Goal: Information Seeking & Learning: Learn about a topic

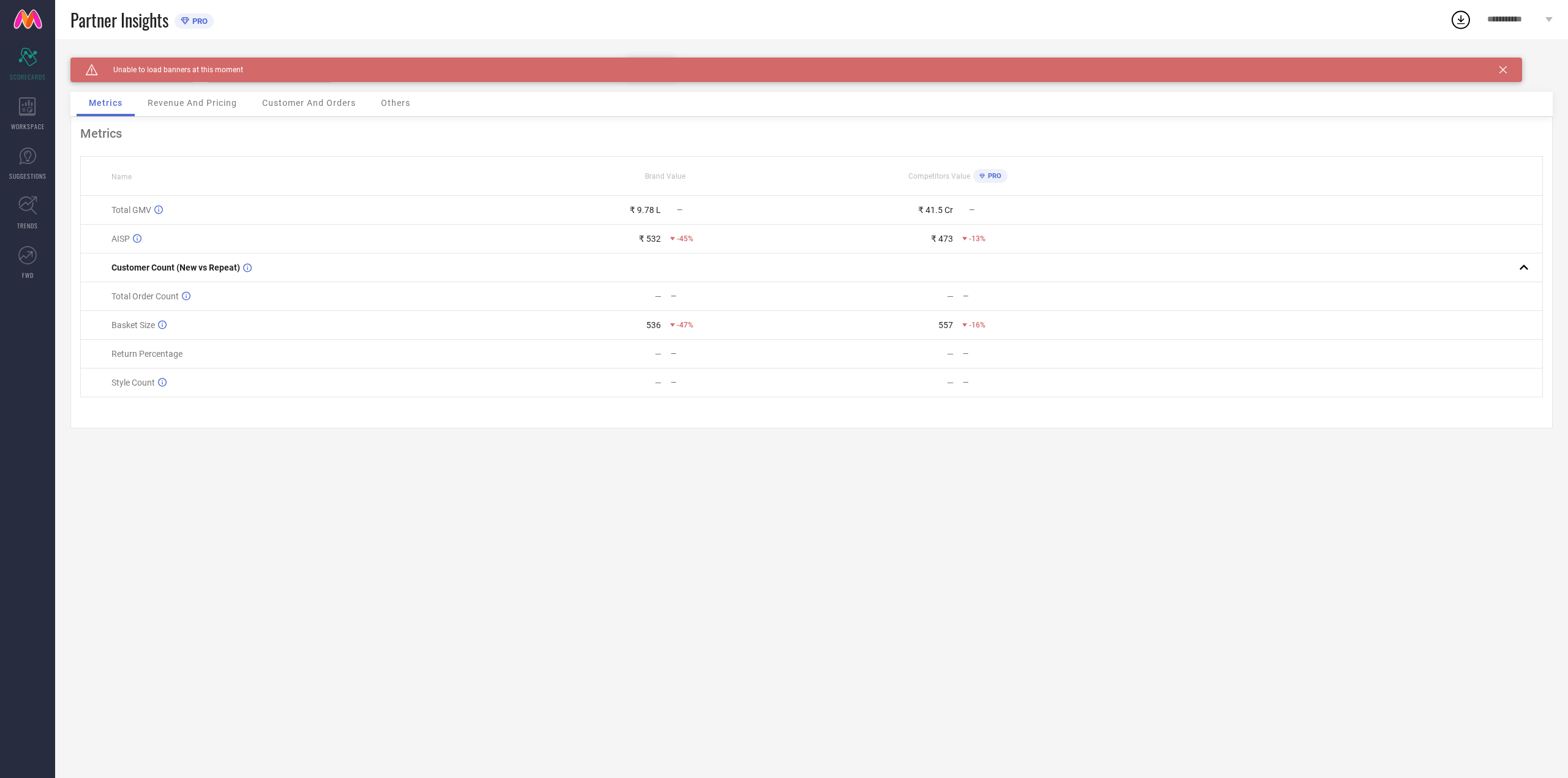
click at [642, 213] on div "₹ 9.78 L" at bounding box center [645, 210] width 32 height 10
drag, startPoint x: 642, startPoint y: 213, endPoint x: 977, endPoint y: 210, distance: 335.0
click at [977, 210] on tr "Total GMV ₹ 9.78 L — ₹ 41.5 Cr —" at bounding box center [811, 210] width 1462 height 29
click at [988, 181] on div "PRO" at bounding box center [987, 176] width 28 height 14
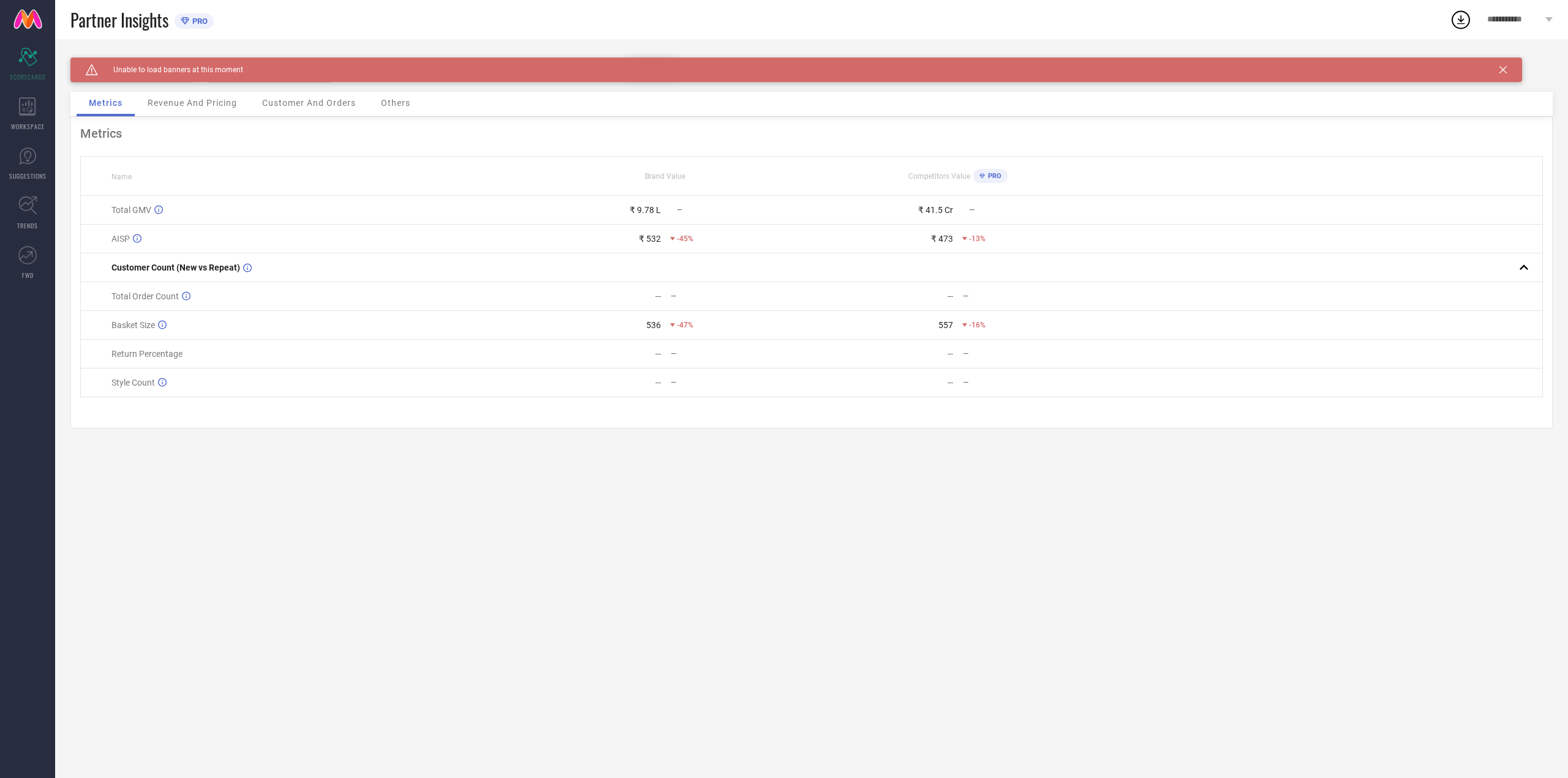
click at [988, 180] on div "PRO" at bounding box center [987, 176] width 28 height 14
click at [988, 179] on span "PRO" at bounding box center [993, 176] width 17 height 8
click at [991, 175] on span "PRO" at bounding box center [993, 176] width 17 height 8
click at [1027, 171] on div "Competitors Value PRO" at bounding box center [957, 177] width 291 height 21
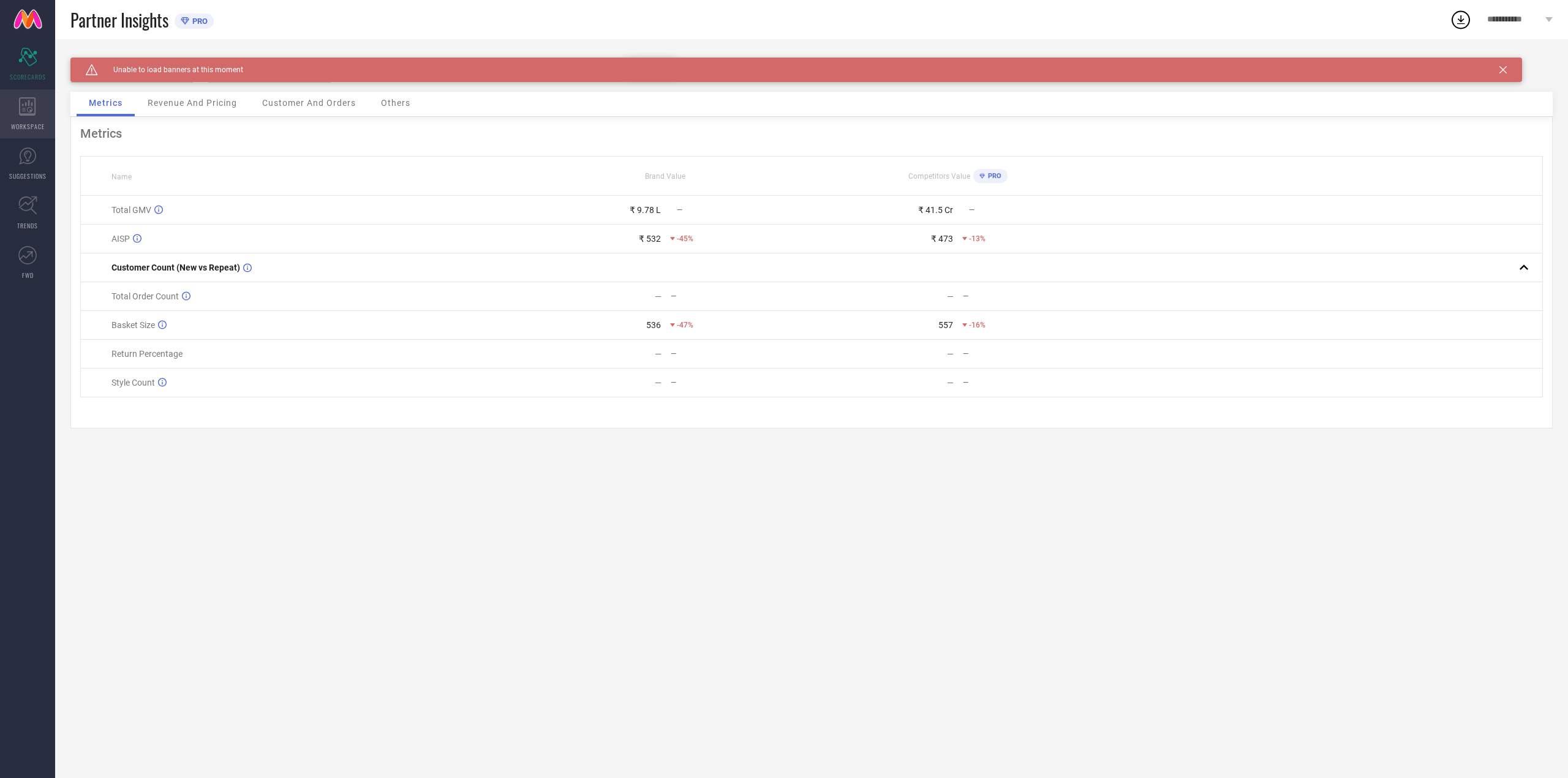
click at [48, 117] on div "WORKSPACE" at bounding box center [27, 114] width 55 height 49
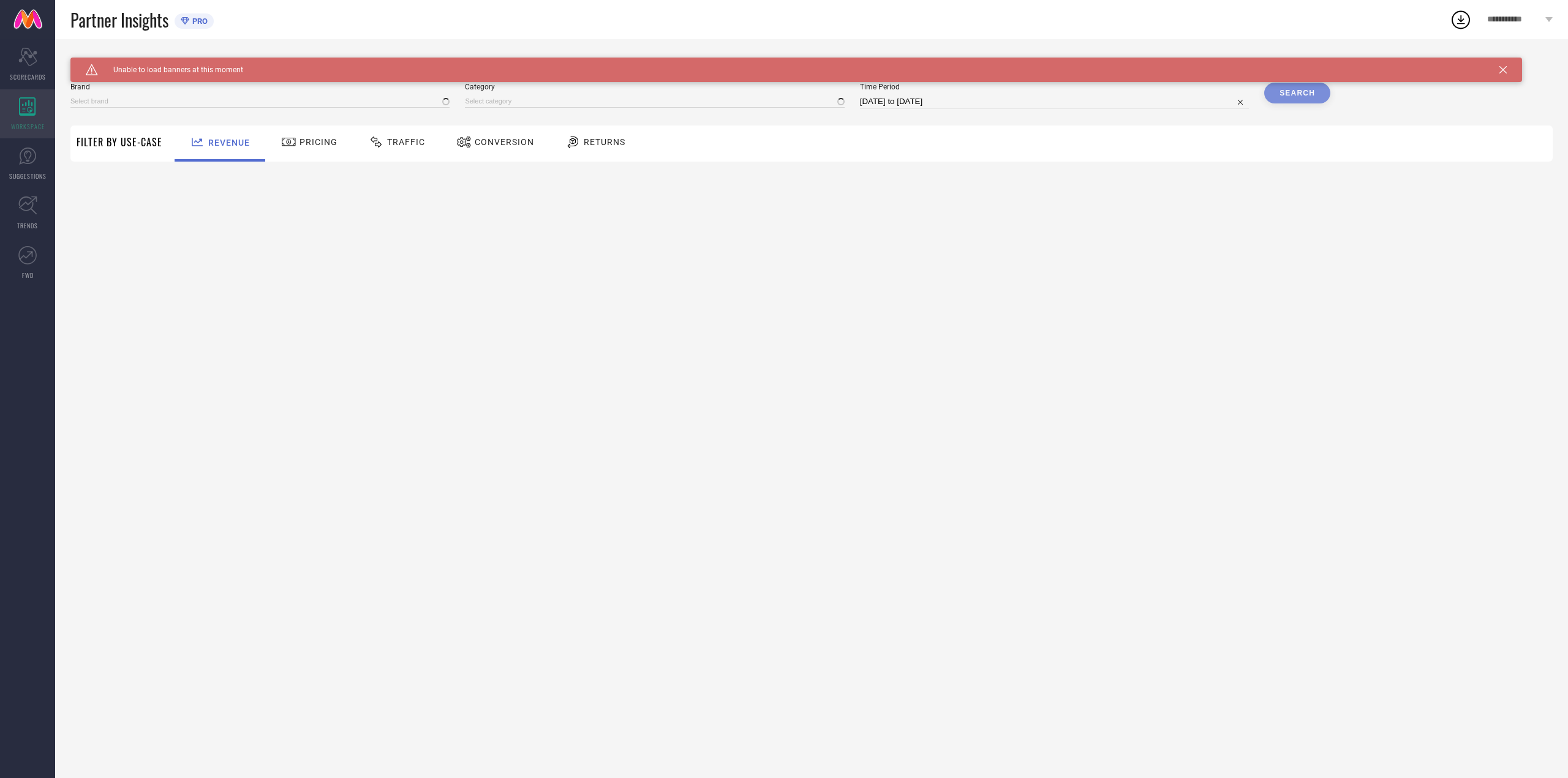
type input "PEACH PIPER"
type input "All"
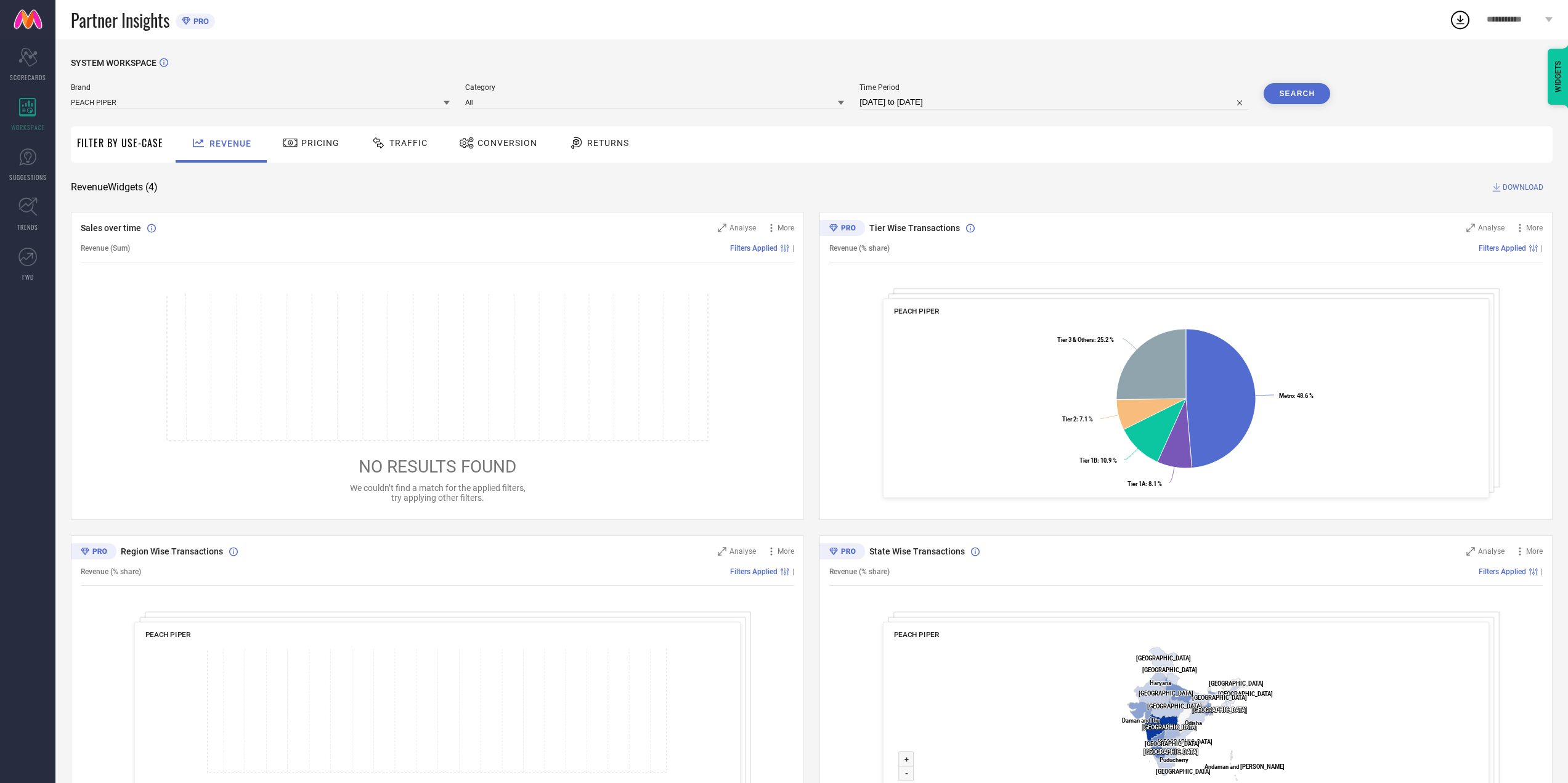
click at [333, 147] on span "Pricing" at bounding box center [321, 142] width 38 height 10
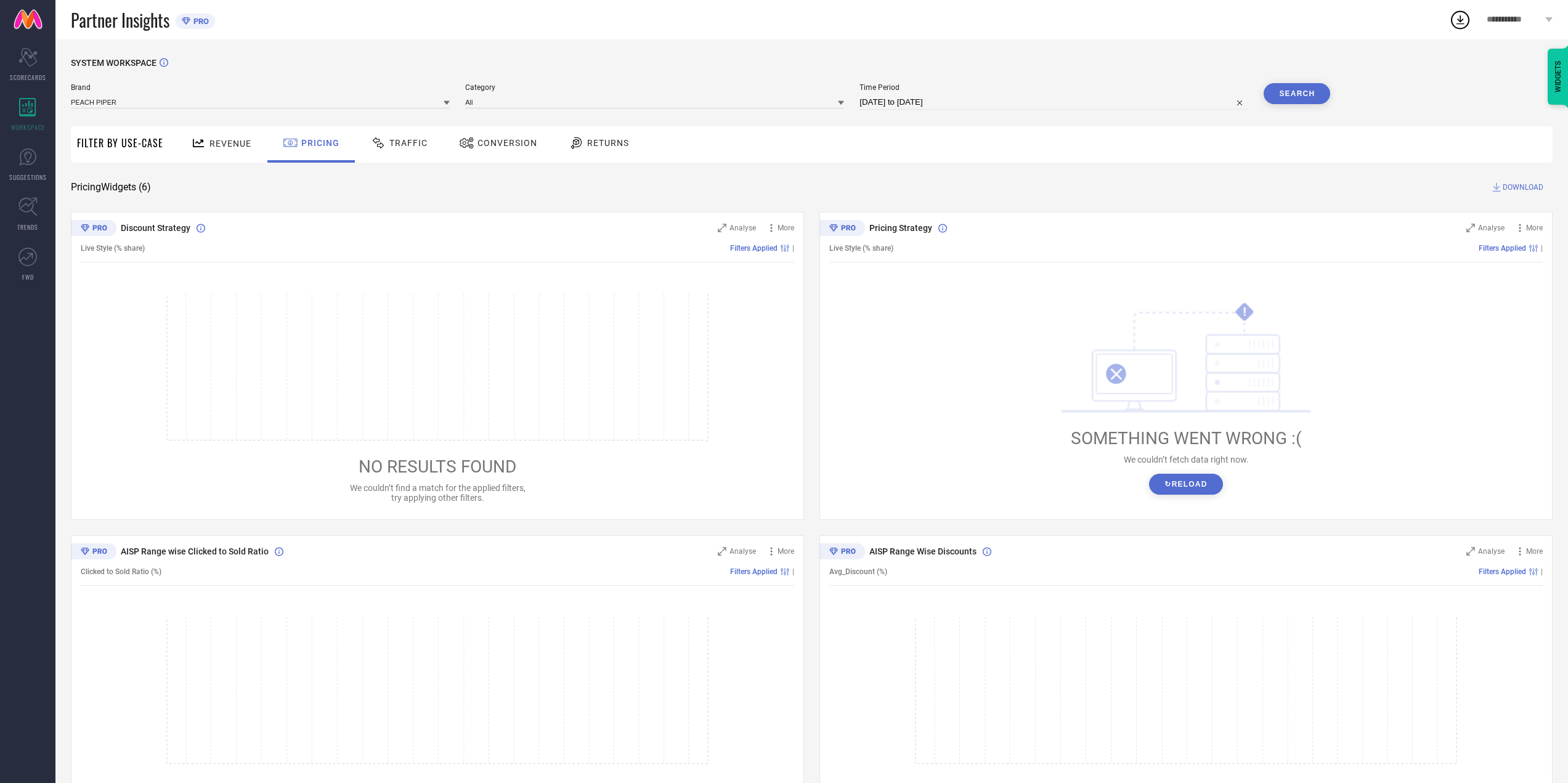
drag, startPoint x: 425, startPoint y: 195, endPoint x: 470, endPoint y: 202, distance: 45.5
click at [427, 195] on div "SYSTEM WORKSPACE Brand PEACH PIPER Category All Time Period 06-09-2025 to 06-10…" at bounding box center [812, 613] width 1482 height 1110
click at [1200, 487] on button "↻ Reload" at bounding box center [1185, 484] width 73 height 21
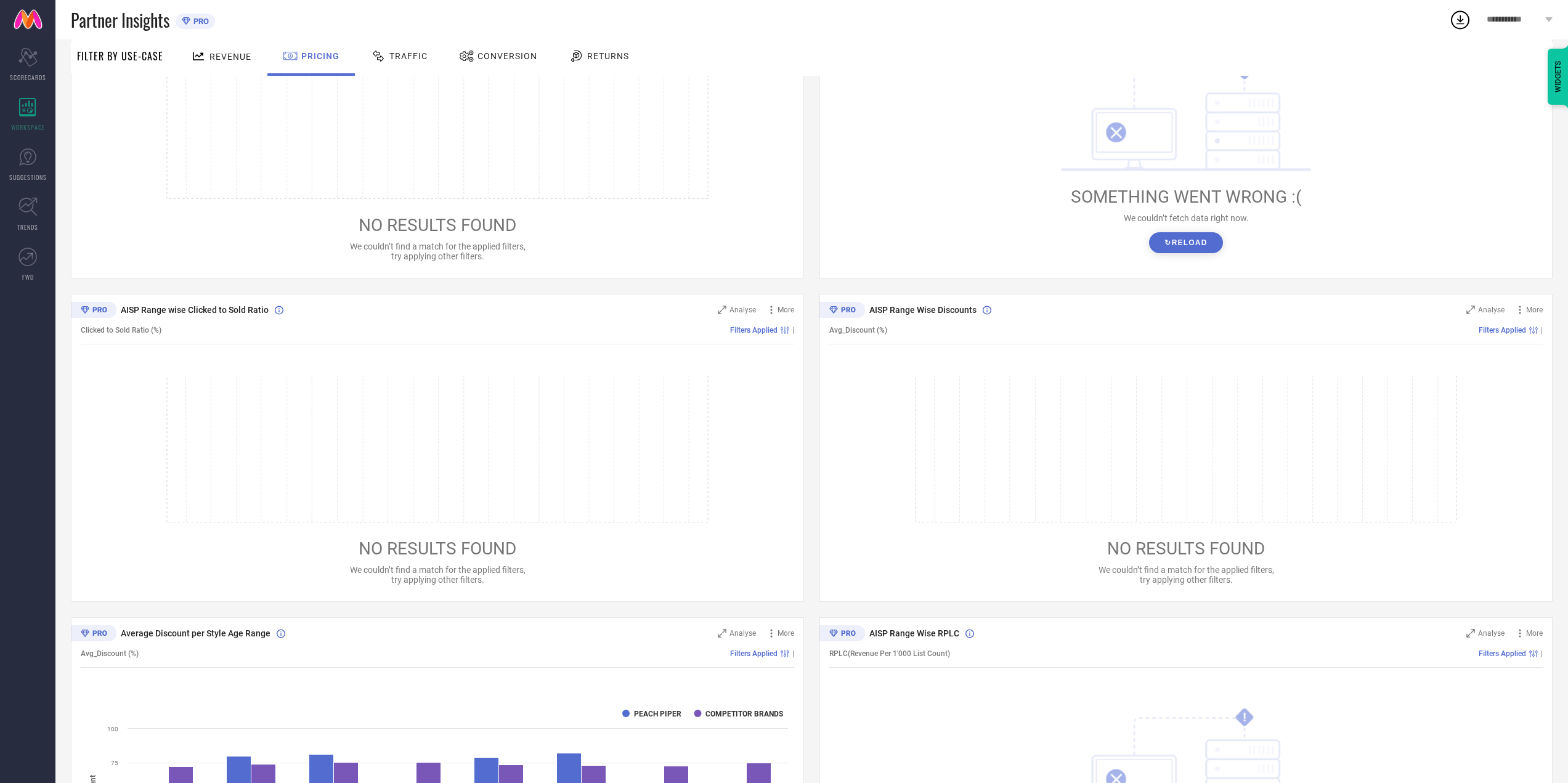
scroll to position [403, 0]
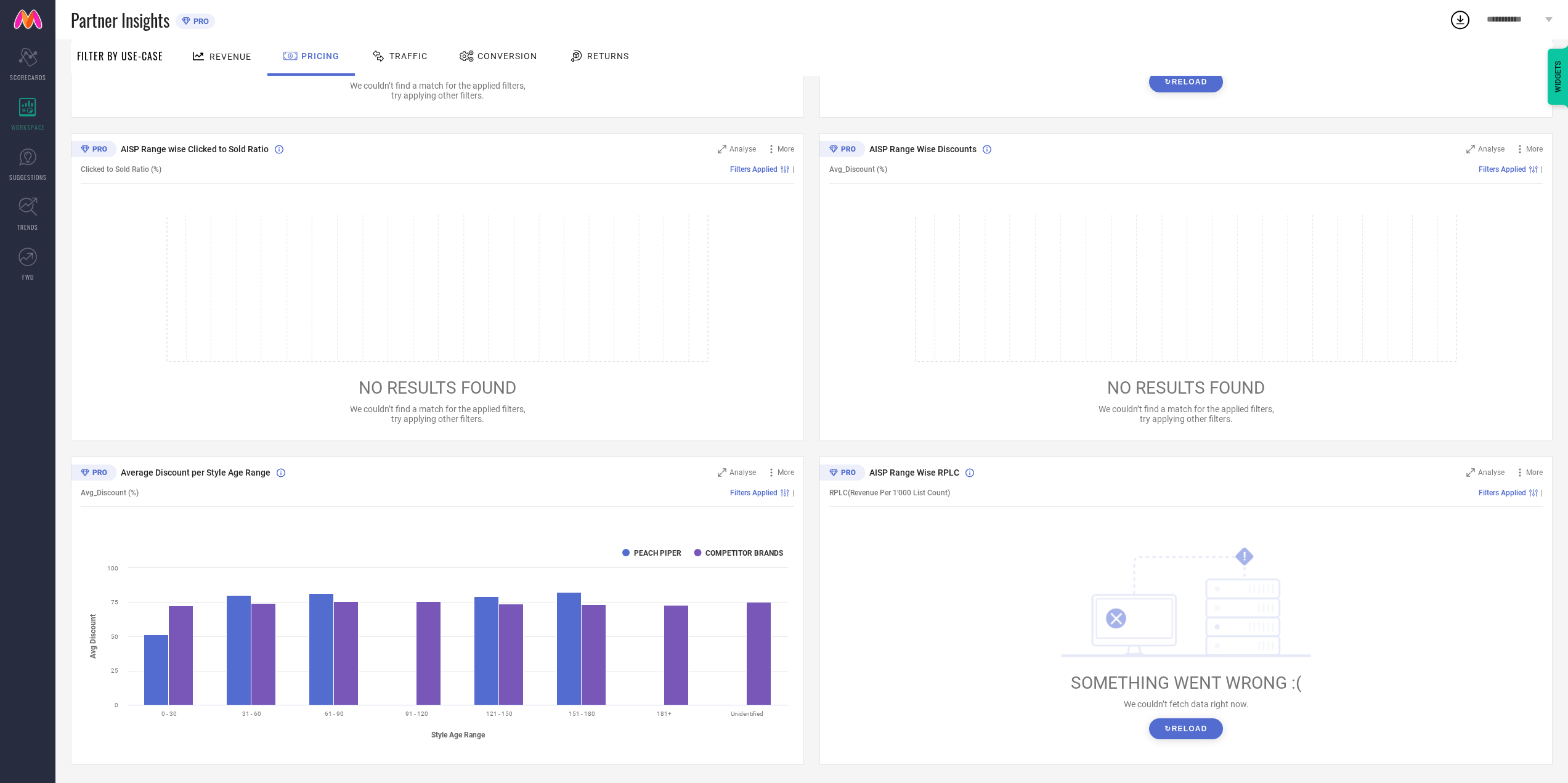
click at [167, 475] on span "Average Discount per Style Age Range" at bounding box center [195, 472] width 150 height 10
click at [1189, 723] on button "↻ Reload" at bounding box center [1185, 729] width 73 height 21
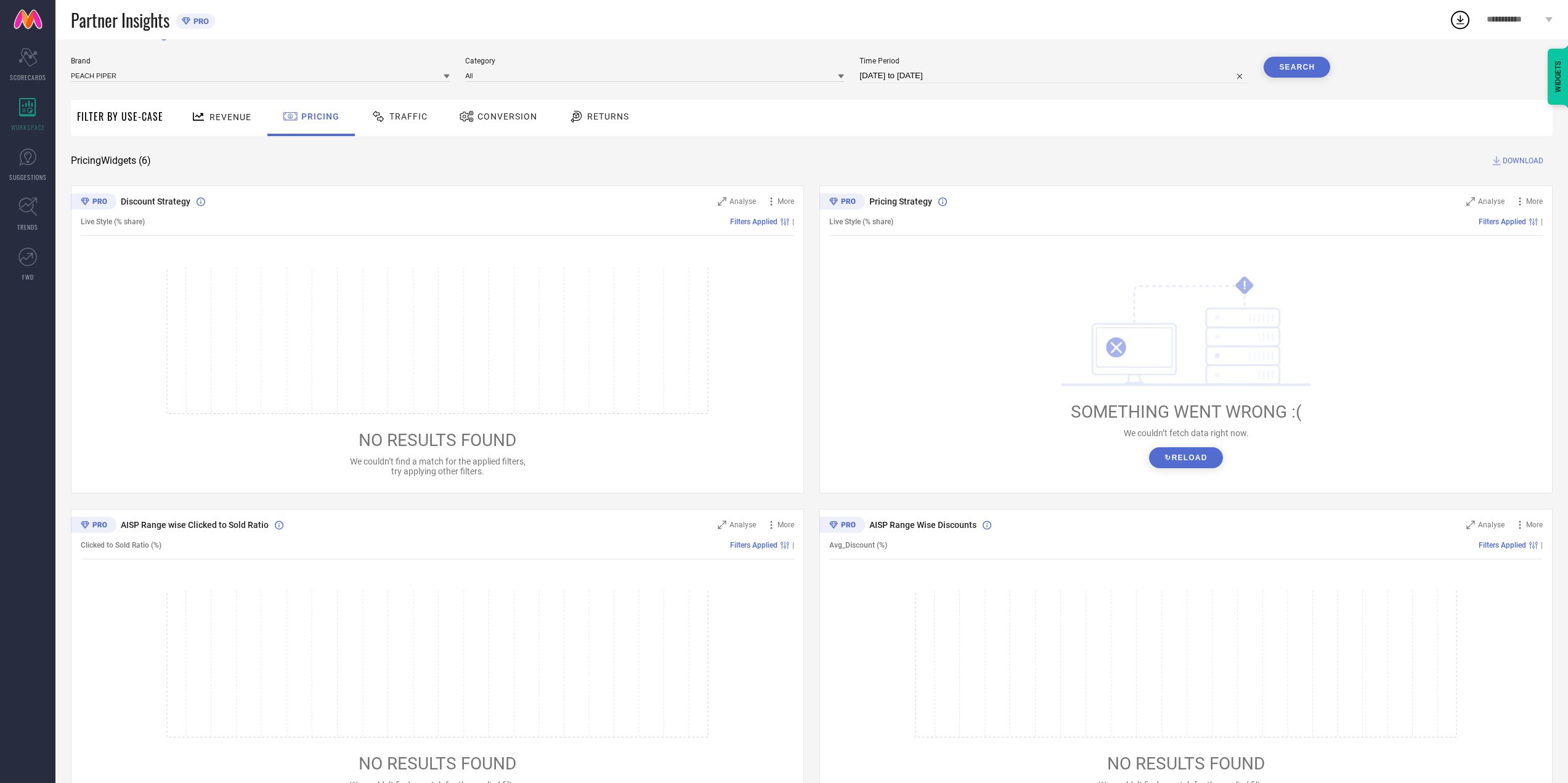
scroll to position [0, 0]
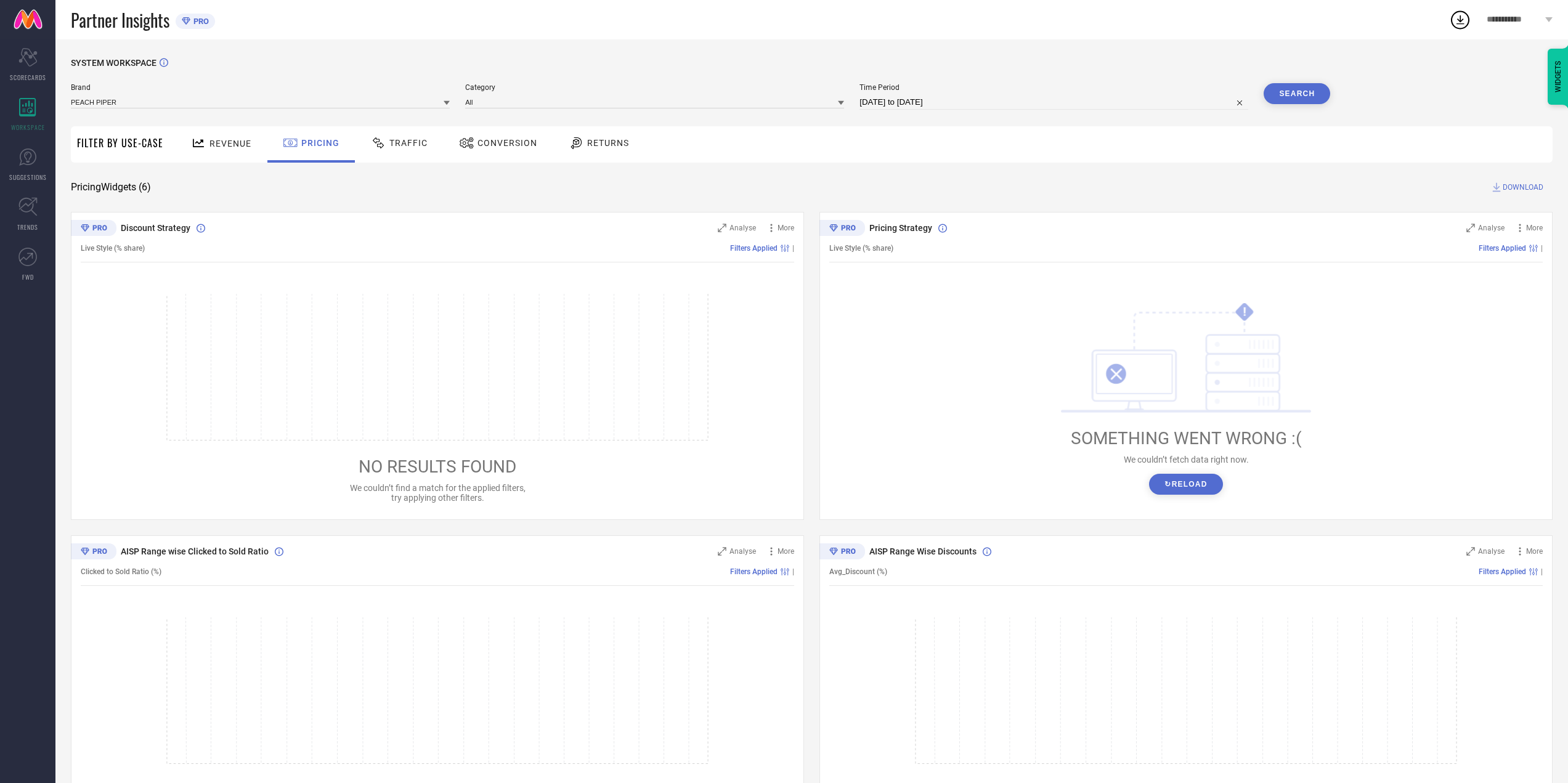
select select "8"
select select "2025"
select select "9"
select select "2025"
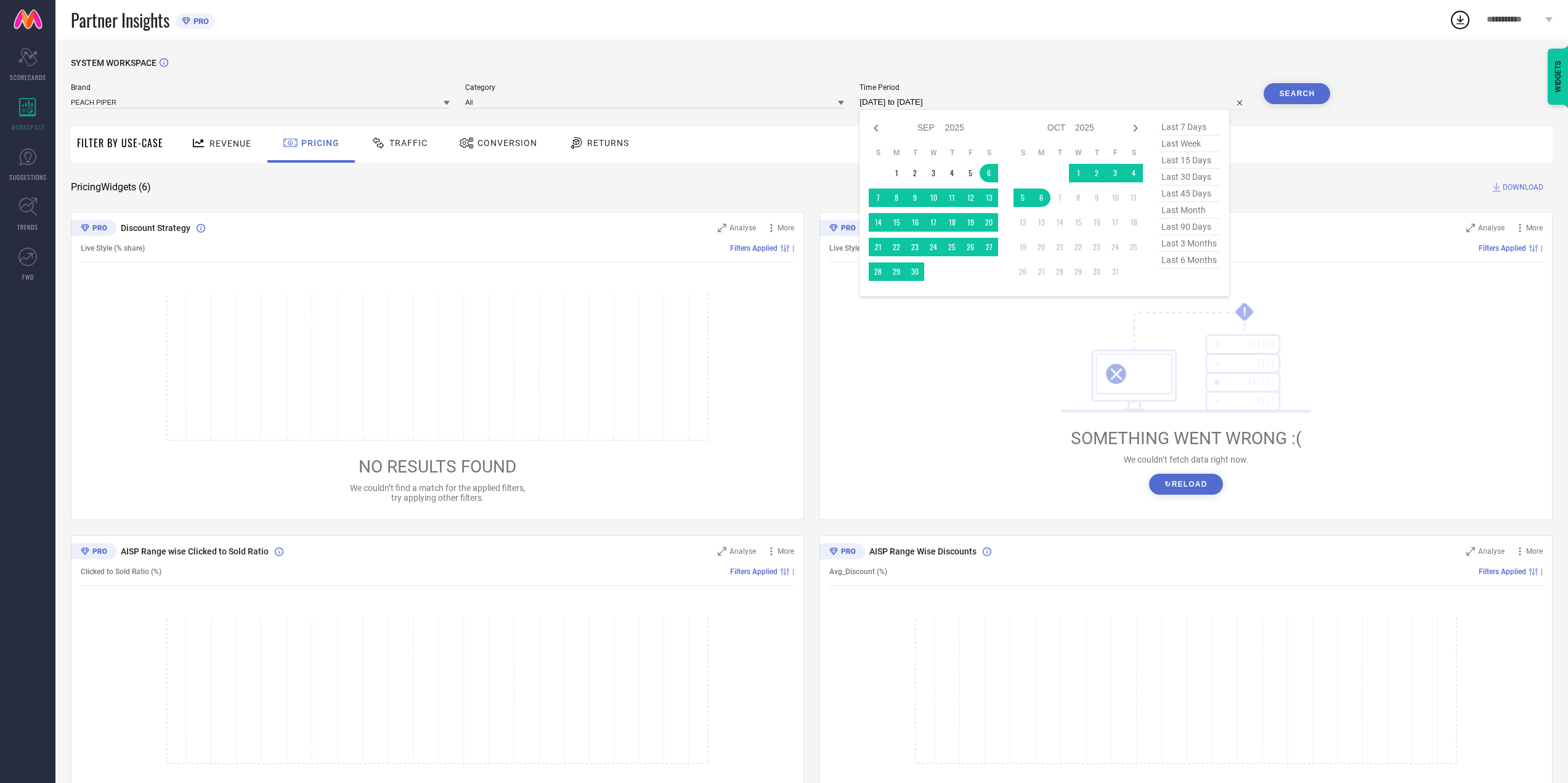
click at [906, 101] on input "06-09-2025 to 06-10-2025" at bounding box center [1053, 102] width 388 height 15
click at [1194, 198] on span "last 45 days" at bounding box center [1190, 194] width 62 height 17
type input "23-08-2025 to 06-10-2025"
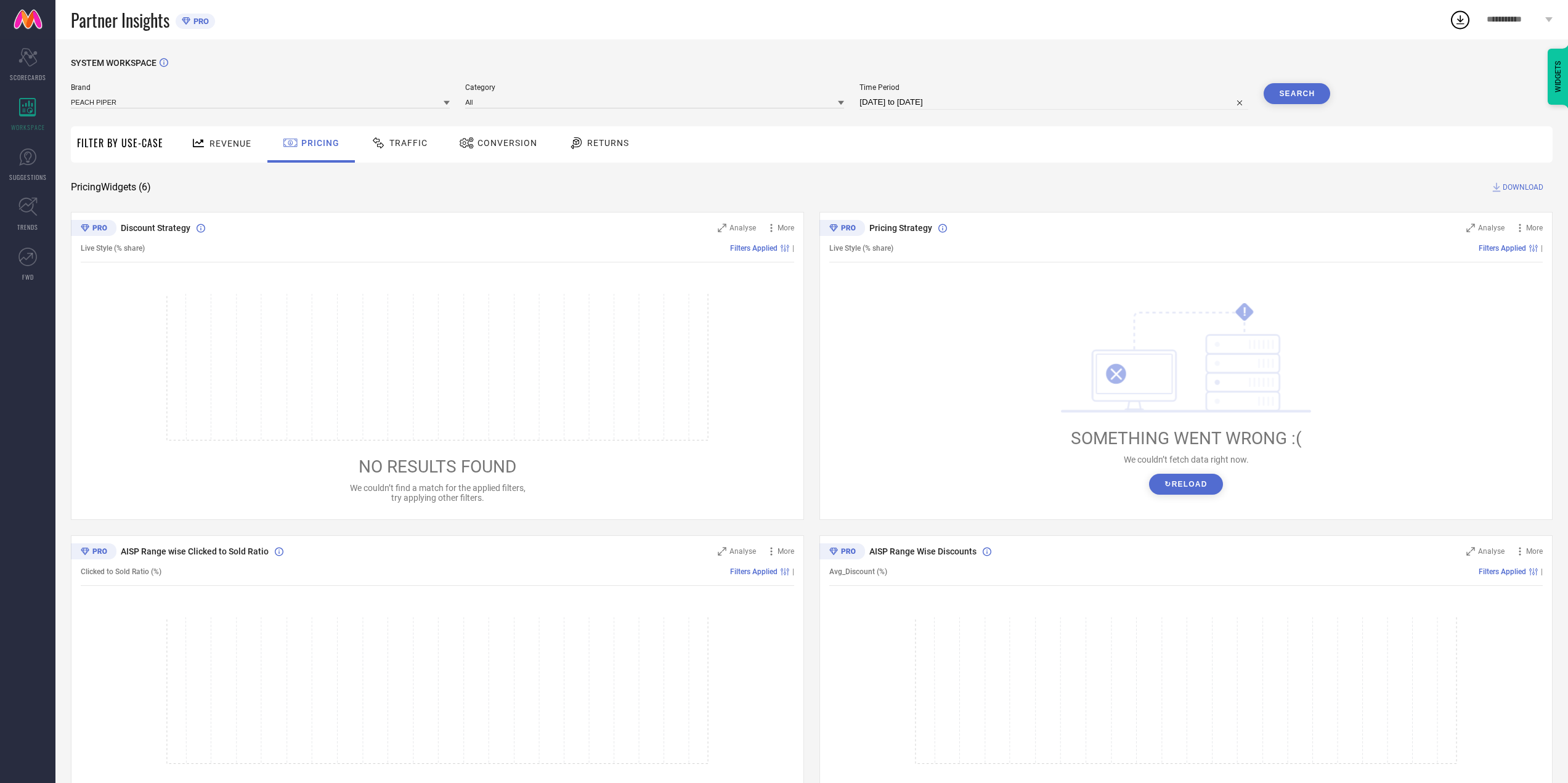
click at [1296, 95] on button "Search" at bounding box center [1297, 94] width 66 height 21
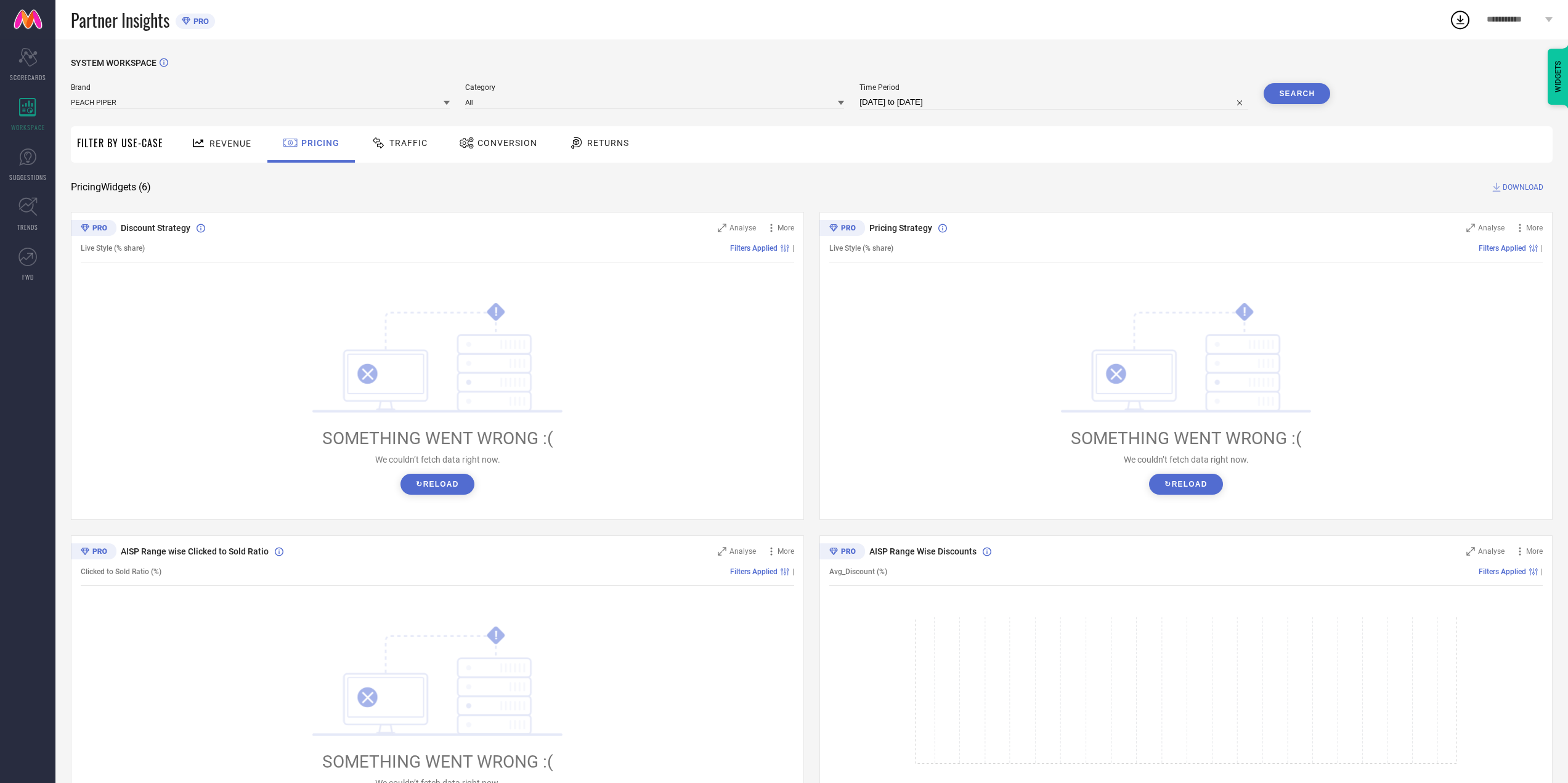
click at [400, 140] on span "Traffic" at bounding box center [408, 142] width 38 height 10
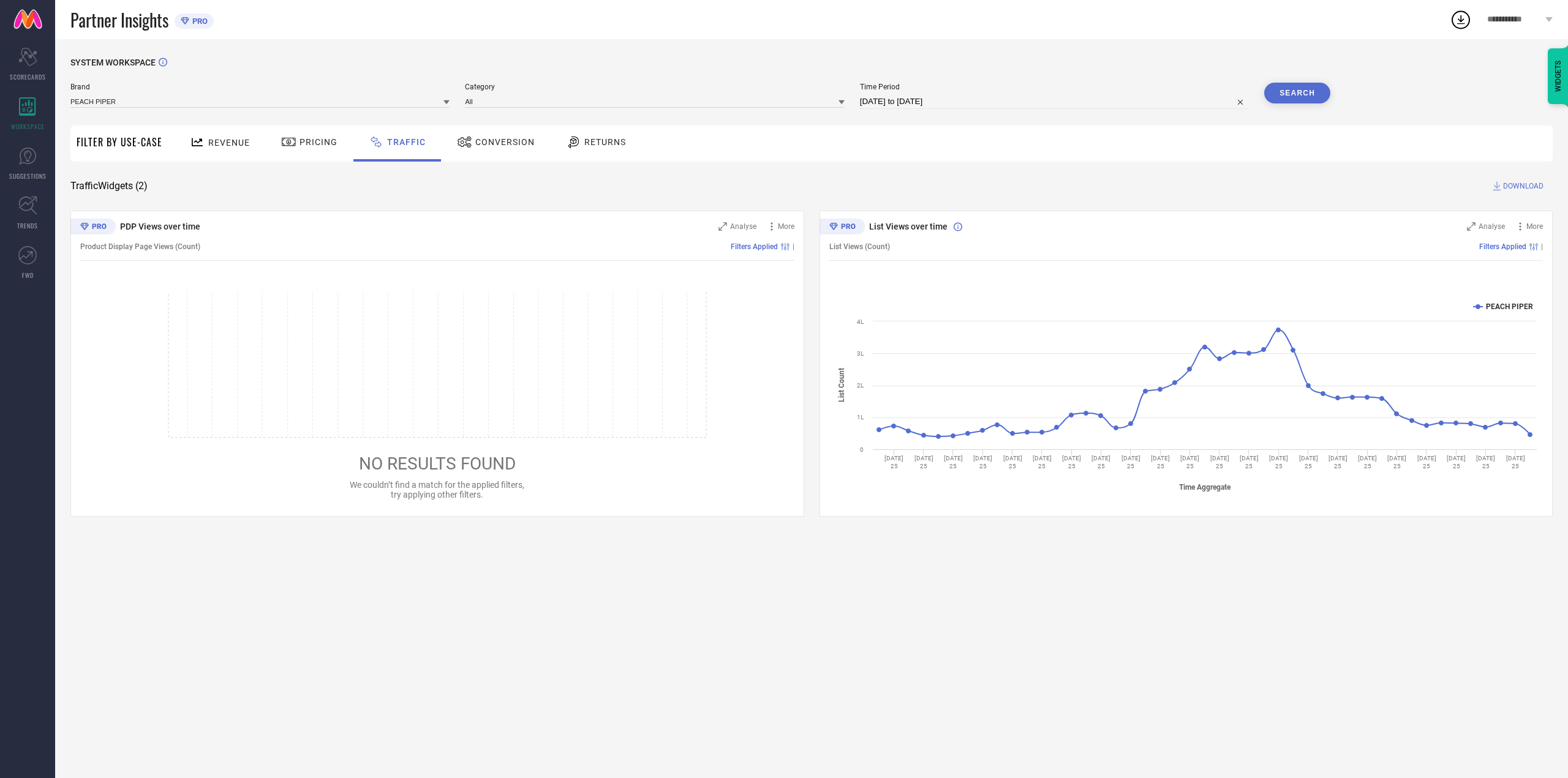
click at [484, 136] on div "Conversion" at bounding box center [495, 142] width 84 height 21
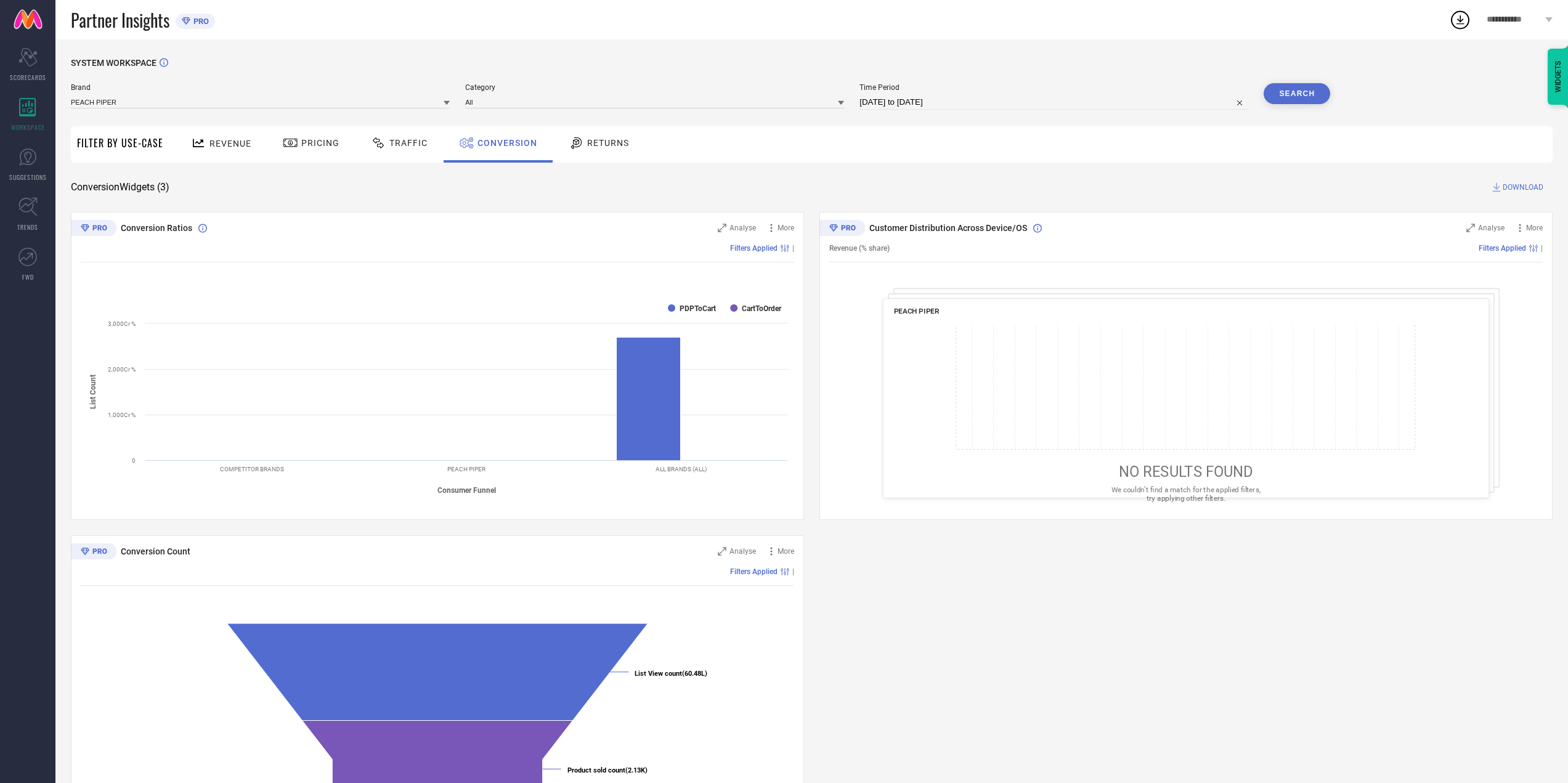
click at [591, 140] on span "Returns" at bounding box center [608, 142] width 42 height 10
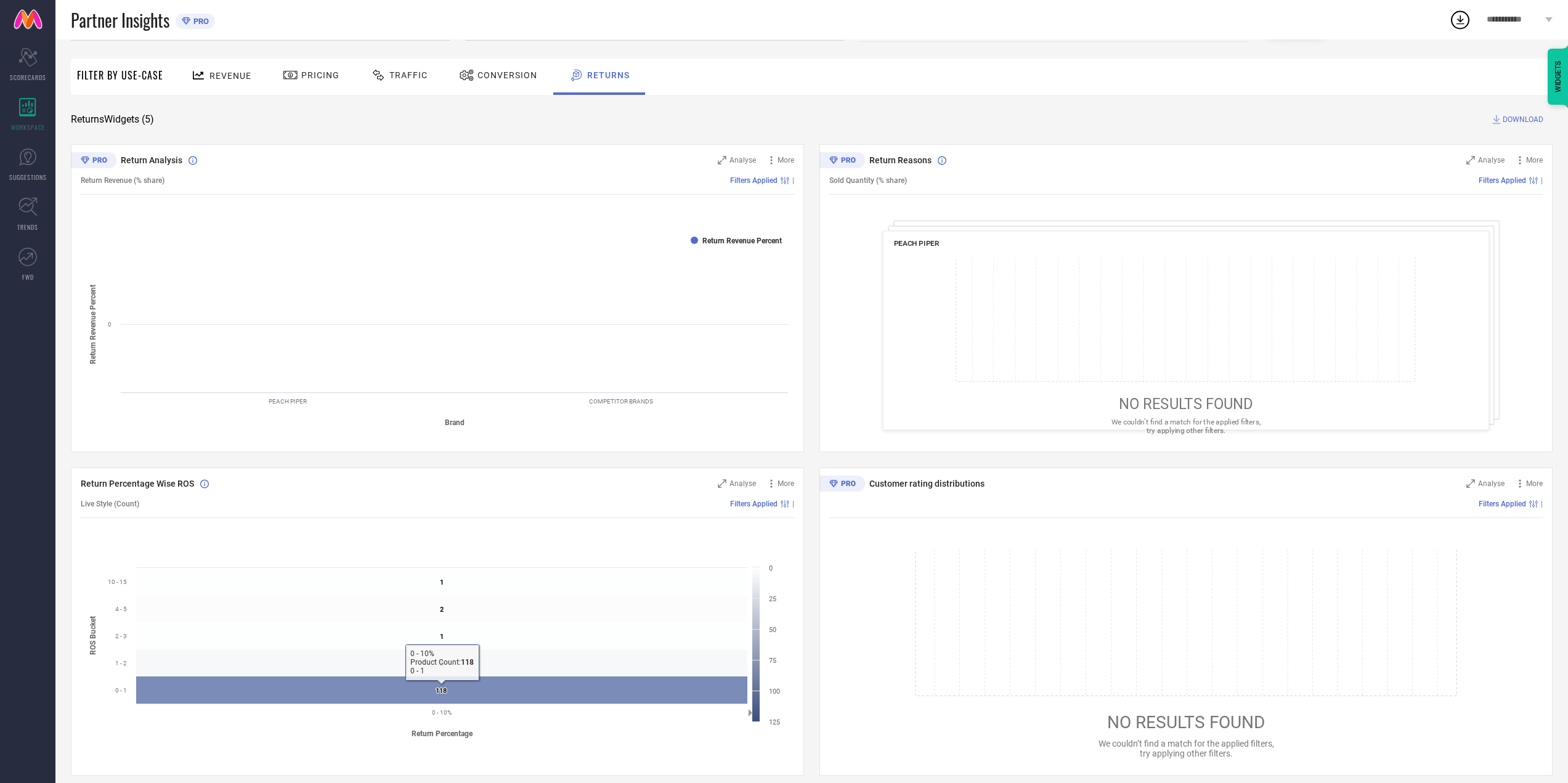
scroll to position [62, 0]
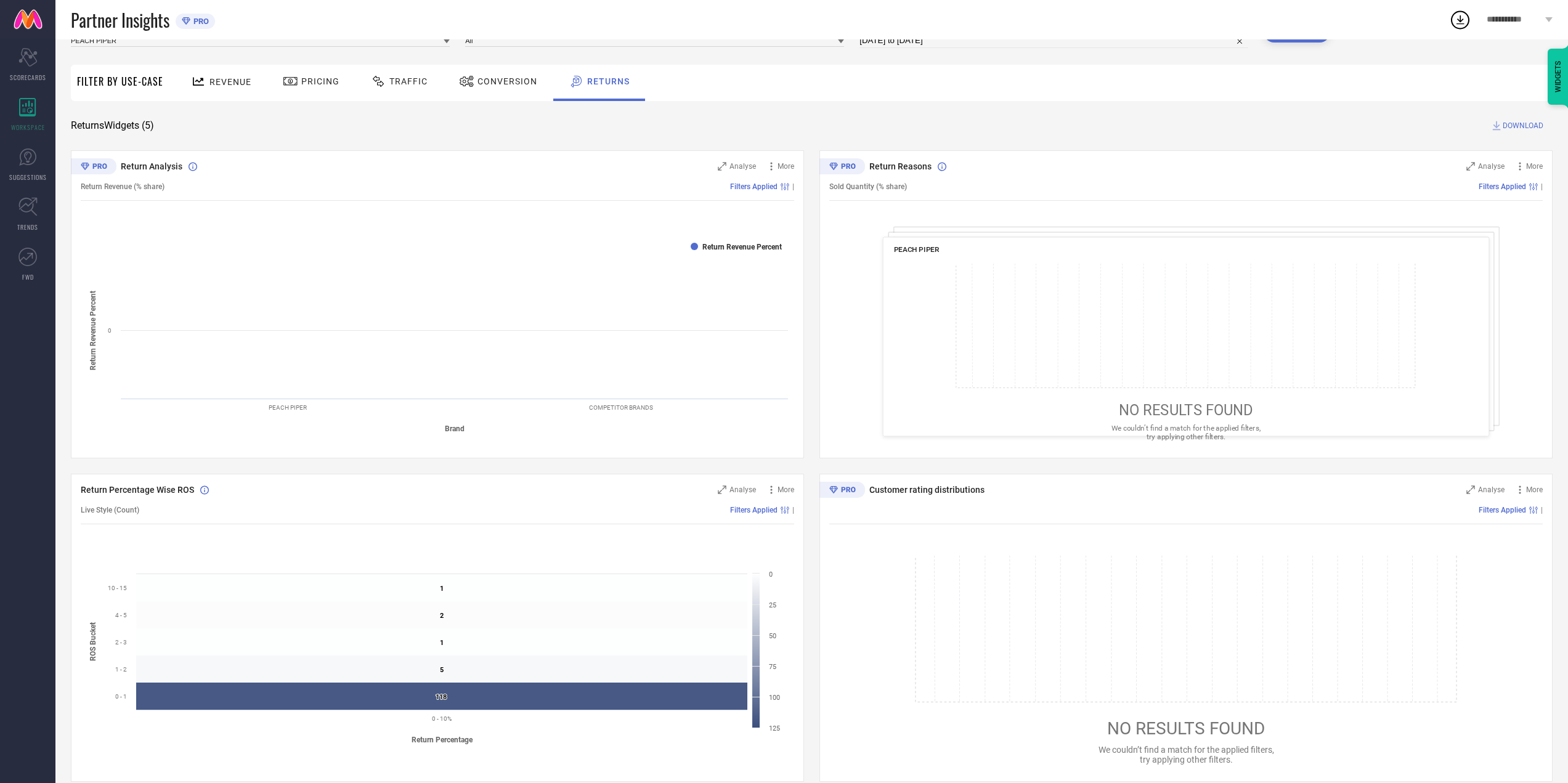
click at [757, 87] on div "Revenue Pricing Traffic Conversion Returns" at bounding box center [861, 83] width 1384 height 36
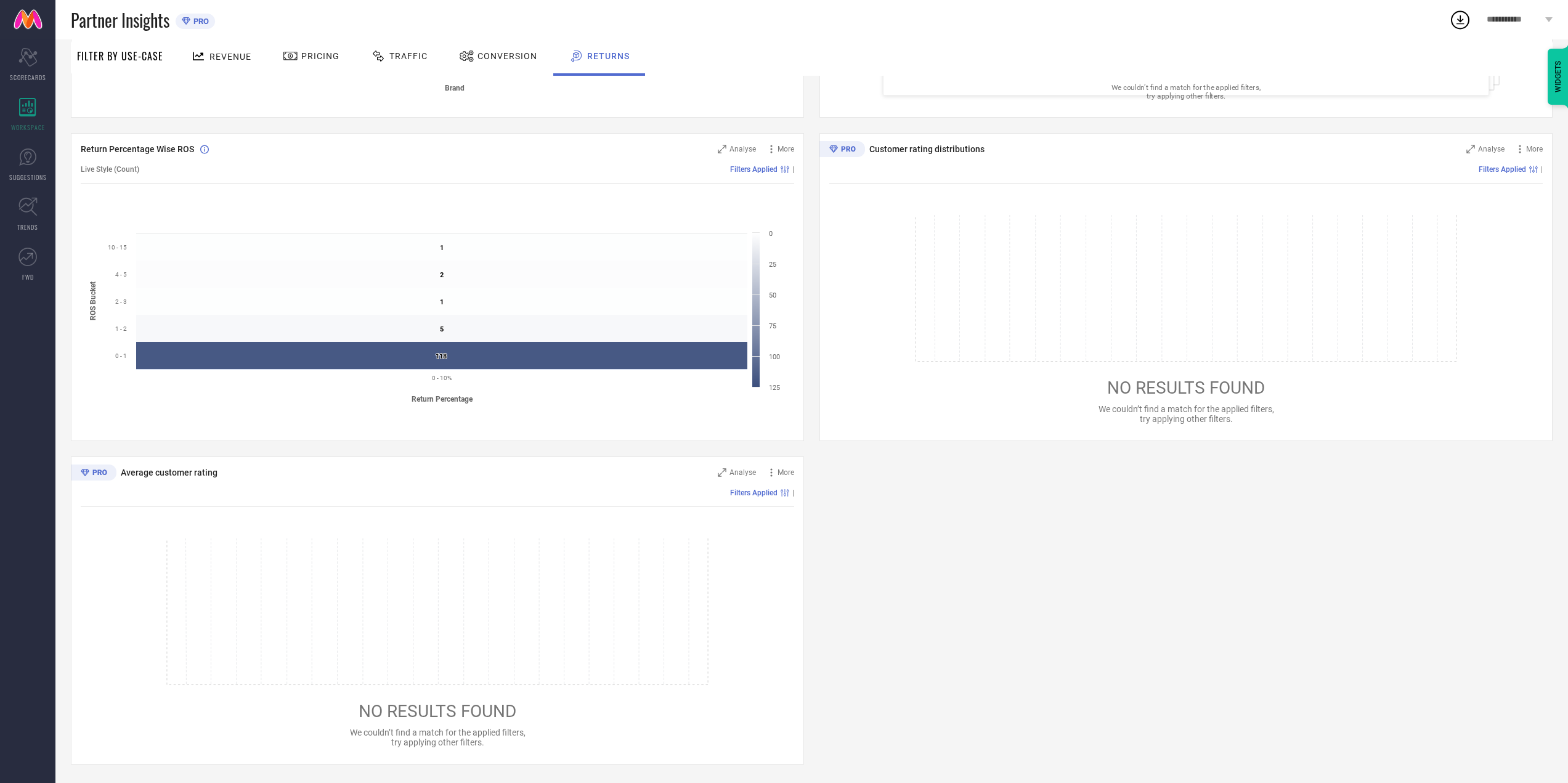
scroll to position [0, 0]
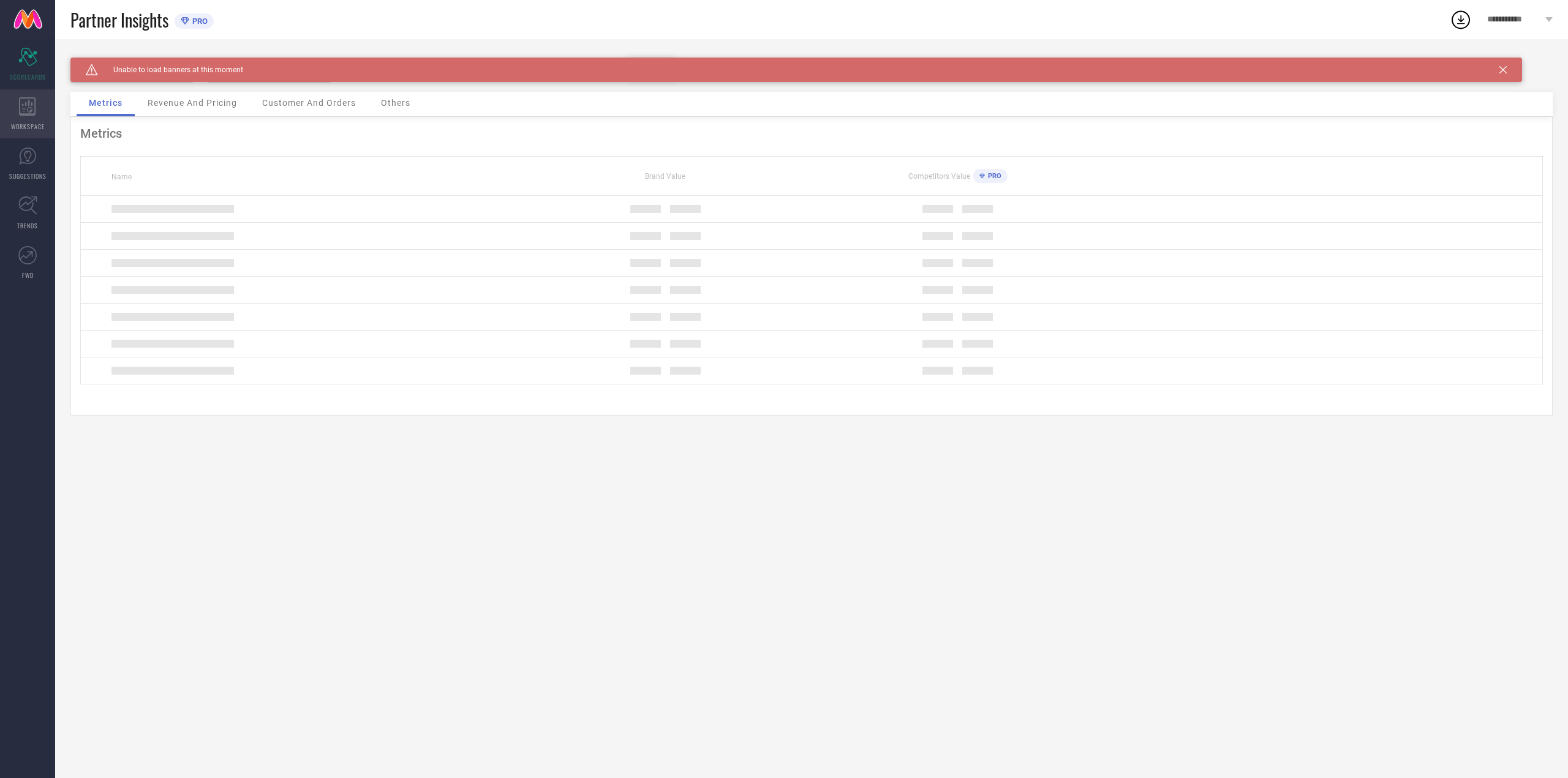
click at [32, 101] on icon at bounding box center [27, 106] width 17 height 18
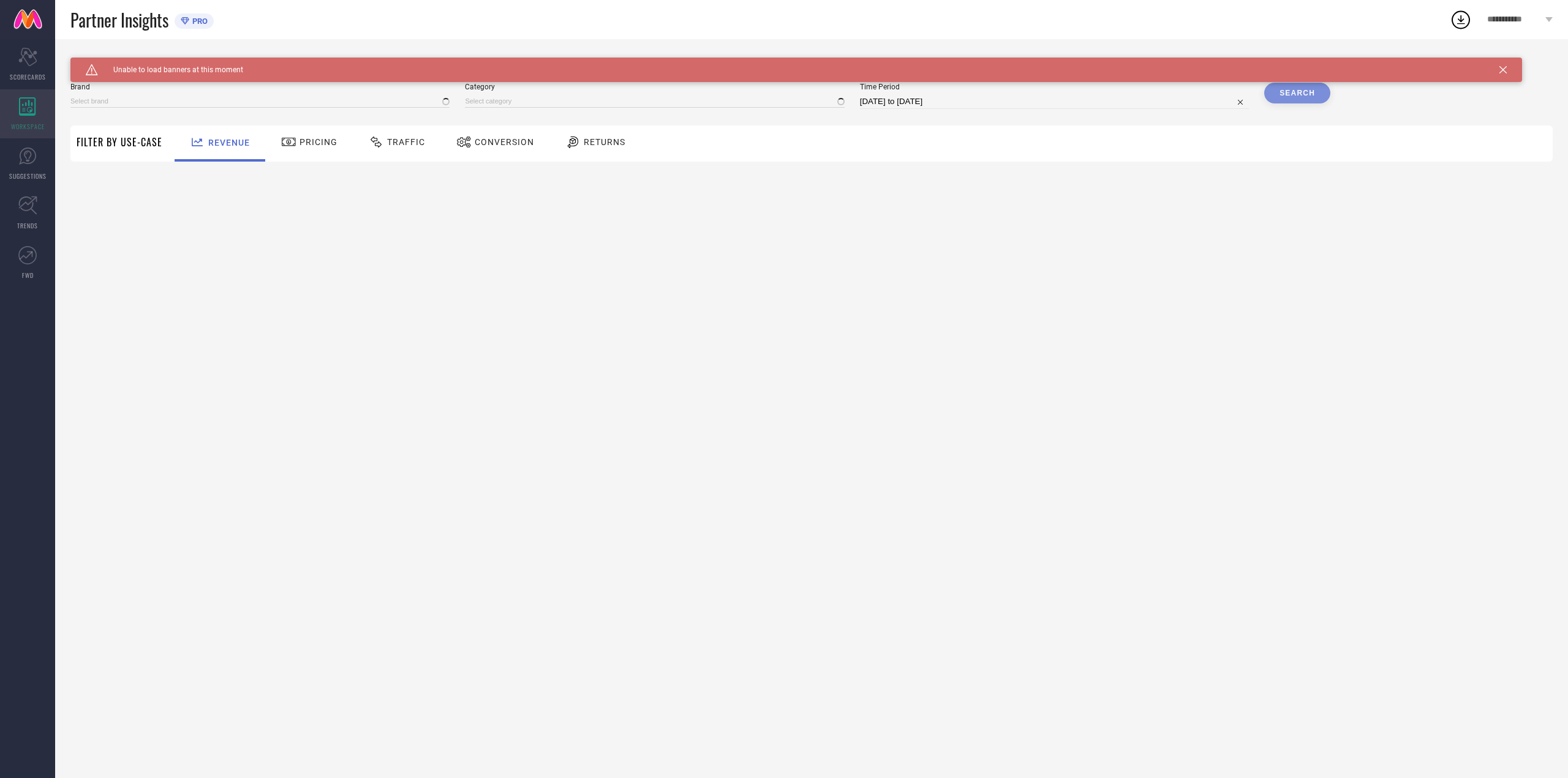
type input "PEACH PIPER"
type input "All"
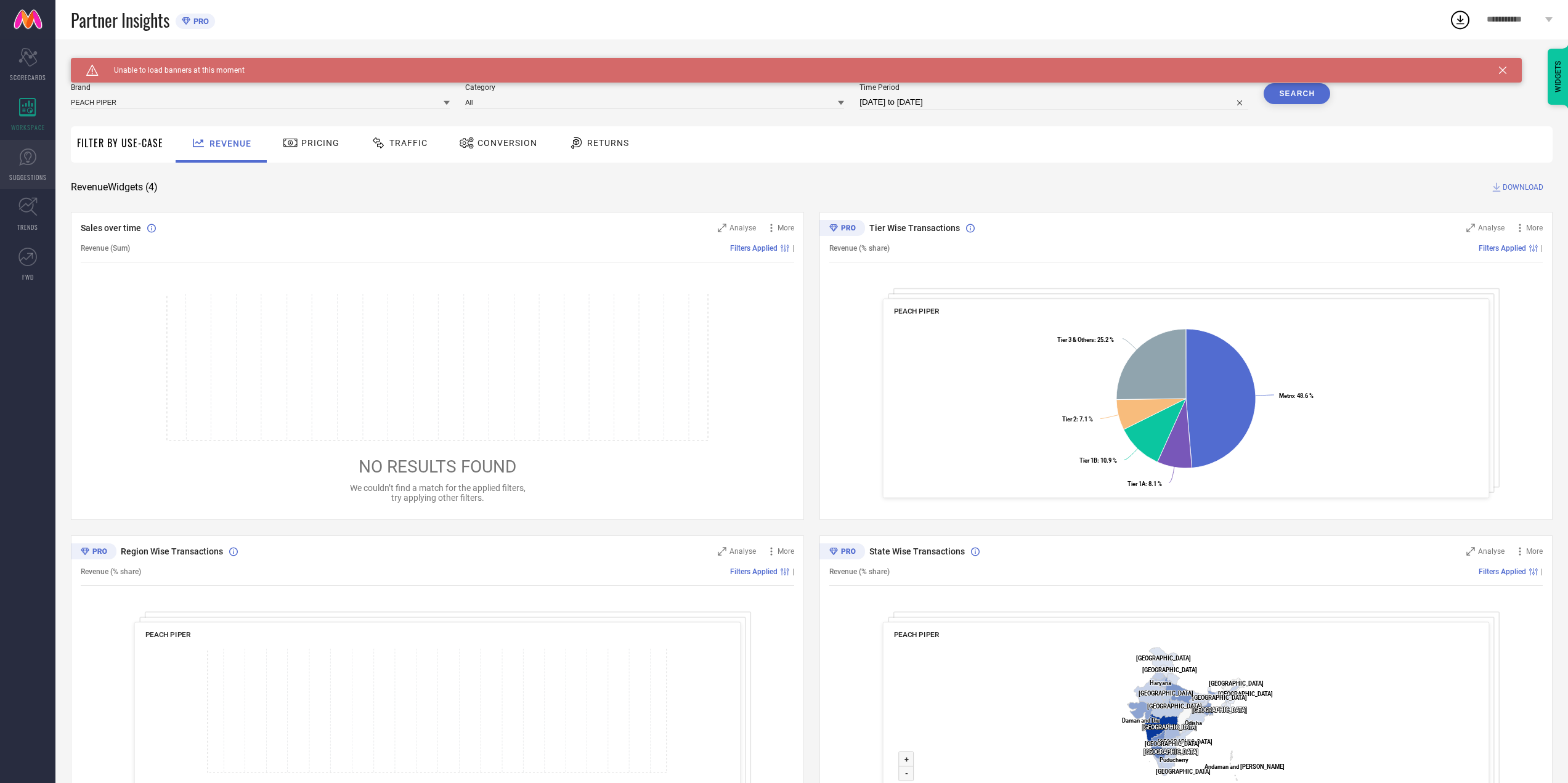
click at [30, 152] on icon at bounding box center [27, 157] width 18 height 18
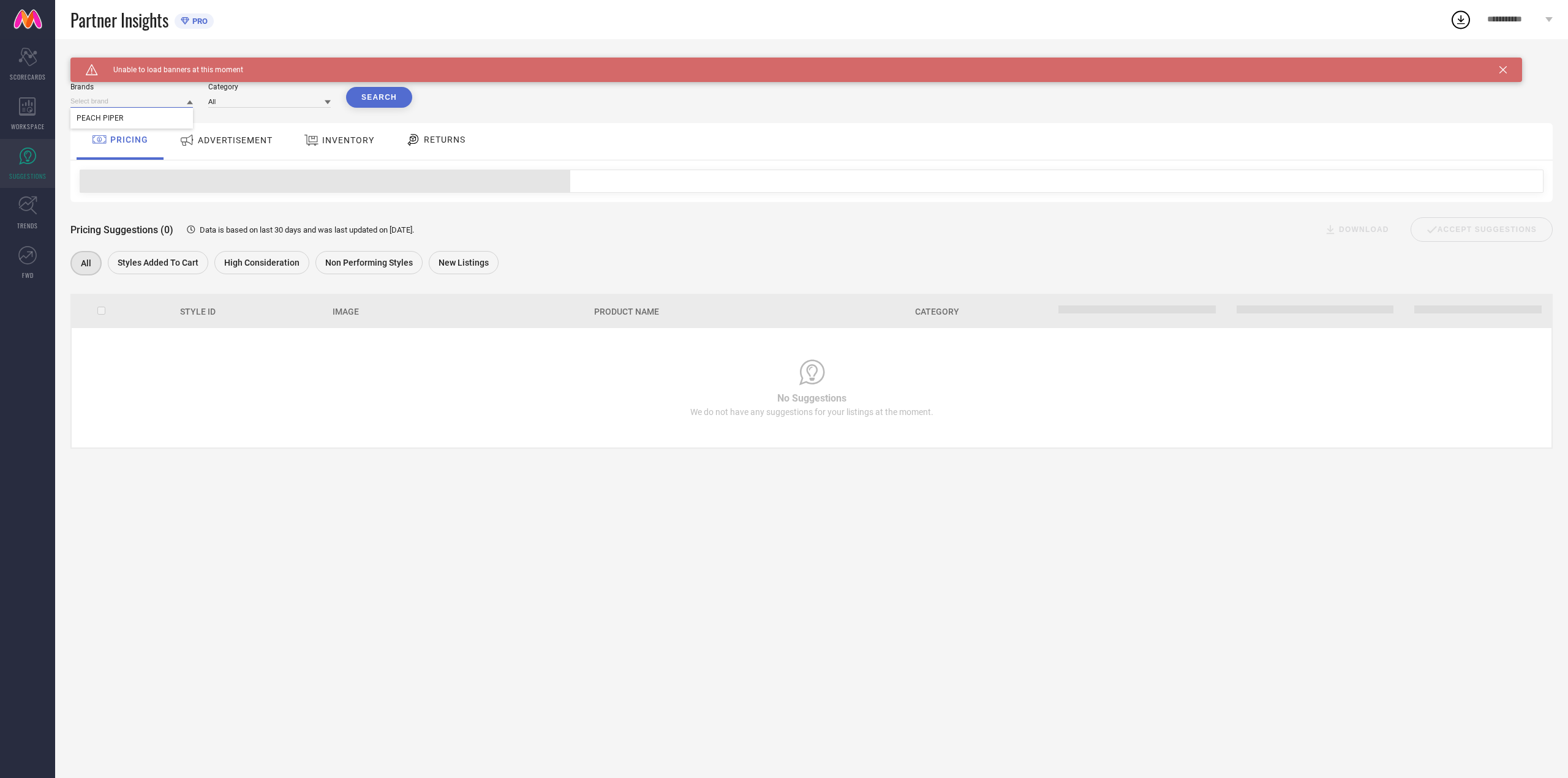
click at [177, 104] on input at bounding box center [131, 102] width 122 height 13
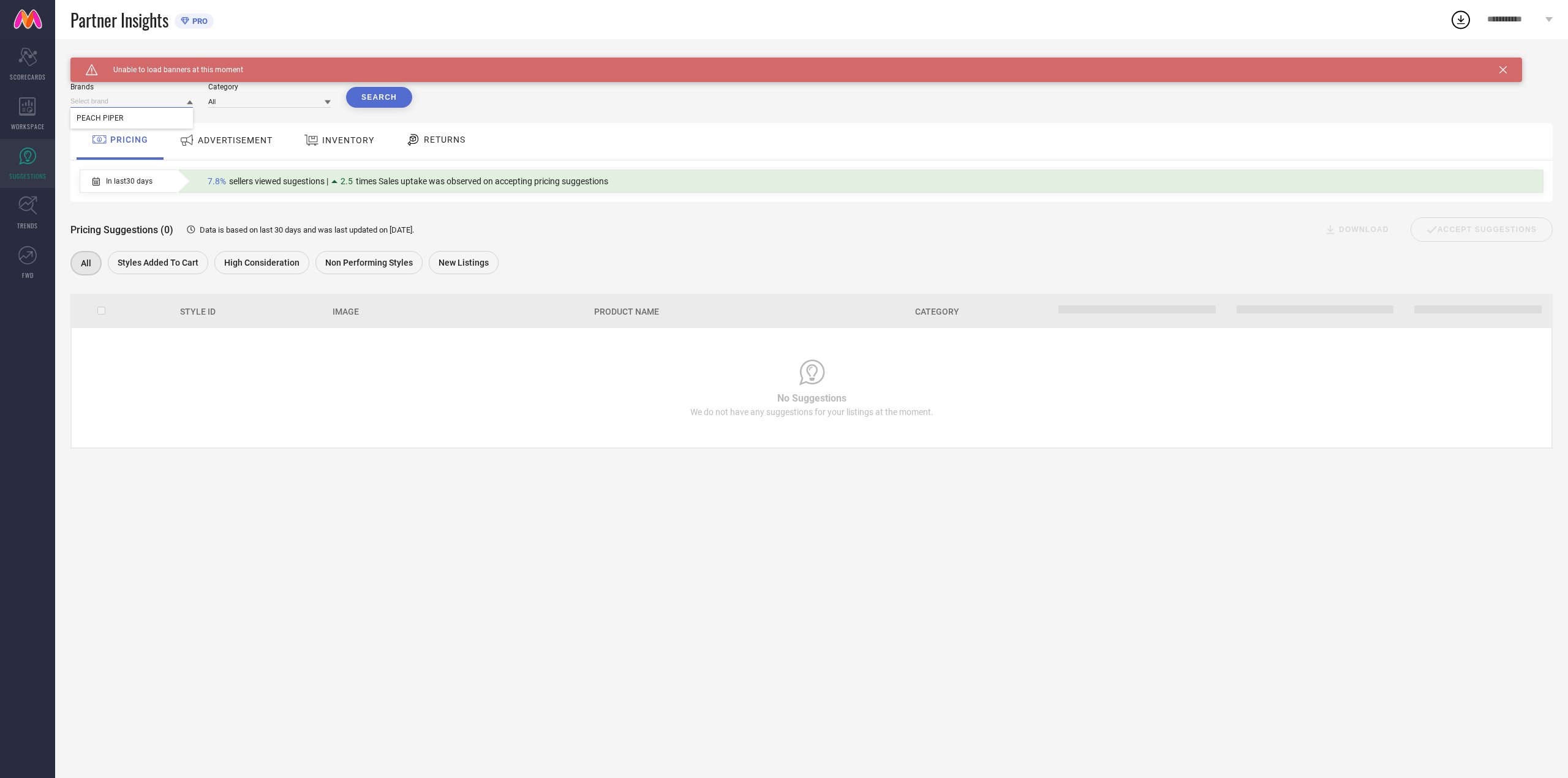
click at [182, 103] on input at bounding box center [131, 102] width 122 height 13
click at [179, 100] on input at bounding box center [131, 102] width 122 height 13
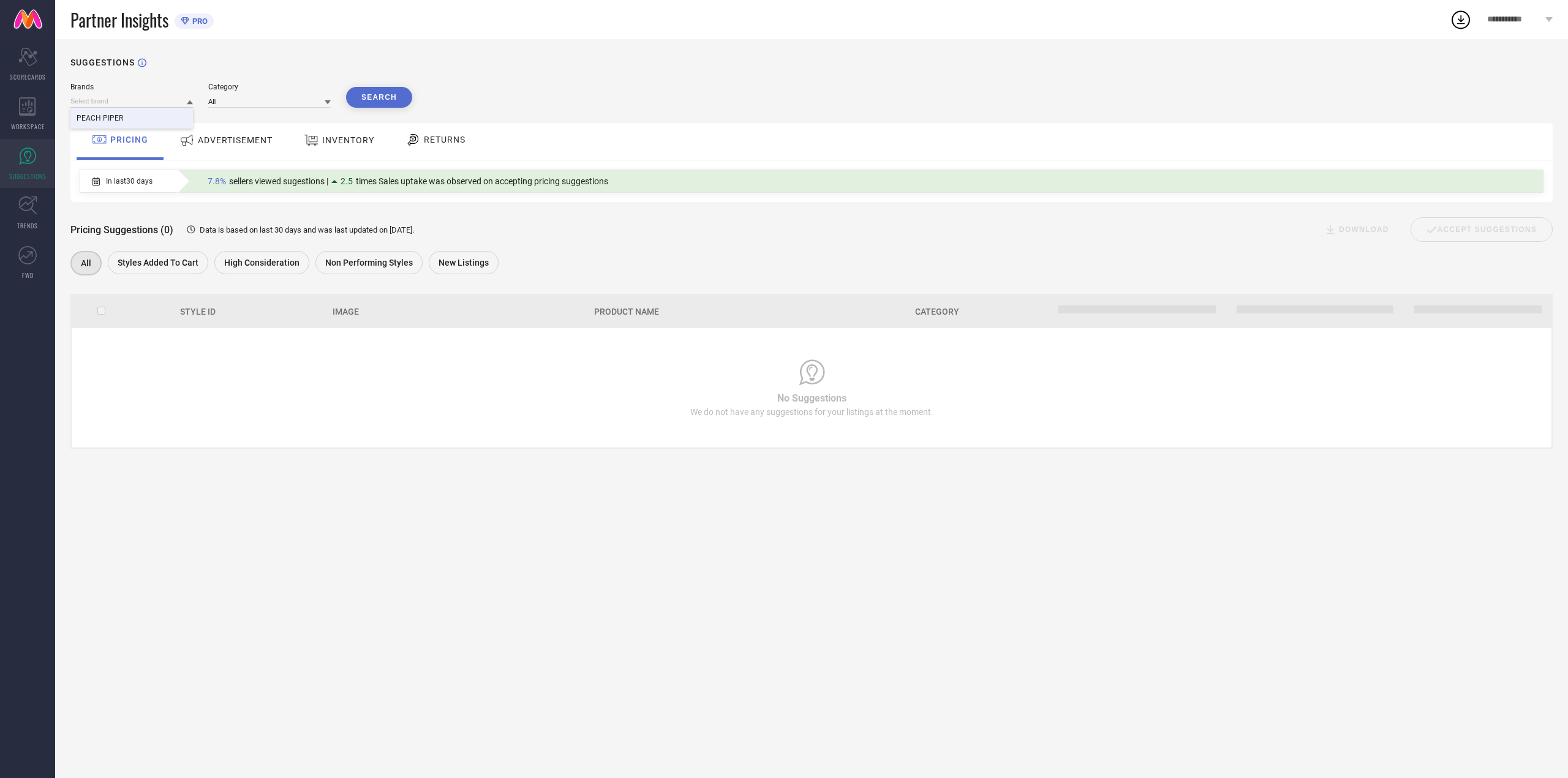
click at [158, 119] on div "PEACH PIPER" at bounding box center [131, 118] width 122 height 21
click at [366, 101] on button "Search" at bounding box center [379, 97] width 66 height 21
click at [180, 259] on span "Styles Added To Cart" at bounding box center [158, 262] width 81 height 10
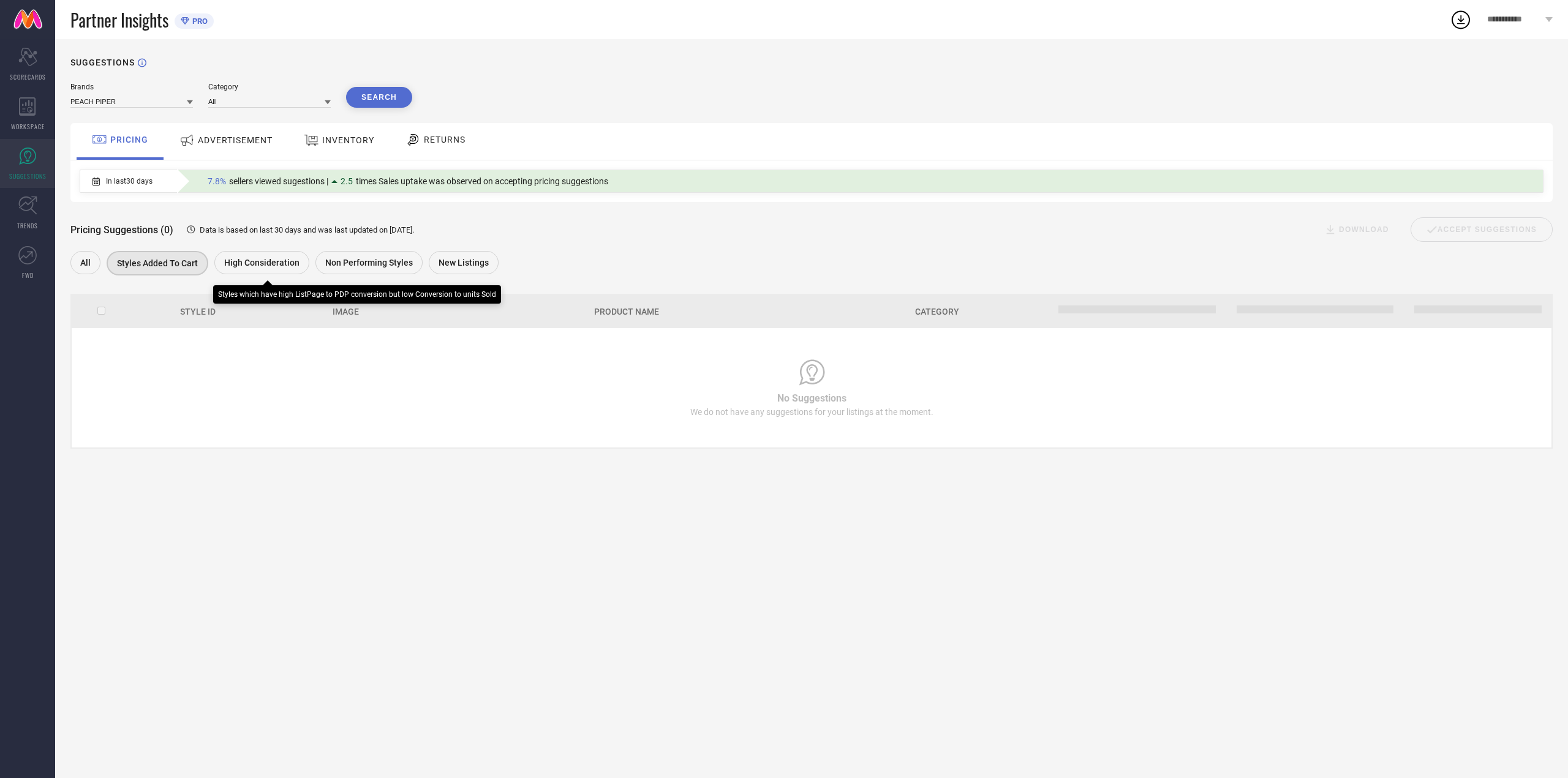
click at [251, 259] on span "High Consideration" at bounding box center [262, 262] width 75 height 10
click at [341, 267] on span "Non Performing Styles" at bounding box center [369, 262] width 88 height 10
click at [467, 267] on span "New Listings" at bounding box center [464, 262] width 51 height 10
click at [252, 145] on span "ADVERTISEMENT" at bounding box center [235, 140] width 75 height 10
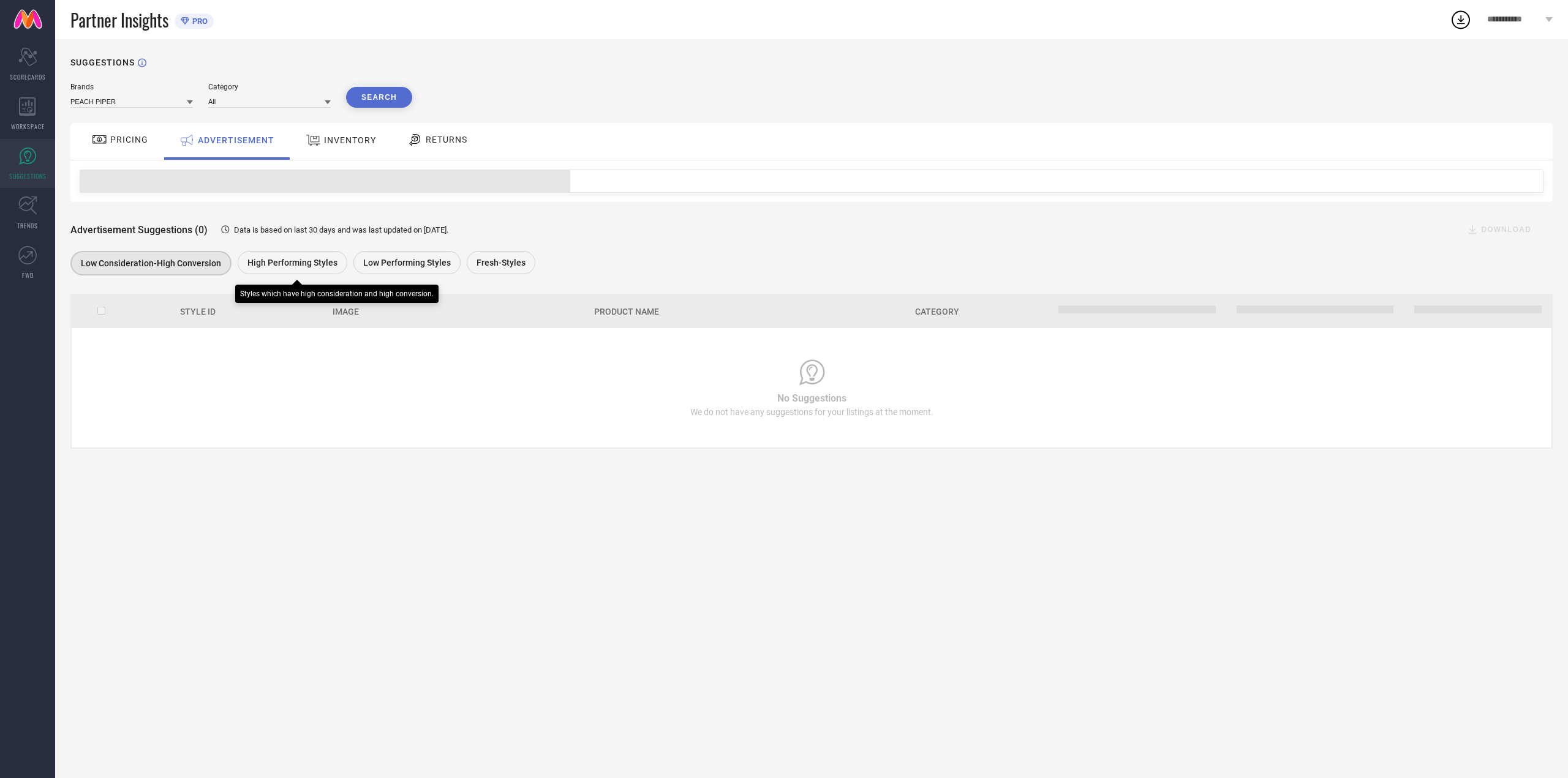
click at [259, 267] on span "High Performing Styles" at bounding box center [292, 262] width 90 height 10
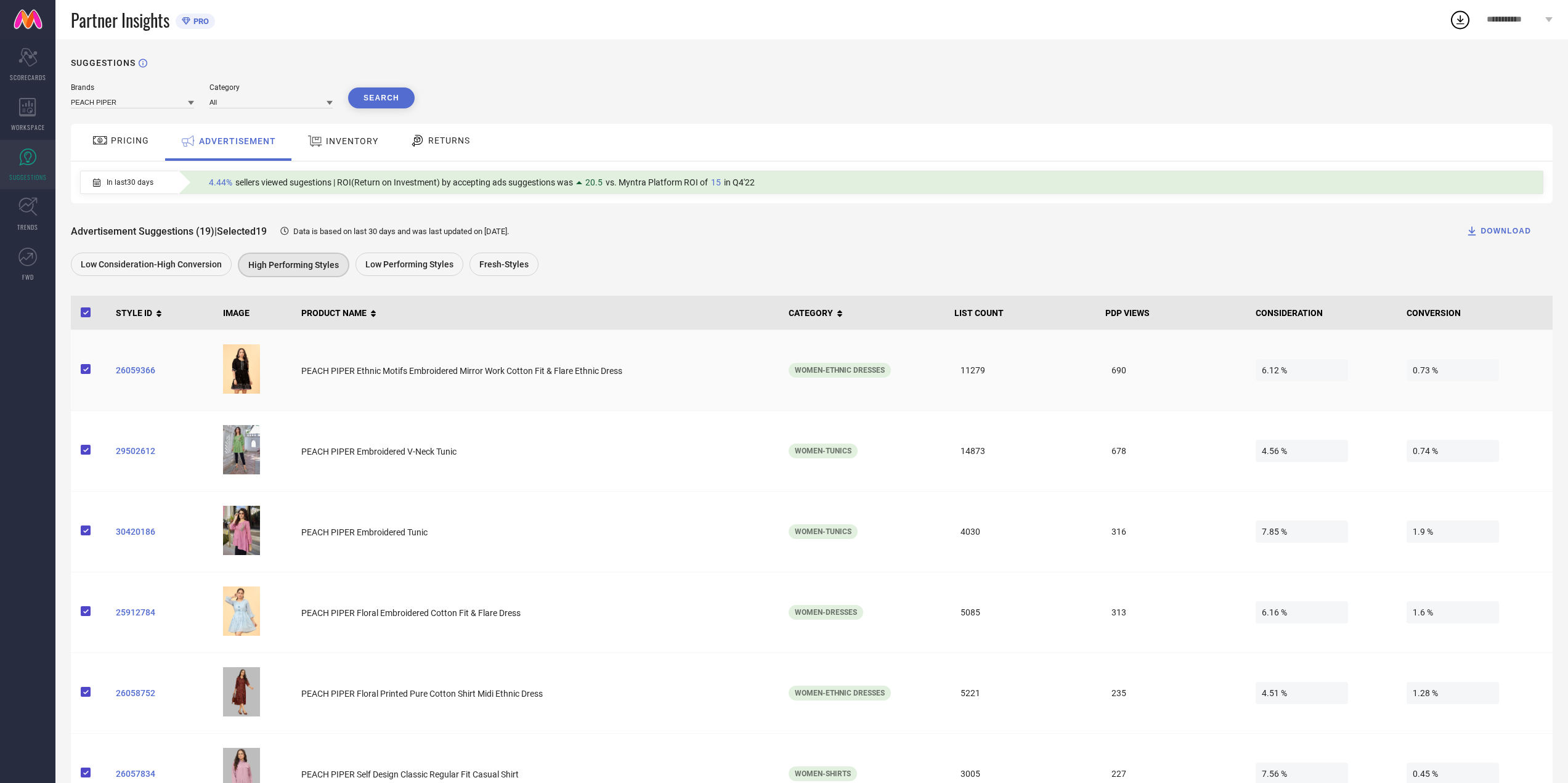
click at [132, 373] on span "26059366" at bounding box center [164, 370] width 97 height 10
click at [178, 372] on span "26059366" at bounding box center [164, 370] width 97 height 10
click at [722, 148] on div "PRICING ADVERTISEMENT INVENTORY RETURNS" at bounding box center [812, 142] width 1482 height 37
click at [143, 453] on span "29502612" at bounding box center [164, 450] width 97 height 10
click at [124, 453] on span "29502612" at bounding box center [164, 450] width 97 height 10
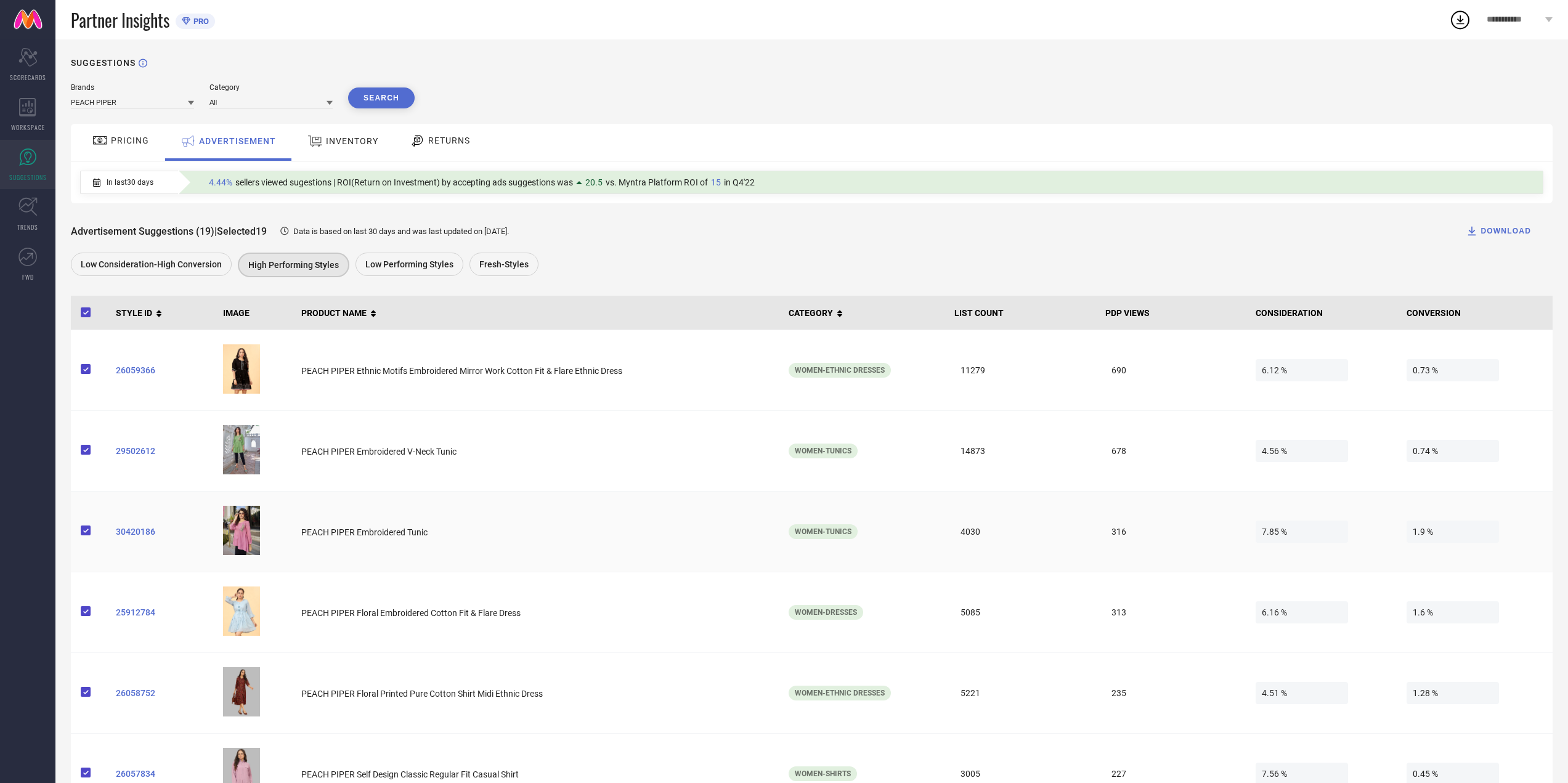
click at [366, 537] on span "PEACH PIPER Embroidered Tunic" at bounding box center [364, 532] width 126 height 10
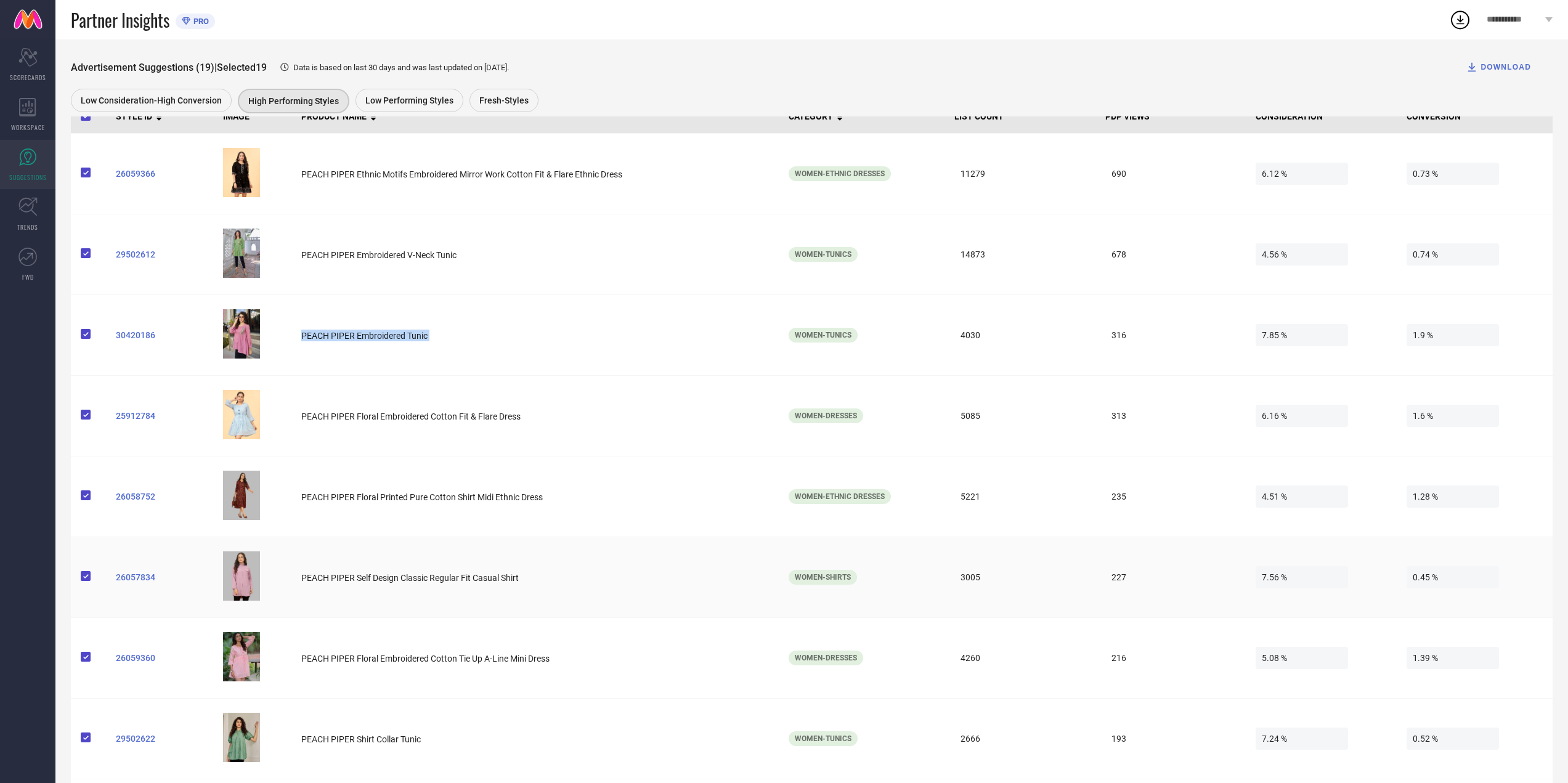
scroll to position [246, 0]
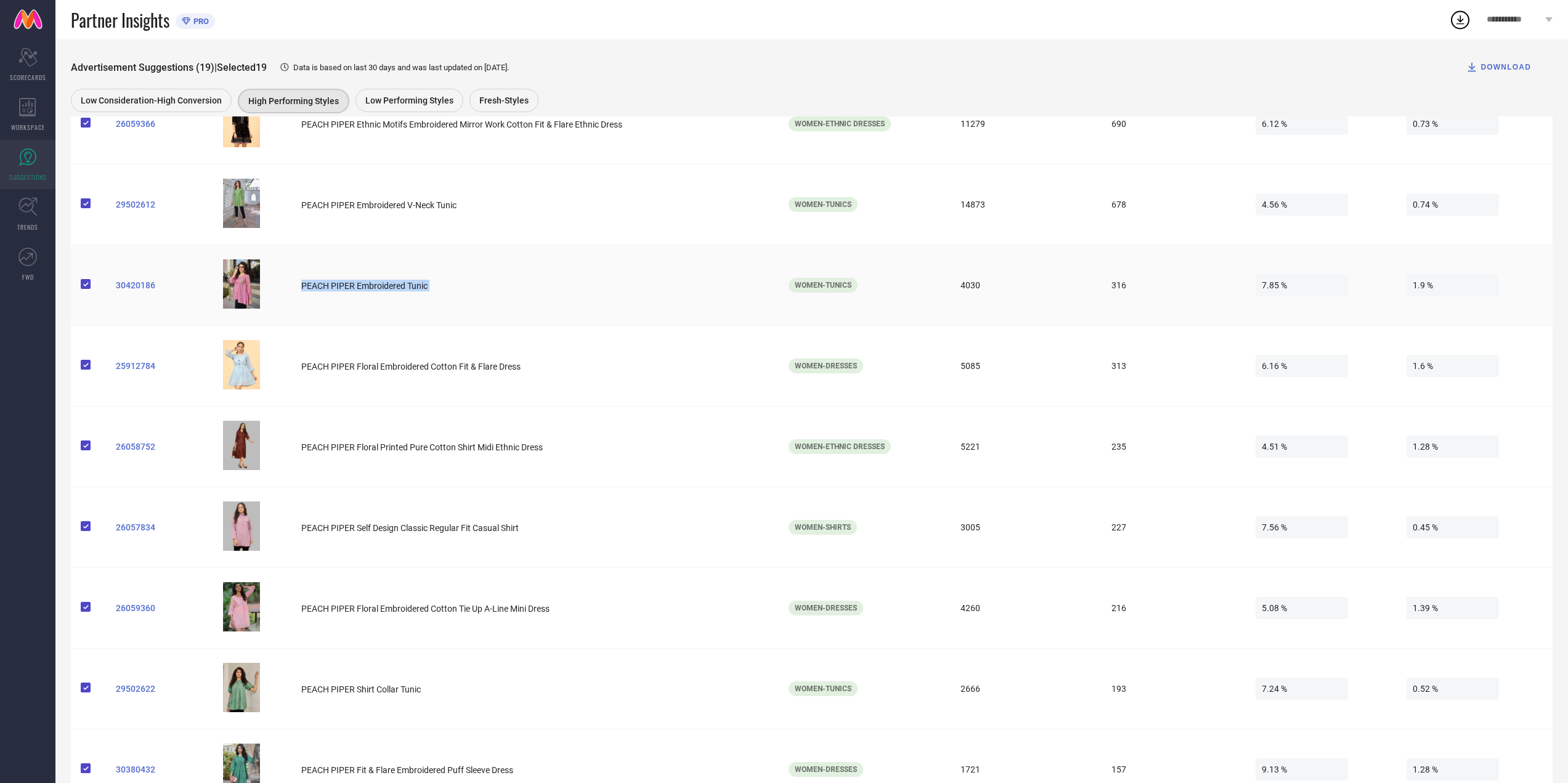
click at [378, 287] on span "PEACH PIPER Embroidered Tunic" at bounding box center [364, 285] width 126 height 10
click at [137, 374] on td "25912784" at bounding box center [164, 366] width 107 height 81
click at [144, 363] on span "25912784" at bounding box center [164, 366] width 97 height 10
click at [141, 445] on span "26058752" at bounding box center [164, 446] width 97 height 10
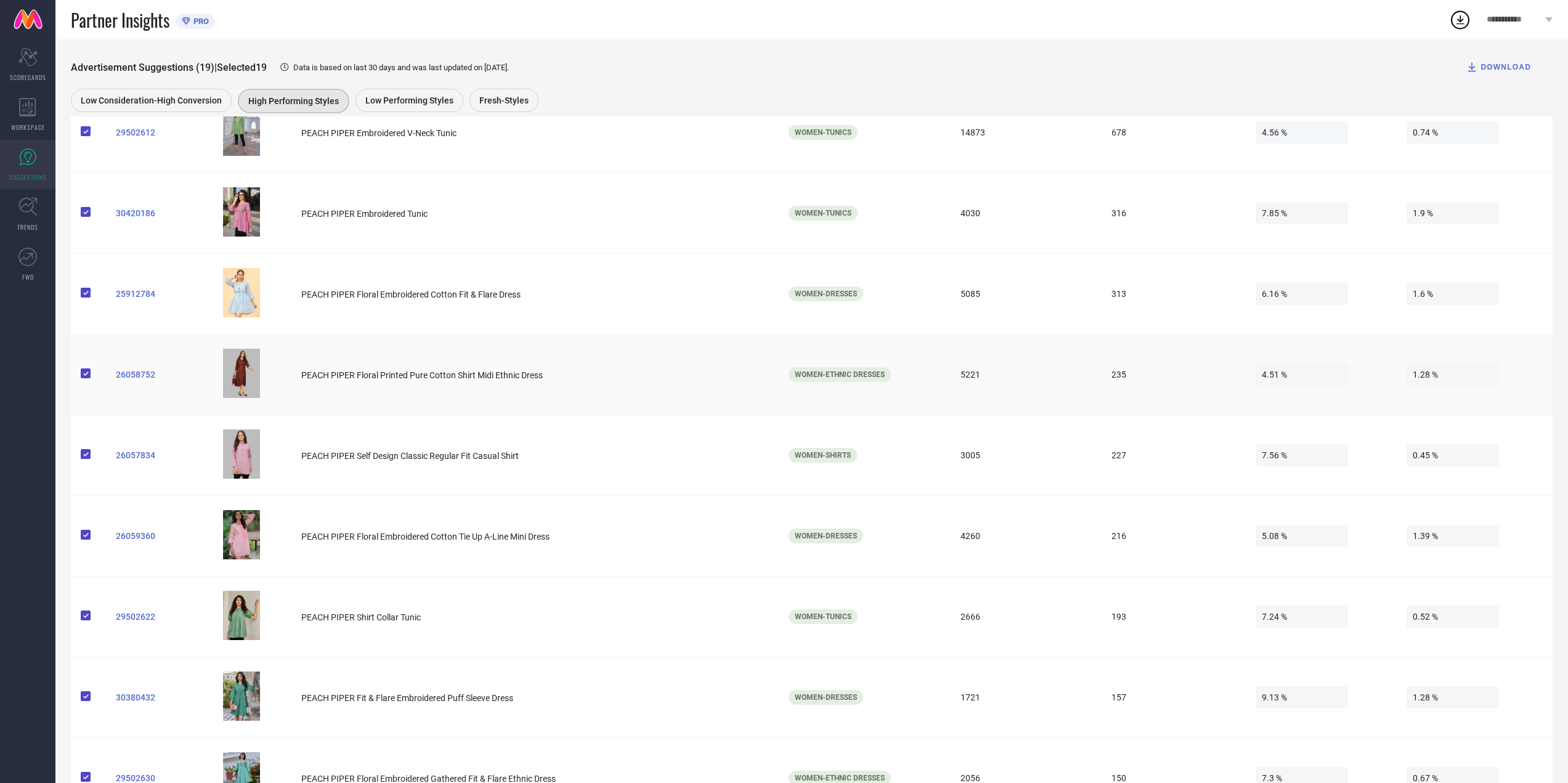
scroll to position [554, 0]
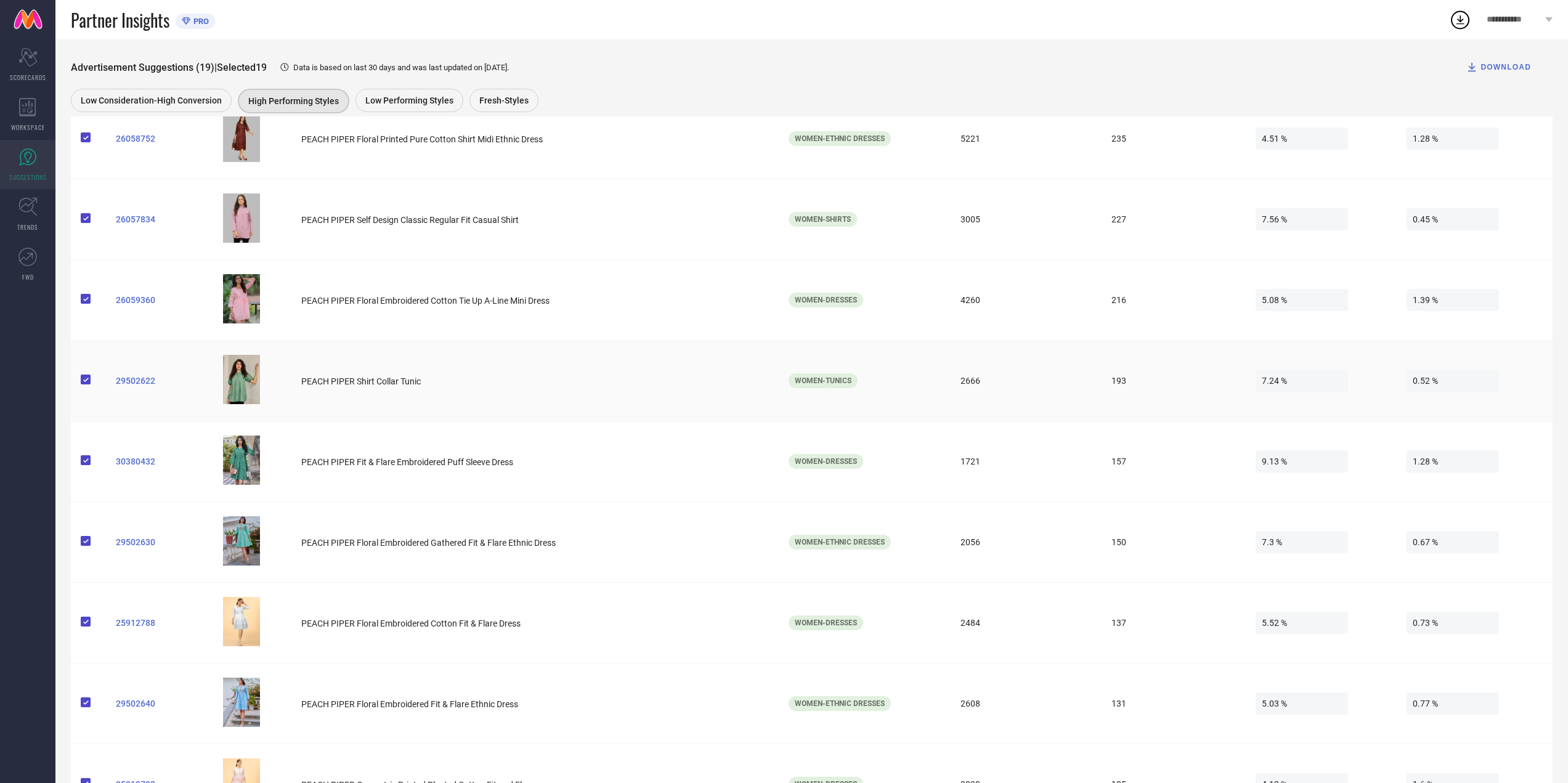
click at [152, 381] on span "29502622" at bounding box center [164, 380] width 97 height 10
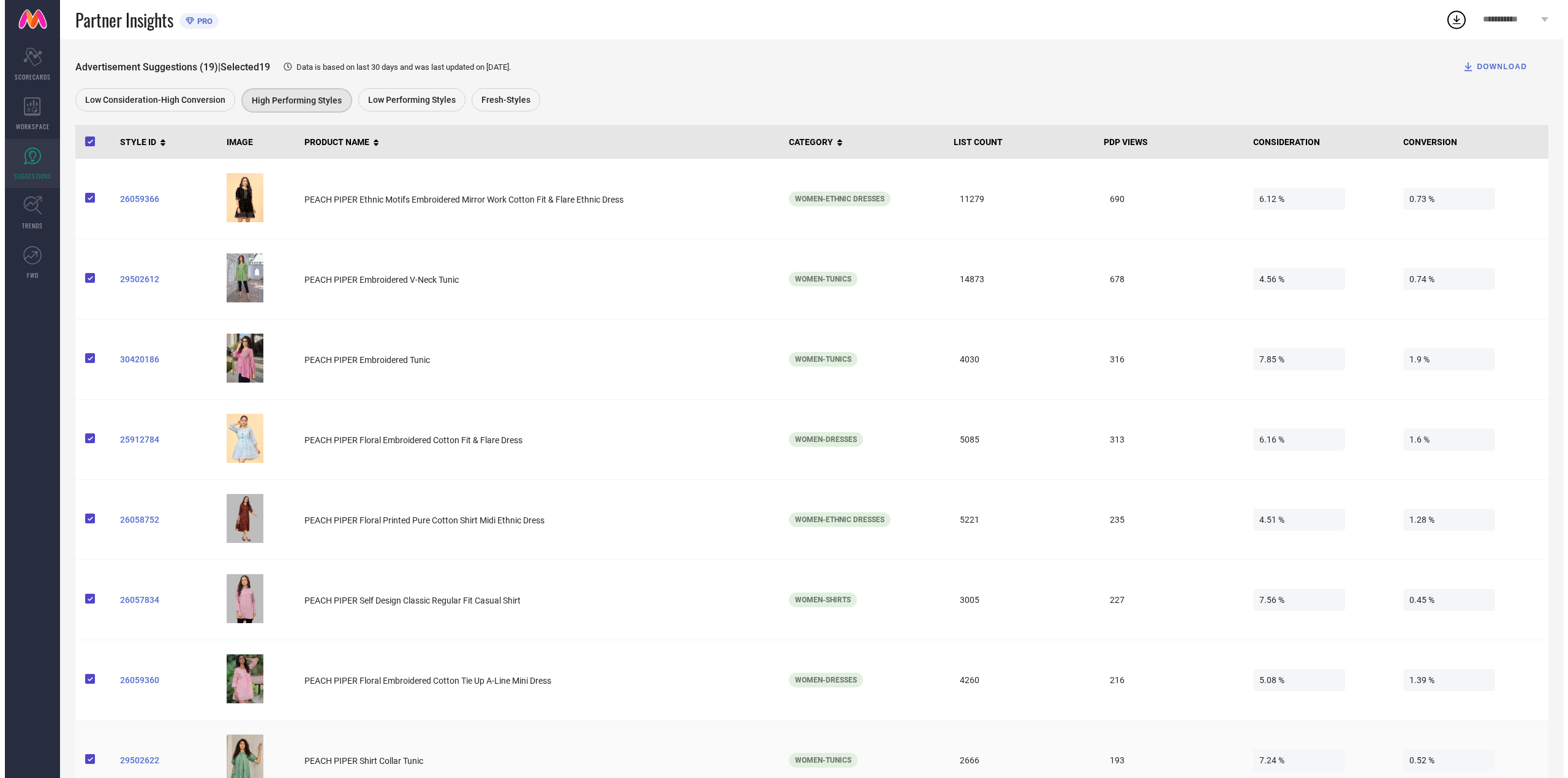
scroll to position [0, 0]
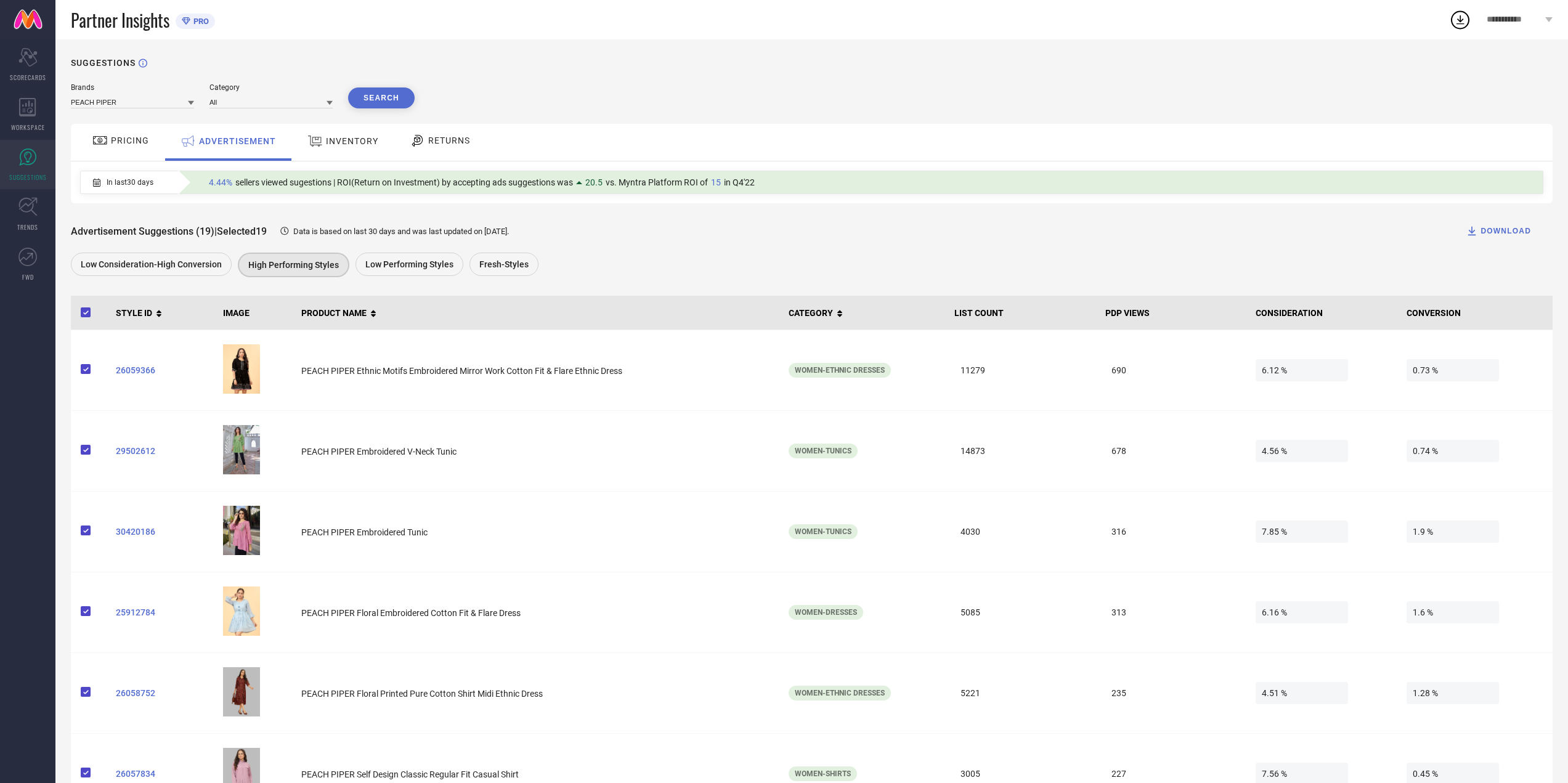
click at [428, 145] on span "RETURNS" at bounding box center [449, 140] width 42 height 10
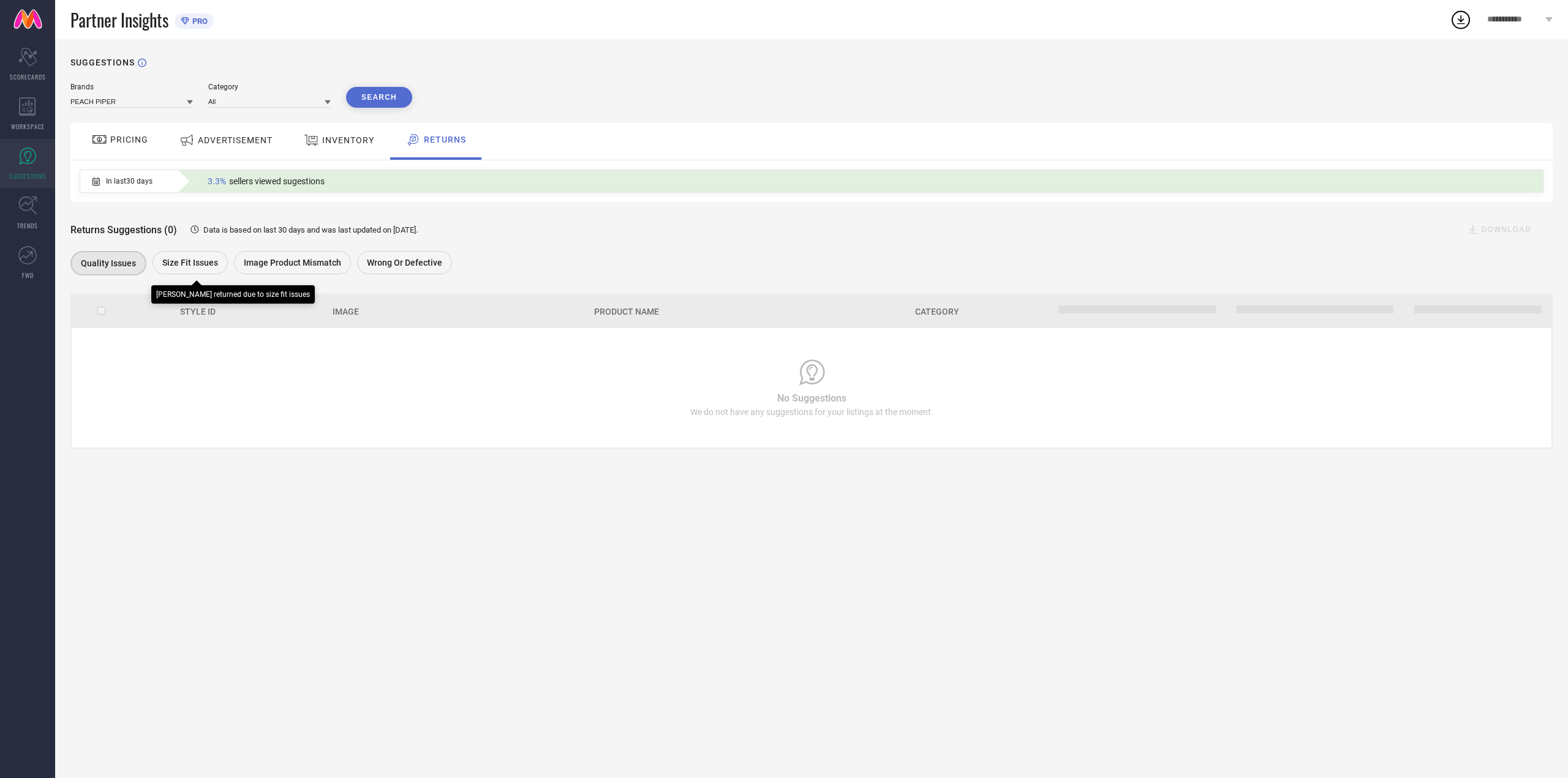
click at [185, 263] on span "Size fit issues" at bounding box center [191, 262] width 56 height 10
click at [282, 264] on span "Image product mismatch" at bounding box center [292, 262] width 97 height 10
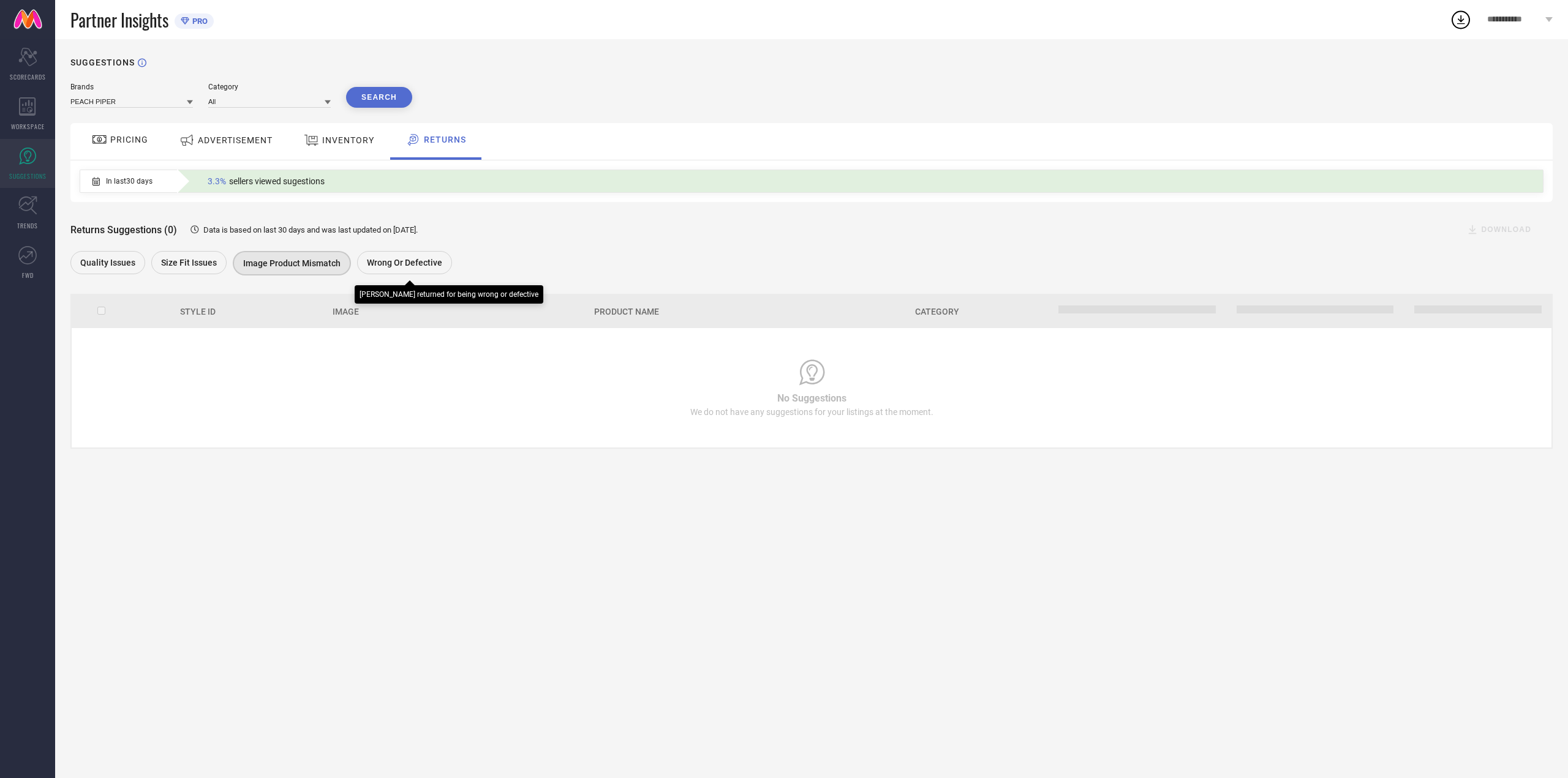
click at [395, 265] on span "Wrong or Defective" at bounding box center [404, 262] width 75 height 10
click at [273, 181] on span "sellers viewed sugestions" at bounding box center [277, 181] width 95 height 10
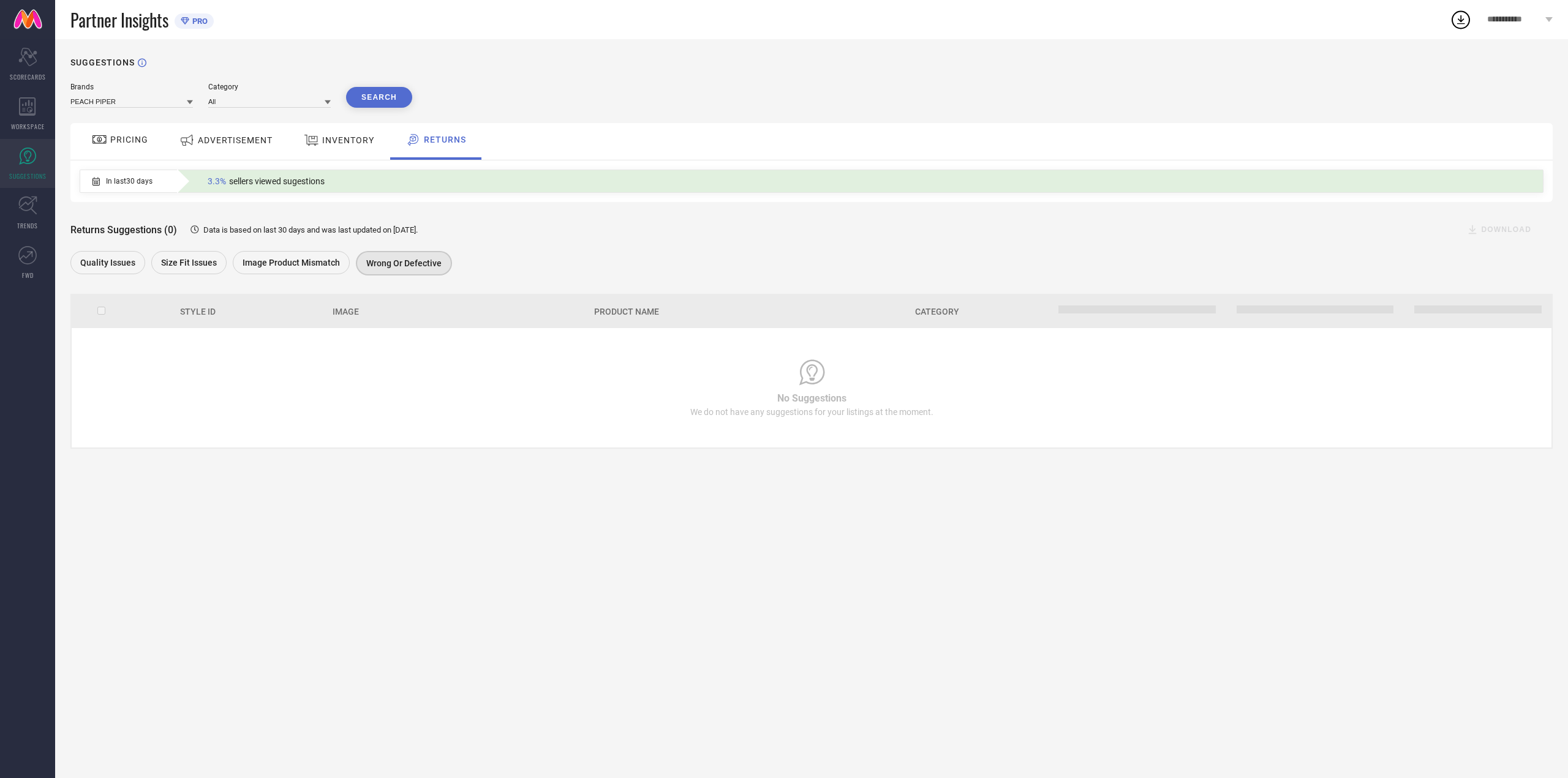
click at [230, 151] on div "ADVERTISEMENT" at bounding box center [226, 140] width 99 height 22
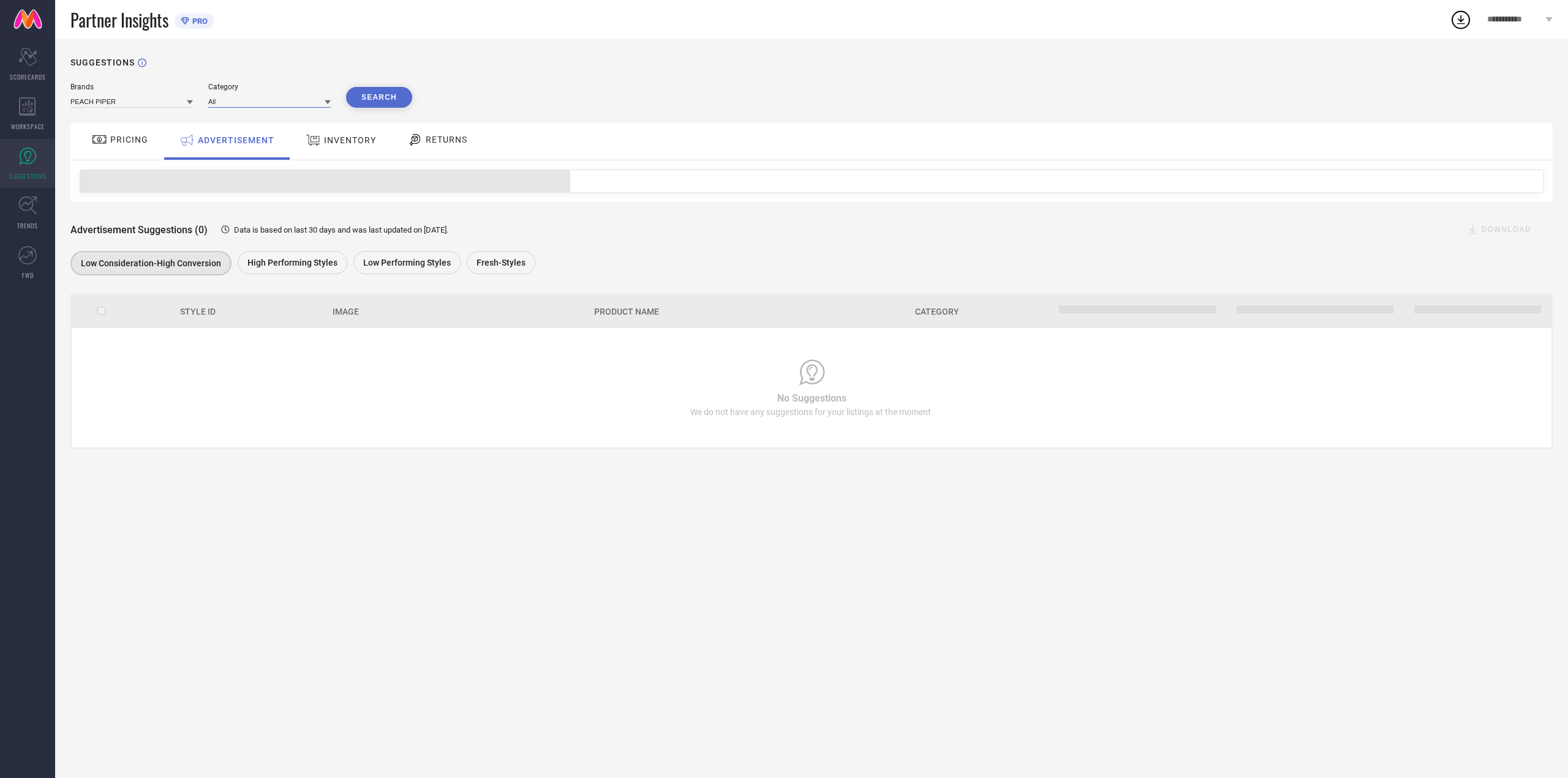
click at [256, 95] on input at bounding box center [269, 102] width 122 height 13
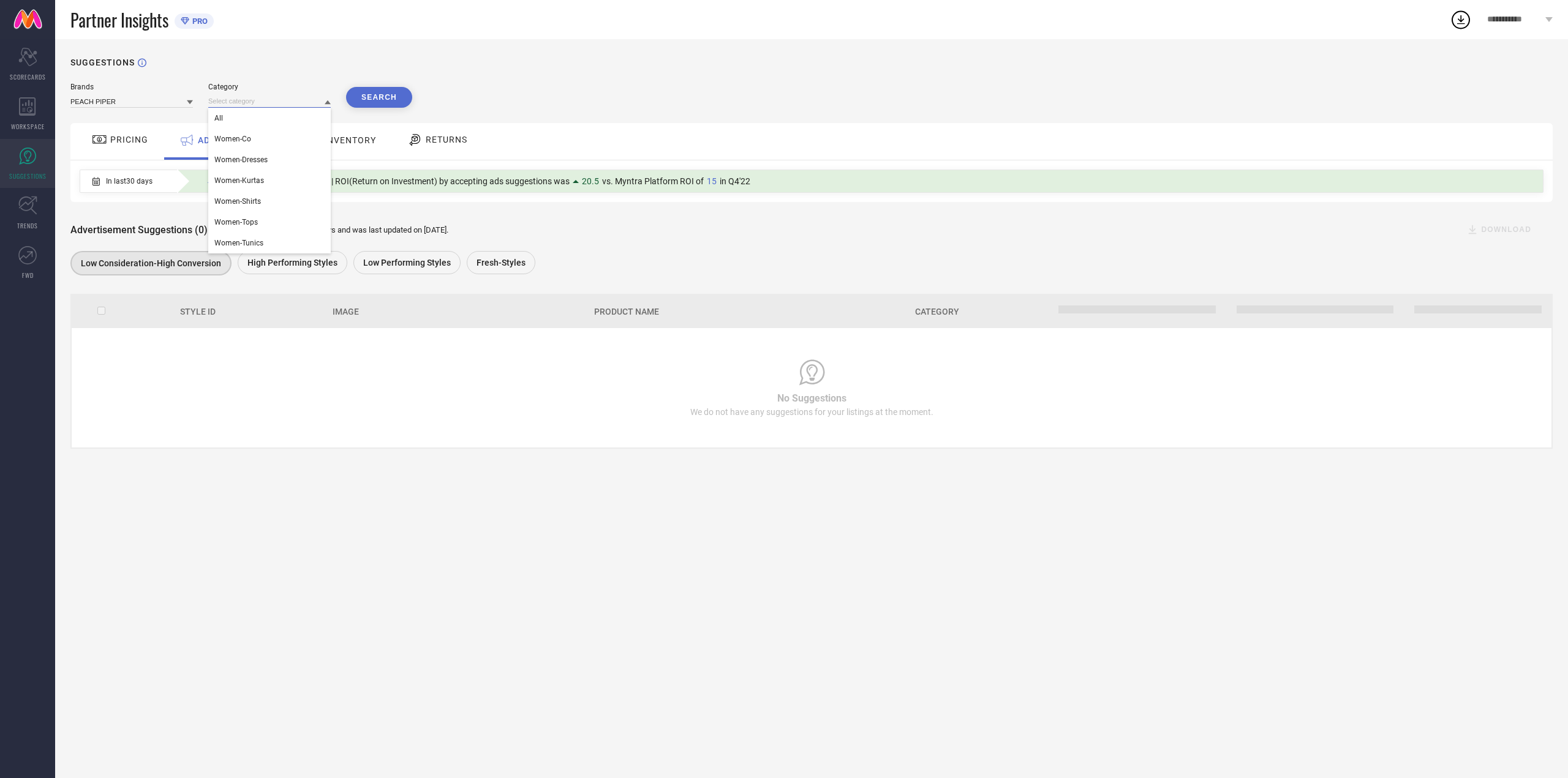
click at [256, 96] on input at bounding box center [269, 102] width 122 height 13
click at [135, 149] on div "PRICING" at bounding box center [119, 139] width 62 height 21
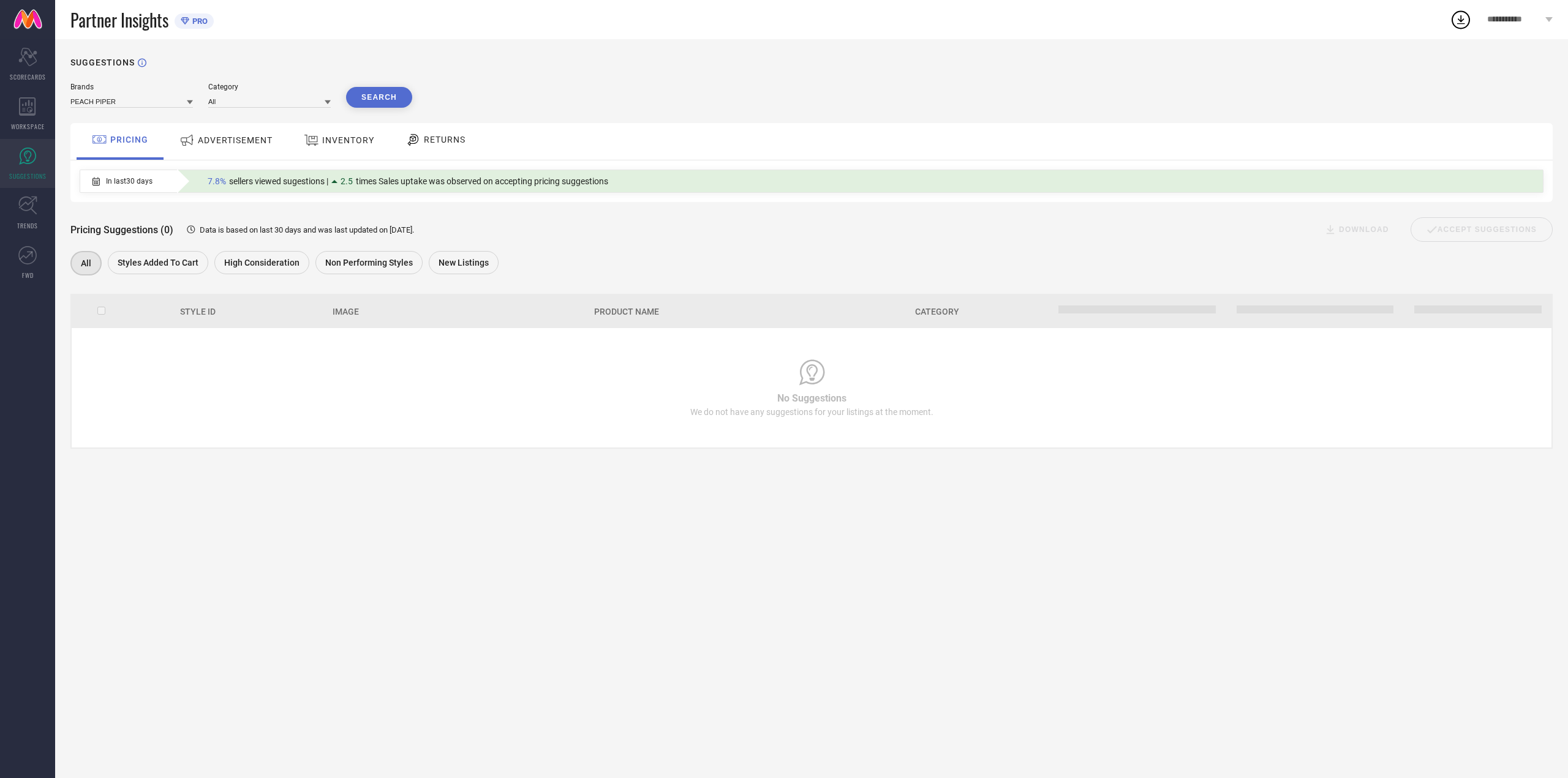
click at [205, 137] on span "ADVERTISEMENT" at bounding box center [235, 140] width 75 height 10
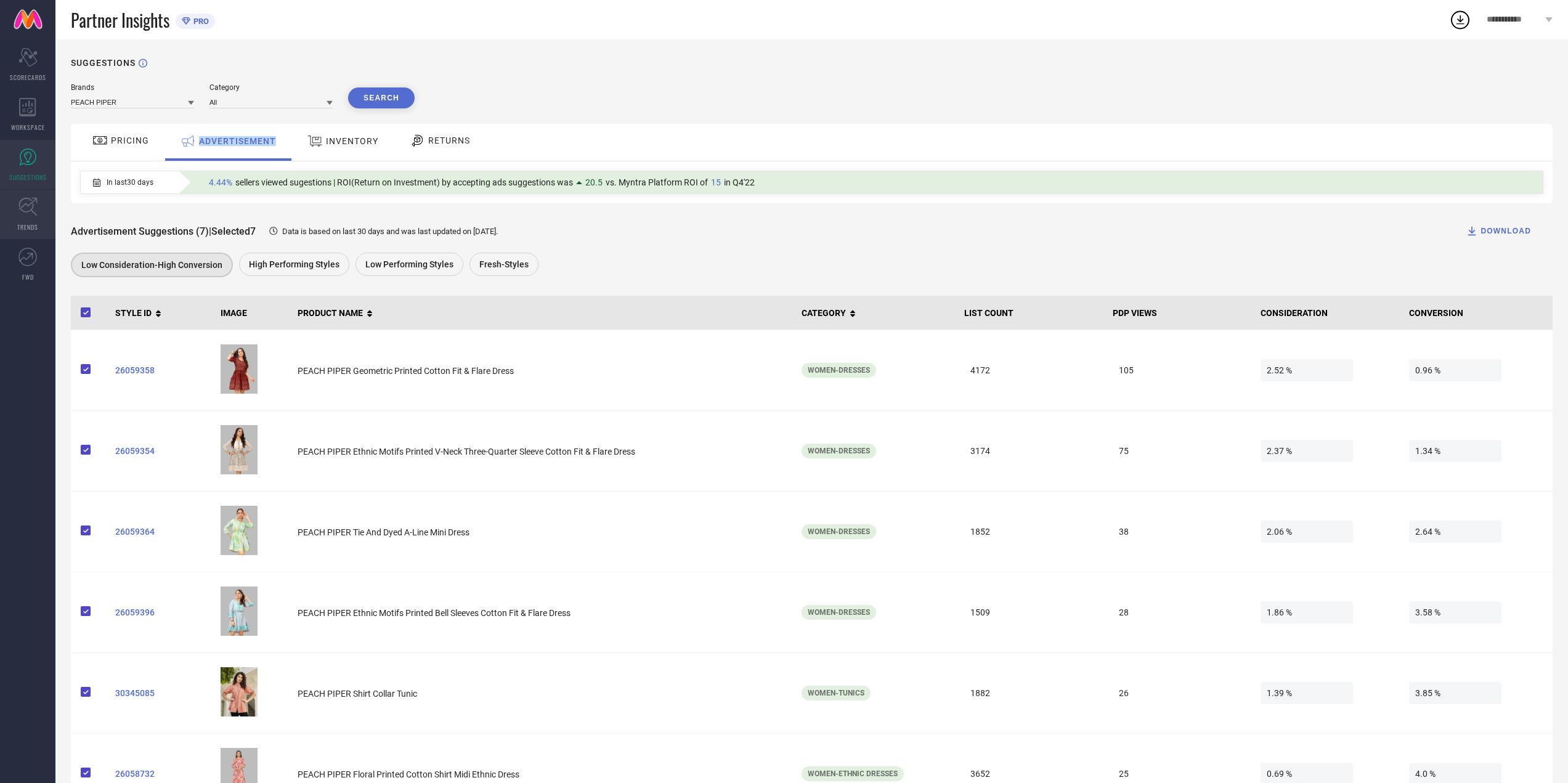
click at [32, 201] on icon at bounding box center [28, 207] width 19 height 19
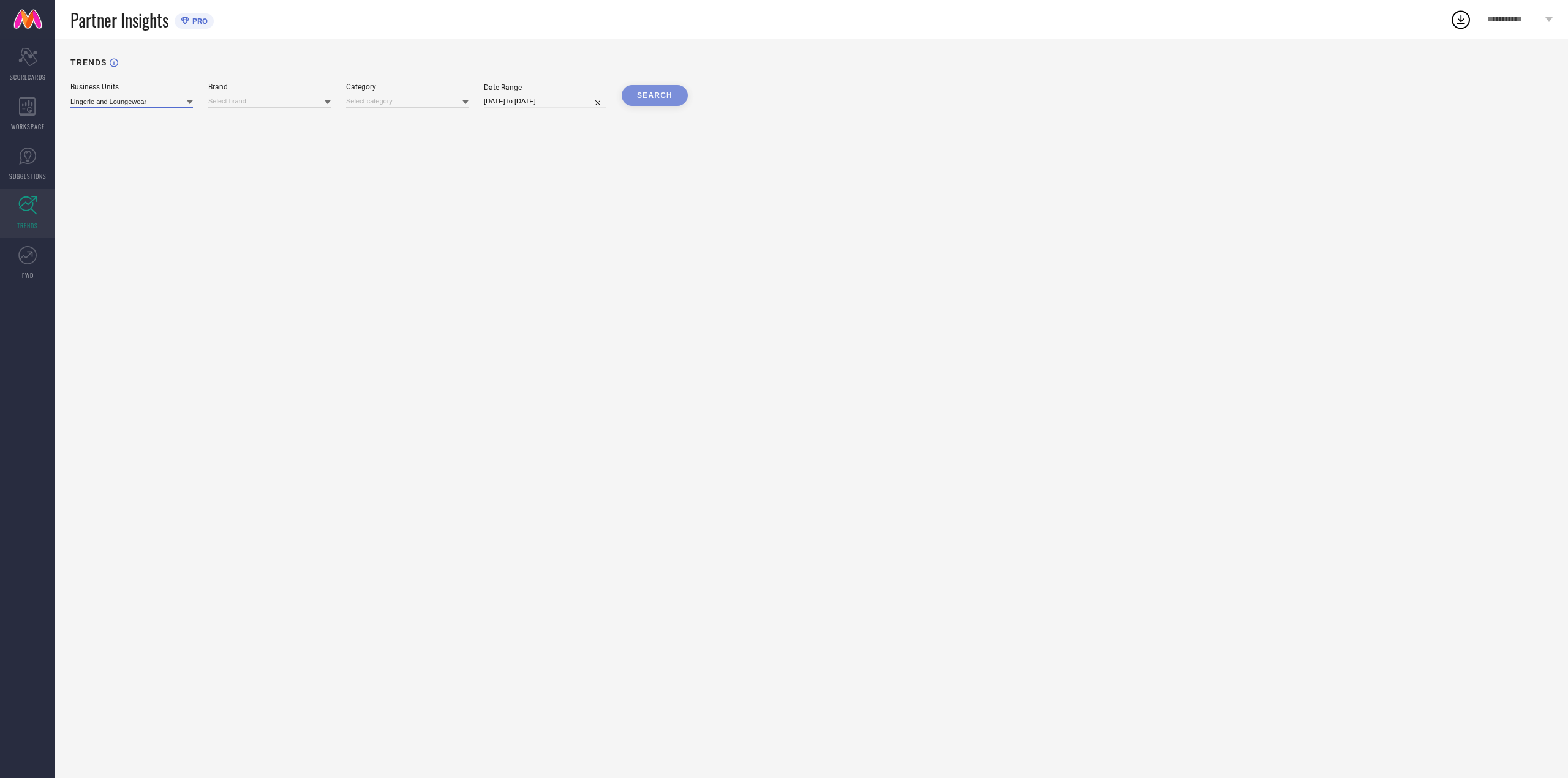
click at [167, 103] on input at bounding box center [131, 102] width 122 height 13
click at [158, 152] on div "Women's Western Wear" at bounding box center [131, 160] width 122 height 21
click at [254, 104] on input at bounding box center [269, 102] width 122 height 13
click at [305, 100] on input at bounding box center [269, 102] width 122 height 13
click at [406, 100] on input at bounding box center [407, 102] width 122 height 13
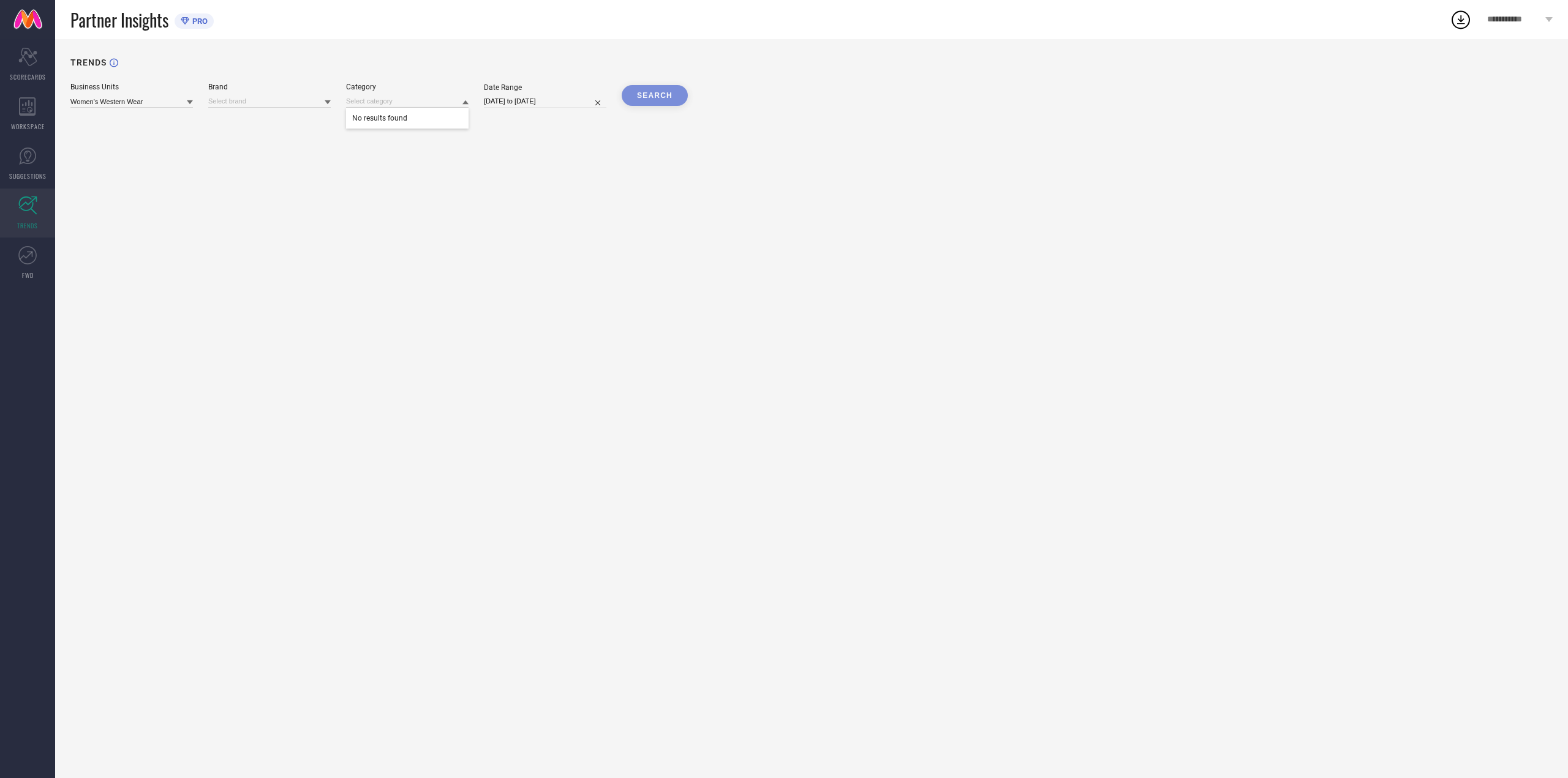
click at [508, 122] on div "TRENDS Business Units Women's Western Wear Brand Category No results found Date…" at bounding box center [811, 409] width 1513 height 739
click at [675, 98] on div "SEARCH" at bounding box center [654, 95] width 66 height 21
click at [646, 98] on div "SEARCH" at bounding box center [654, 95] width 66 height 21
click at [558, 105] on input "06-09-2025 to 06-10-2025" at bounding box center [544, 102] width 122 height 13
select select "8"
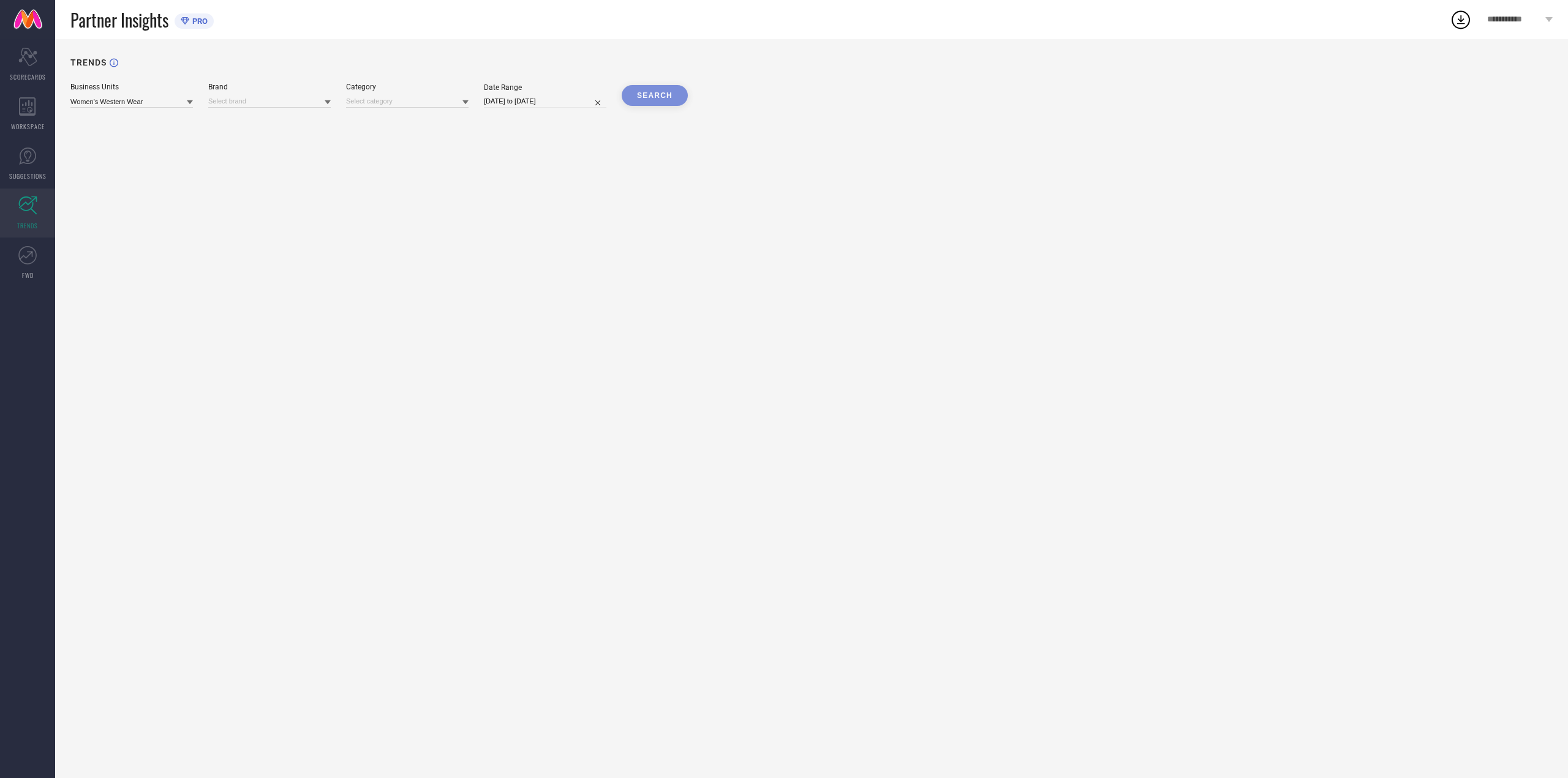
select select "2025"
select select "9"
select select "2025"
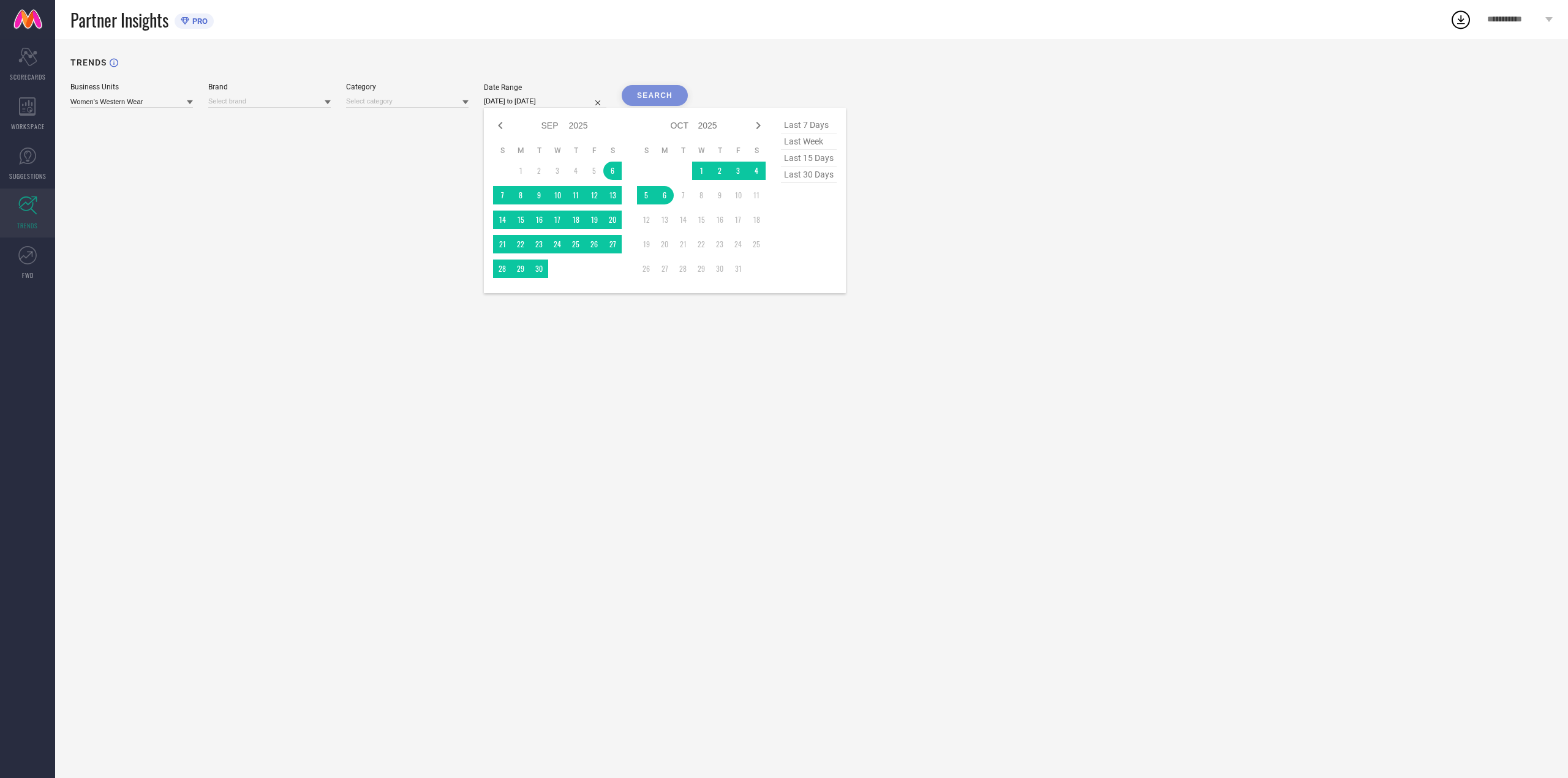
click at [684, 91] on div "SEARCH" at bounding box center [654, 95] width 66 height 21
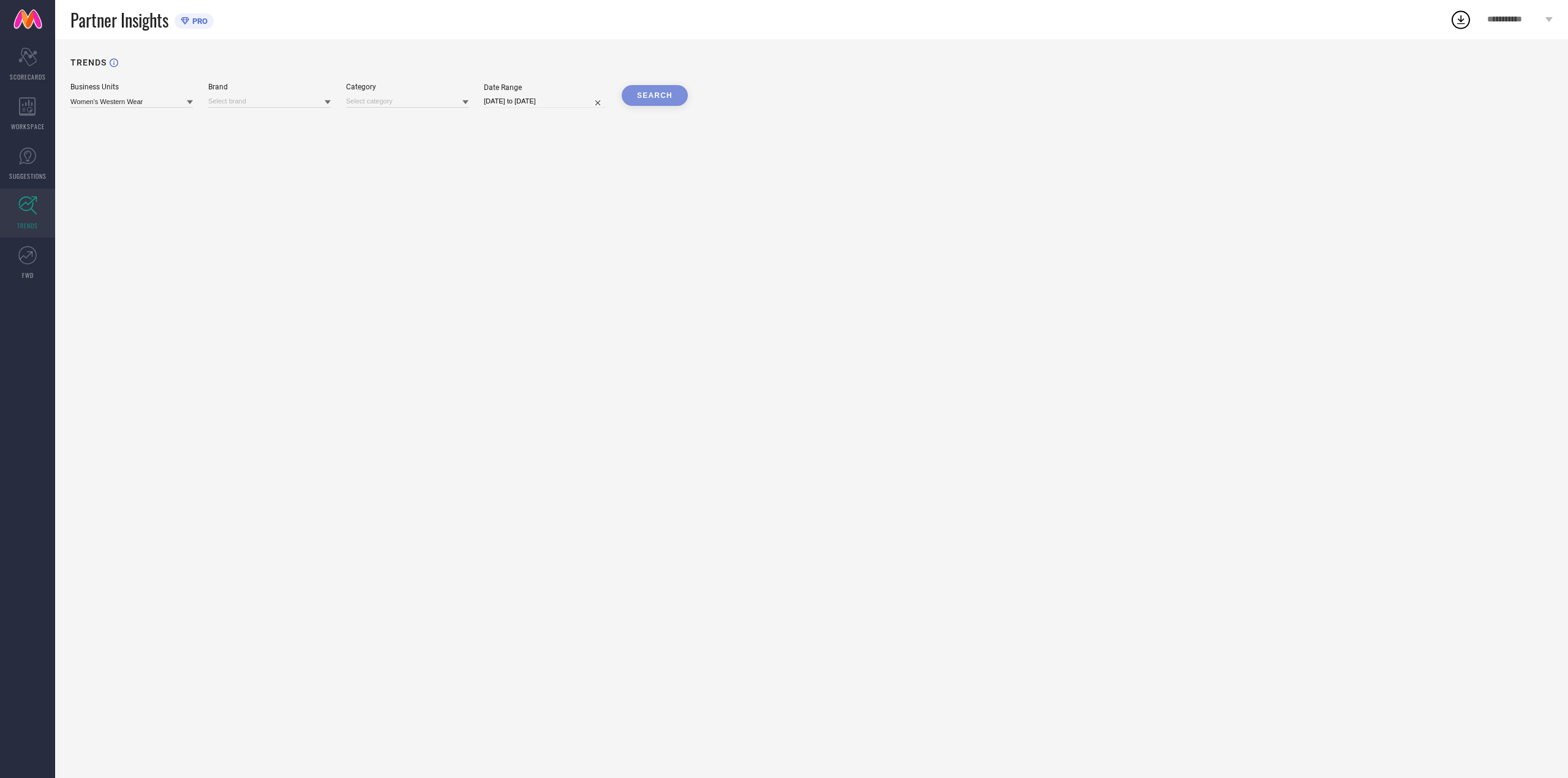
click at [645, 92] on div "SEARCH" at bounding box center [654, 95] width 66 height 21
click at [231, 97] on input at bounding box center [269, 102] width 122 height 13
click at [238, 115] on span "No results found" at bounding box center [269, 118] width 122 height 21
click at [136, 106] on input at bounding box center [131, 102] width 122 height 13
click at [148, 159] on div "Women's Ethnic" at bounding box center [131, 160] width 122 height 21
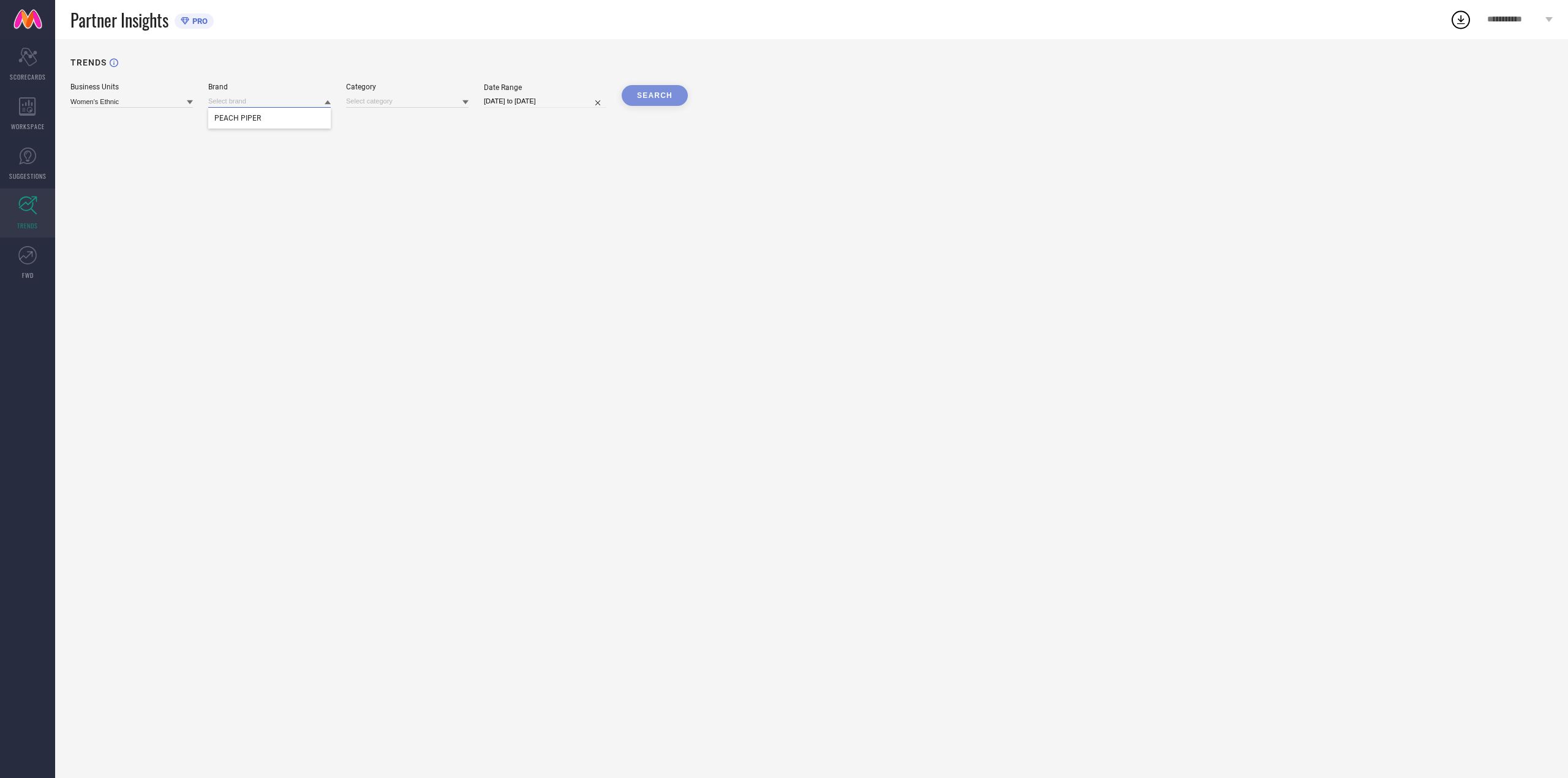
click at [268, 103] on input at bounding box center [269, 102] width 122 height 13
click at [265, 125] on div "PEACH PIPER" at bounding box center [269, 118] width 122 height 21
click at [382, 100] on input at bounding box center [407, 102] width 122 height 13
click at [394, 151] on div "Women-Dresses" at bounding box center [407, 160] width 122 height 21
click at [659, 99] on button "SEARCH" at bounding box center [654, 95] width 66 height 21
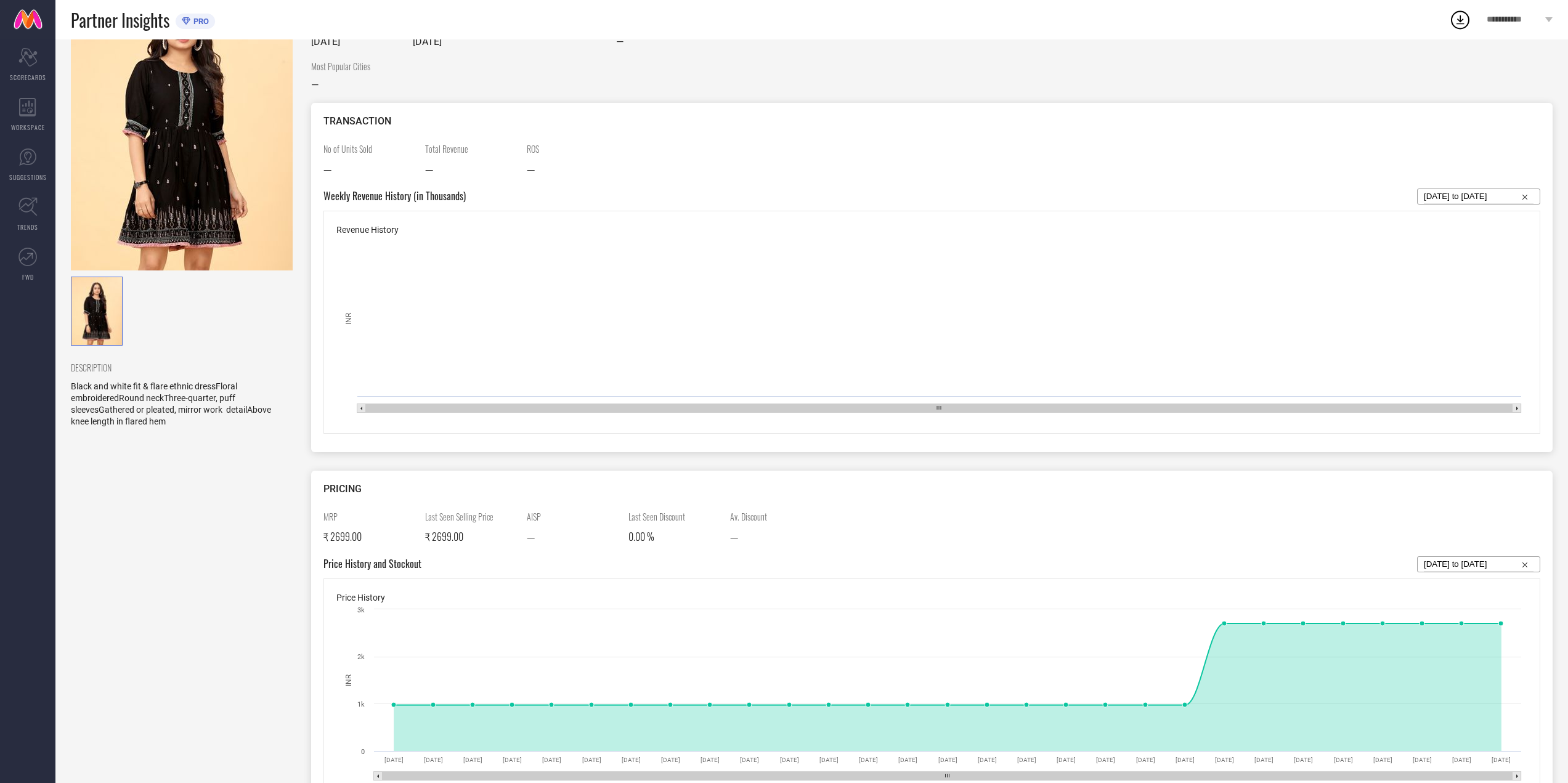
scroll to position [308, 0]
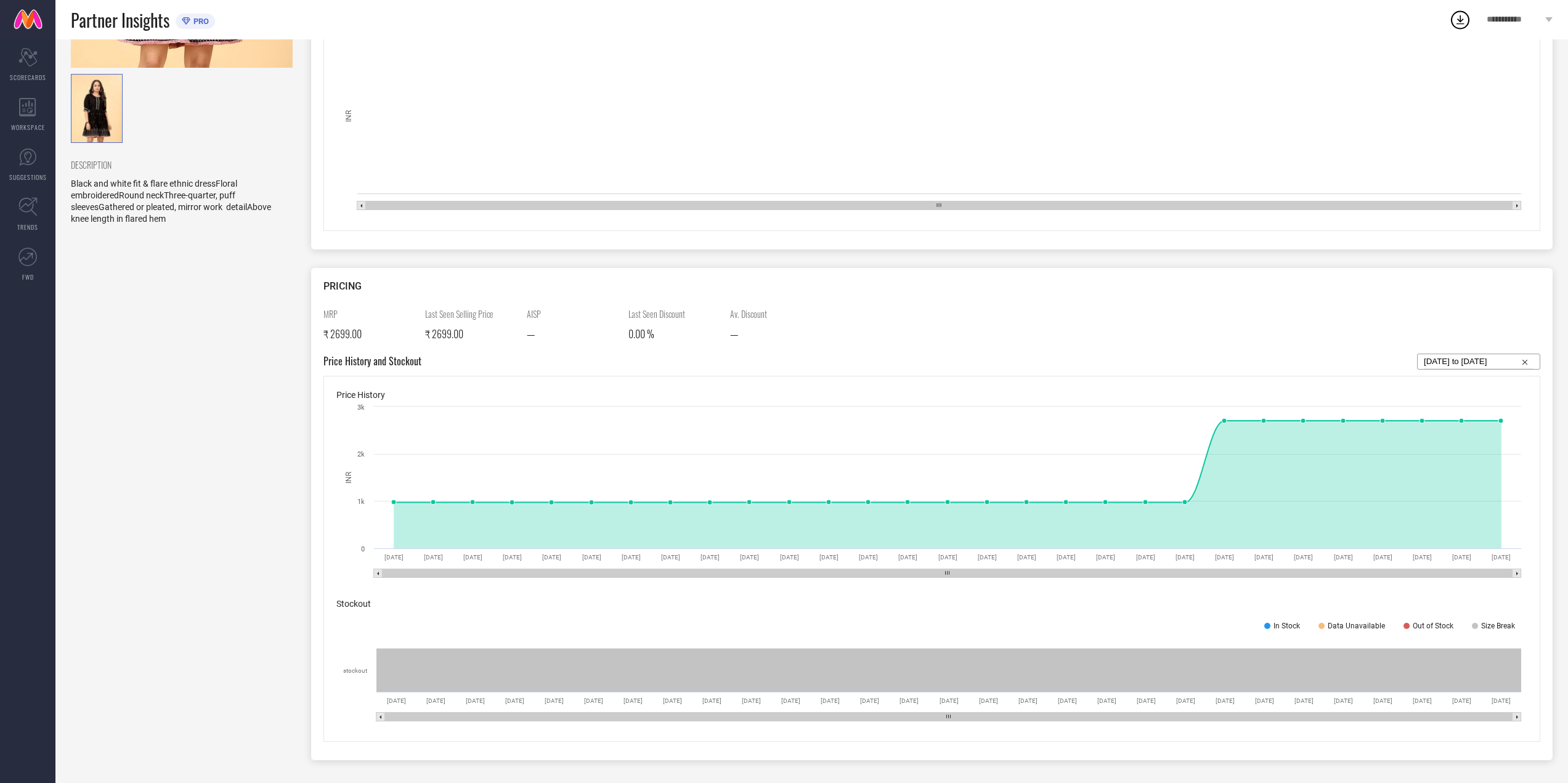
click at [453, 313] on span "Last Seen Selling Price" at bounding box center [471, 314] width 92 height 13
drag, startPoint x: 453, startPoint y: 313, endPoint x: 479, endPoint y: 335, distance: 34.1
click at [479, 335] on div "Last Seen Selling Price ₹ 2699.00" at bounding box center [471, 324] width 92 height 34
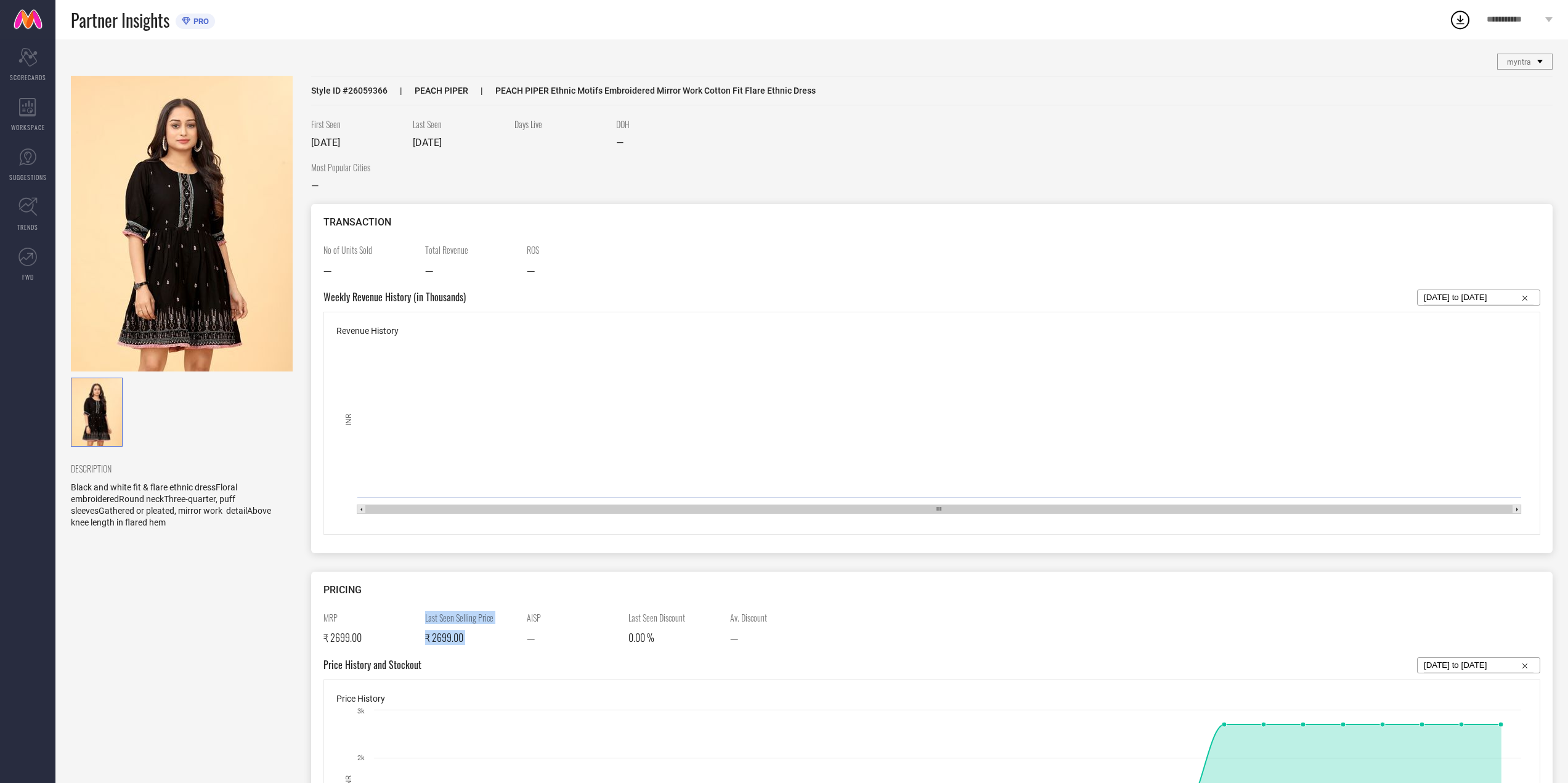
scroll to position [0, 0]
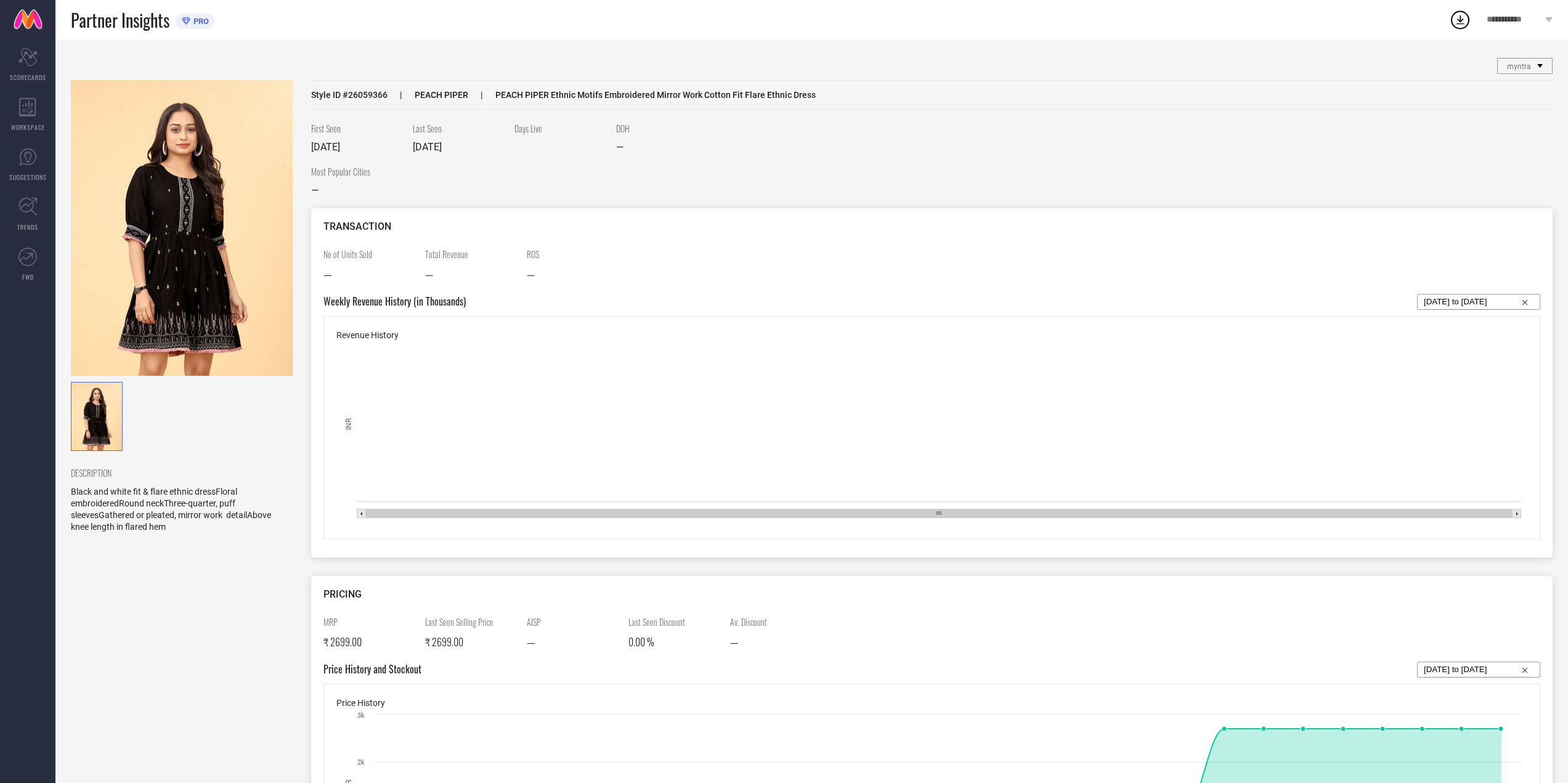
click at [1535, 66] on div "myntra" at bounding box center [1522, 66] width 30 height 13
click at [1524, 91] on span "No options available" at bounding box center [1525, 86] width 30 height 26
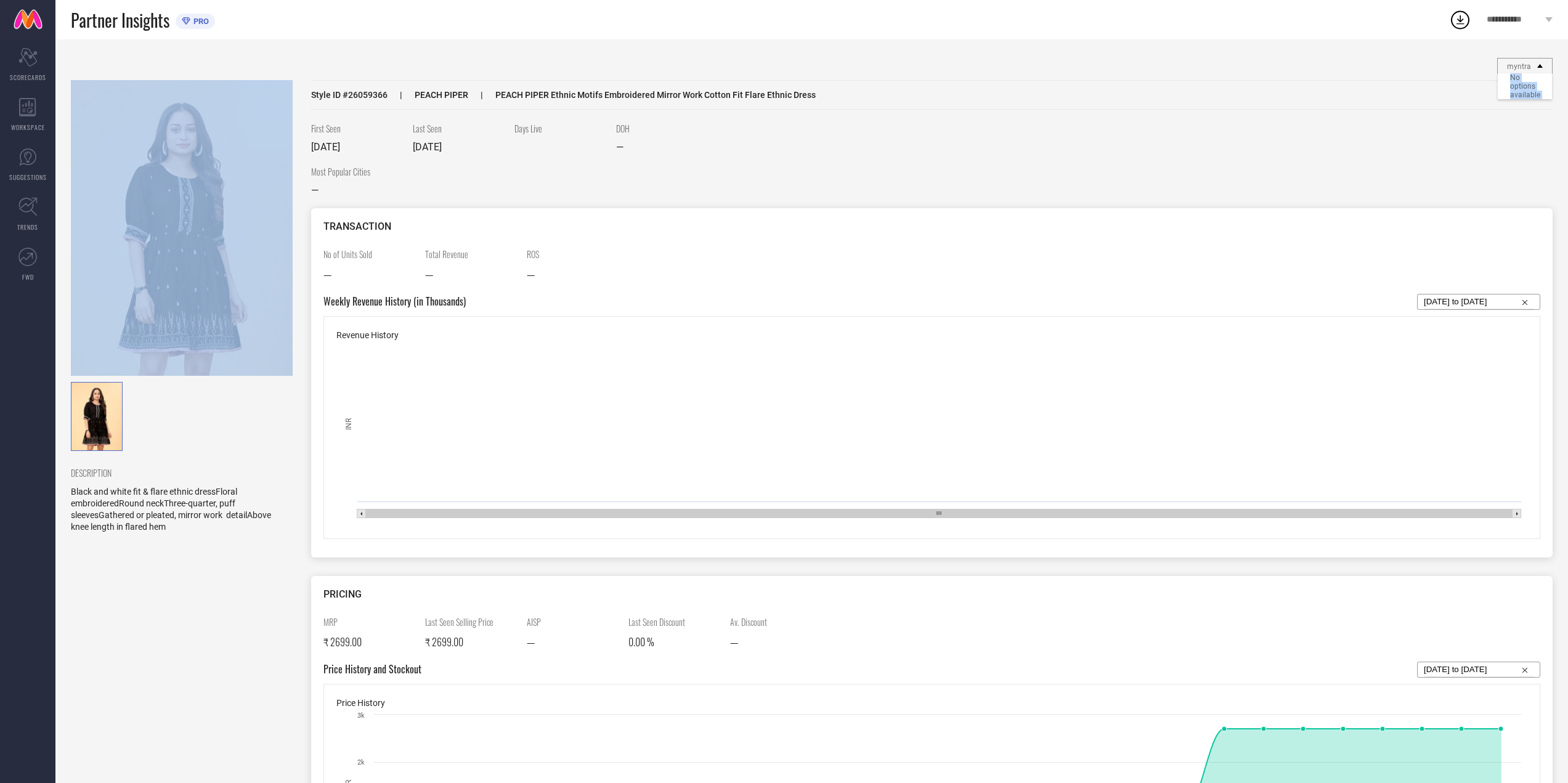
click at [1524, 91] on span "No options available" at bounding box center [1525, 86] width 30 height 26
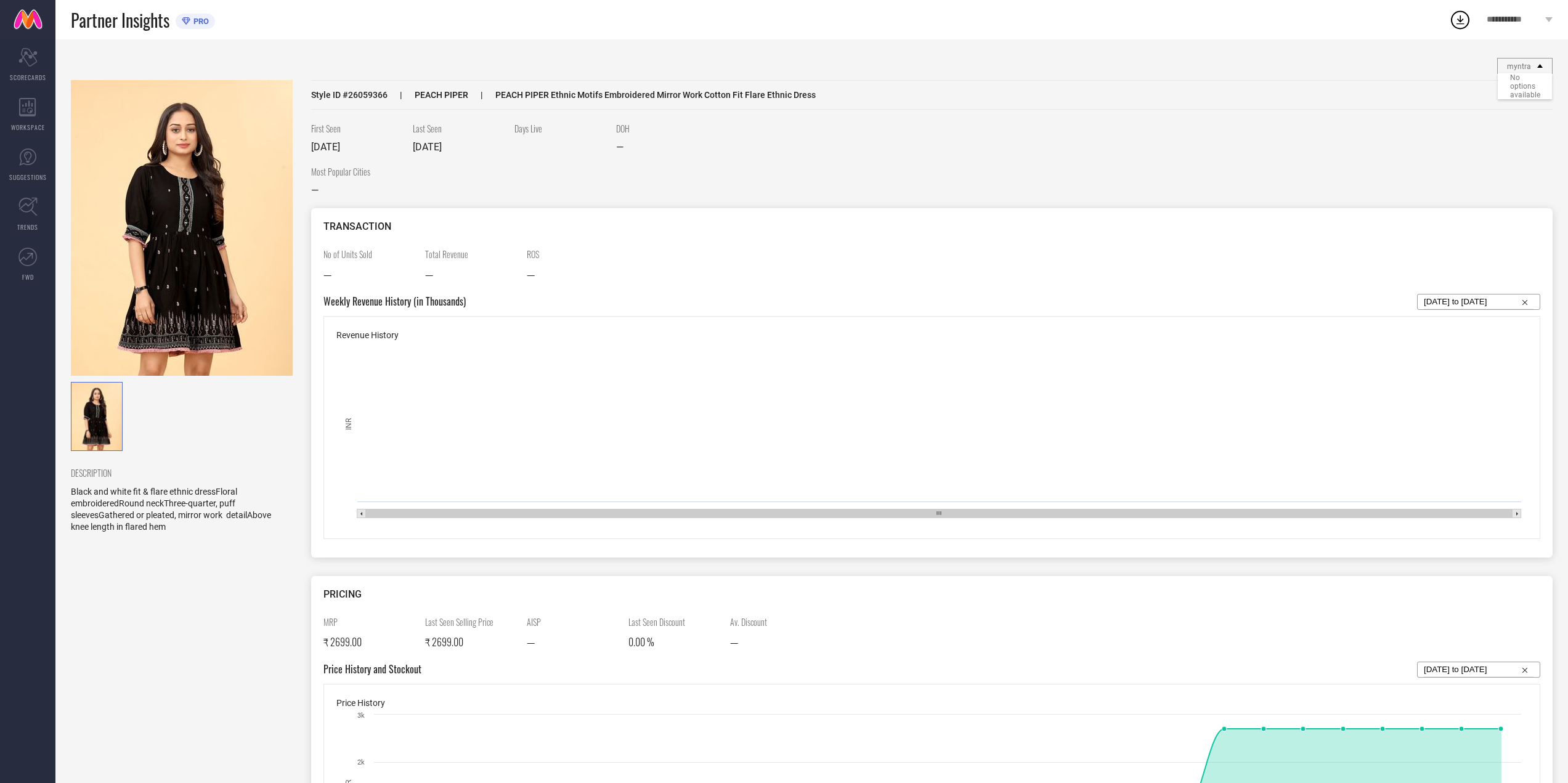
click at [1245, 110] on div "Style ID # 26059366 PEACH PIPER PEACH PIPER Ethnic Motifs Embroidered Mirror Wo…" at bounding box center [932, 95] width 1241 height 29
click at [372, 98] on span "Style ID # 26059366" at bounding box center [349, 94] width 77 height 10
copy span "26059366"
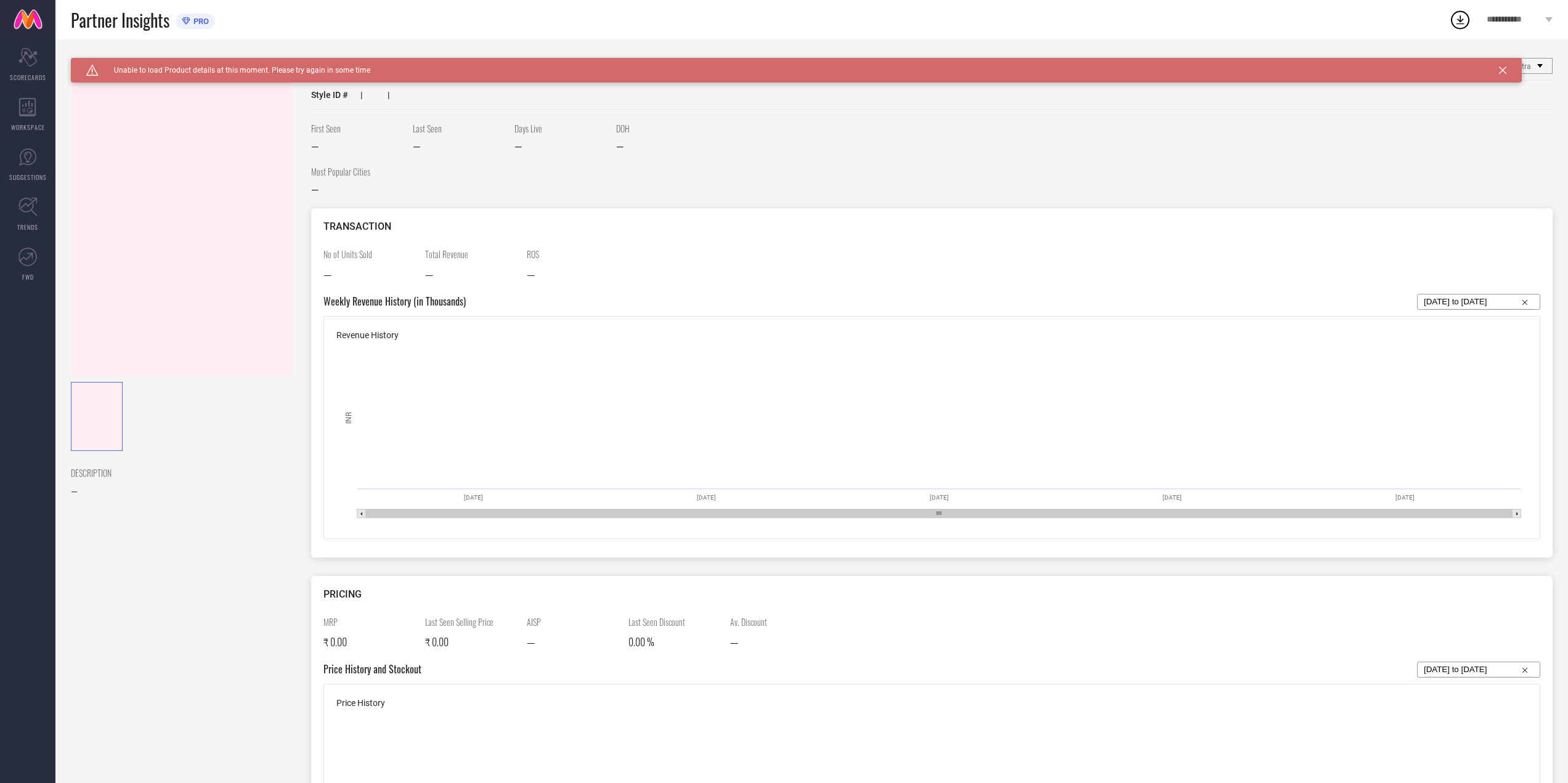
click at [173, 75] on div "Caution Created with Sketch. Unable to load Product details at this moment. Ple…" at bounding box center [228, 70] width 284 height 11
click at [280, 72] on span "Unable to load Product details at this moment. Please try again in some time" at bounding box center [234, 70] width 272 height 9
click at [417, 80] on div "Caution Created with Sketch. Unable to load Product details at this moment. Ple…" at bounding box center [796, 70] width 1452 height 24
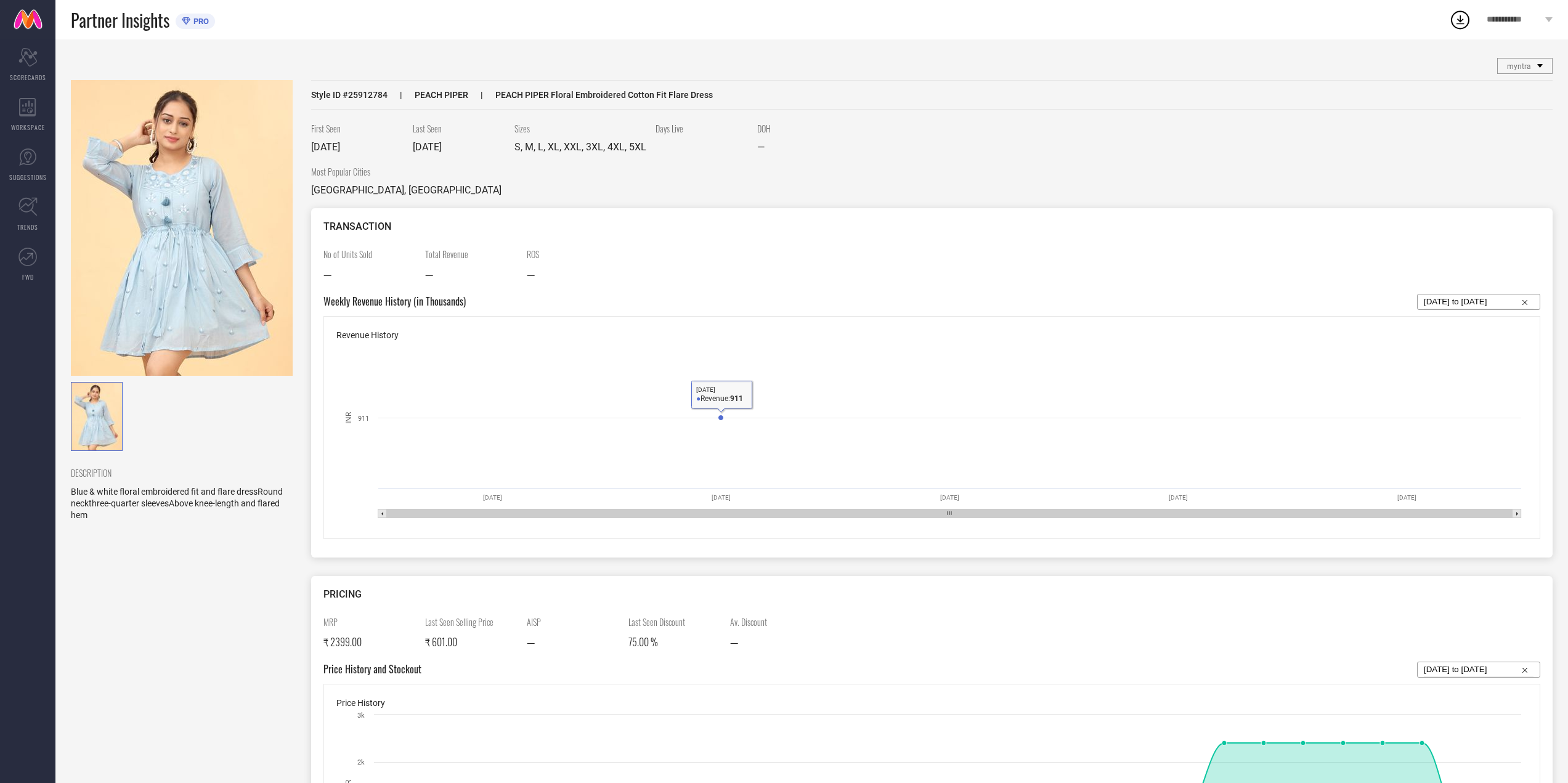
click at [1508, 301] on input "[DATE] to [DATE]" at bounding box center [1479, 302] width 110 height 15
select select "8"
select select "2025"
select select "9"
select select "2025"
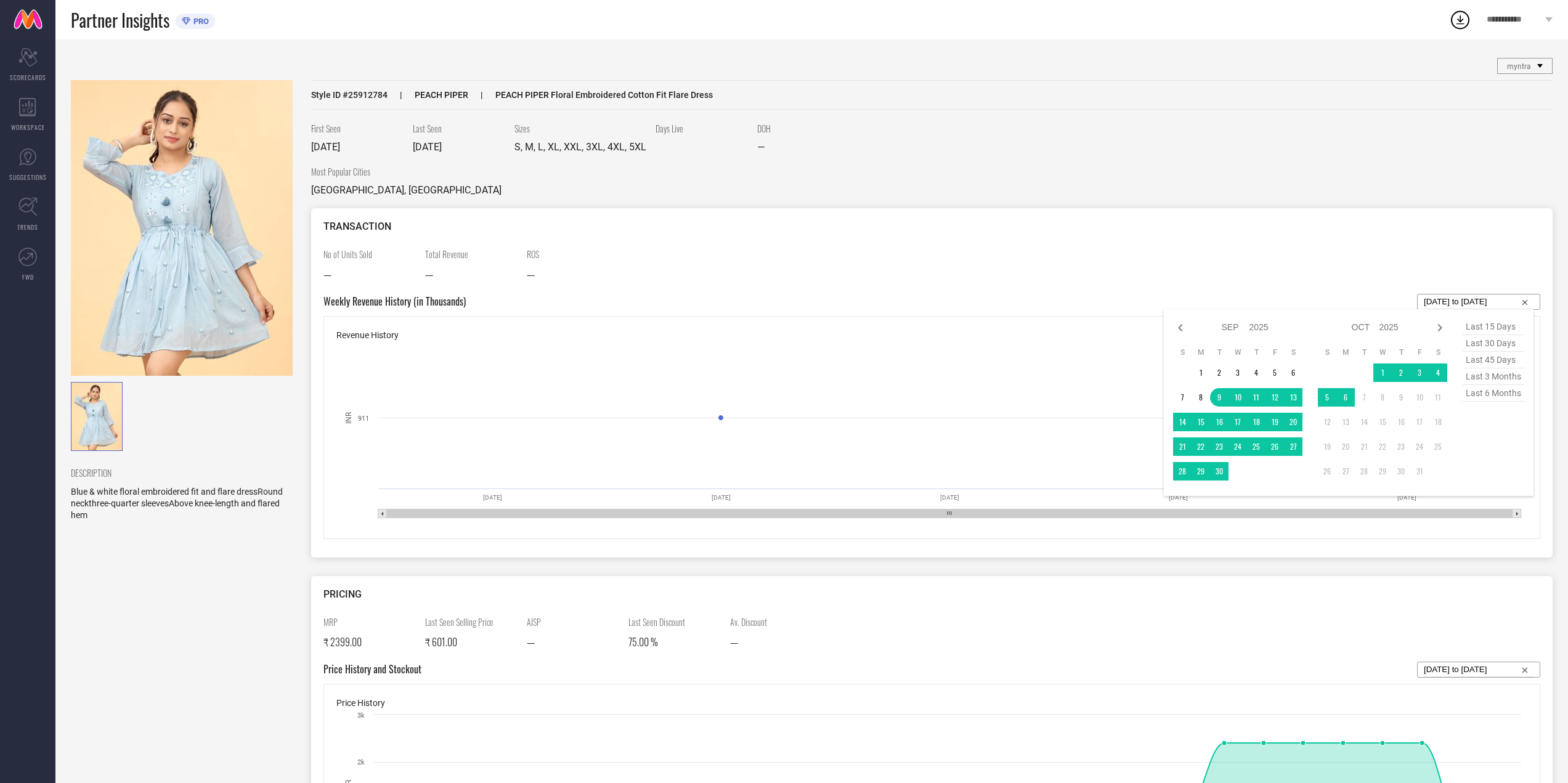
click at [1498, 361] on span "last 45 days" at bounding box center [1494, 360] width 62 height 17
type input "[DATE] to [DATE]"
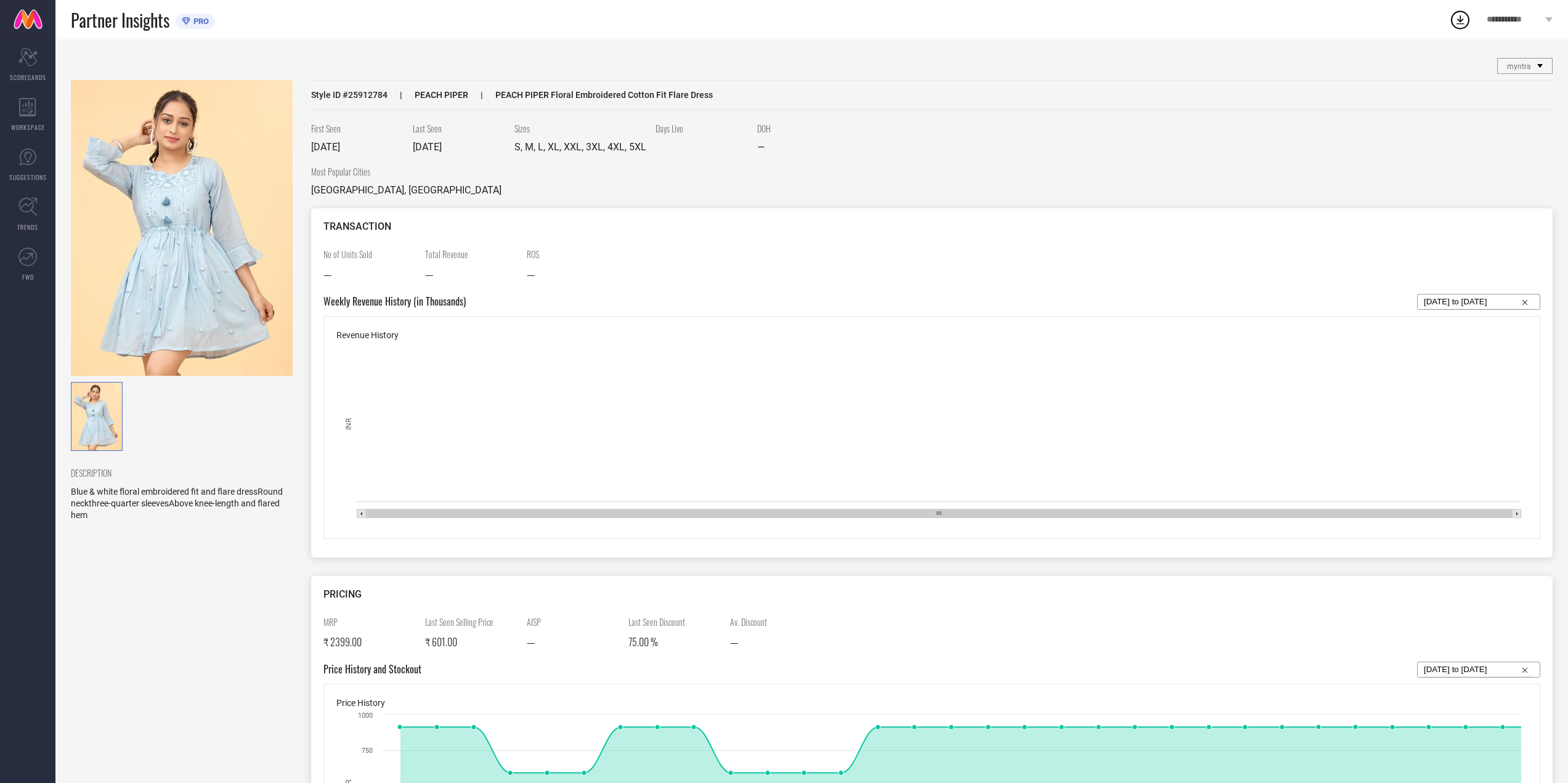
click at [369, 92] on span "Style ID # 25912784" at bounding box center [349, 94] width 77 height 10
click at [368, 94] on span "Style ID # 25912784" at bounding box center [349, 94] width 77 height 10
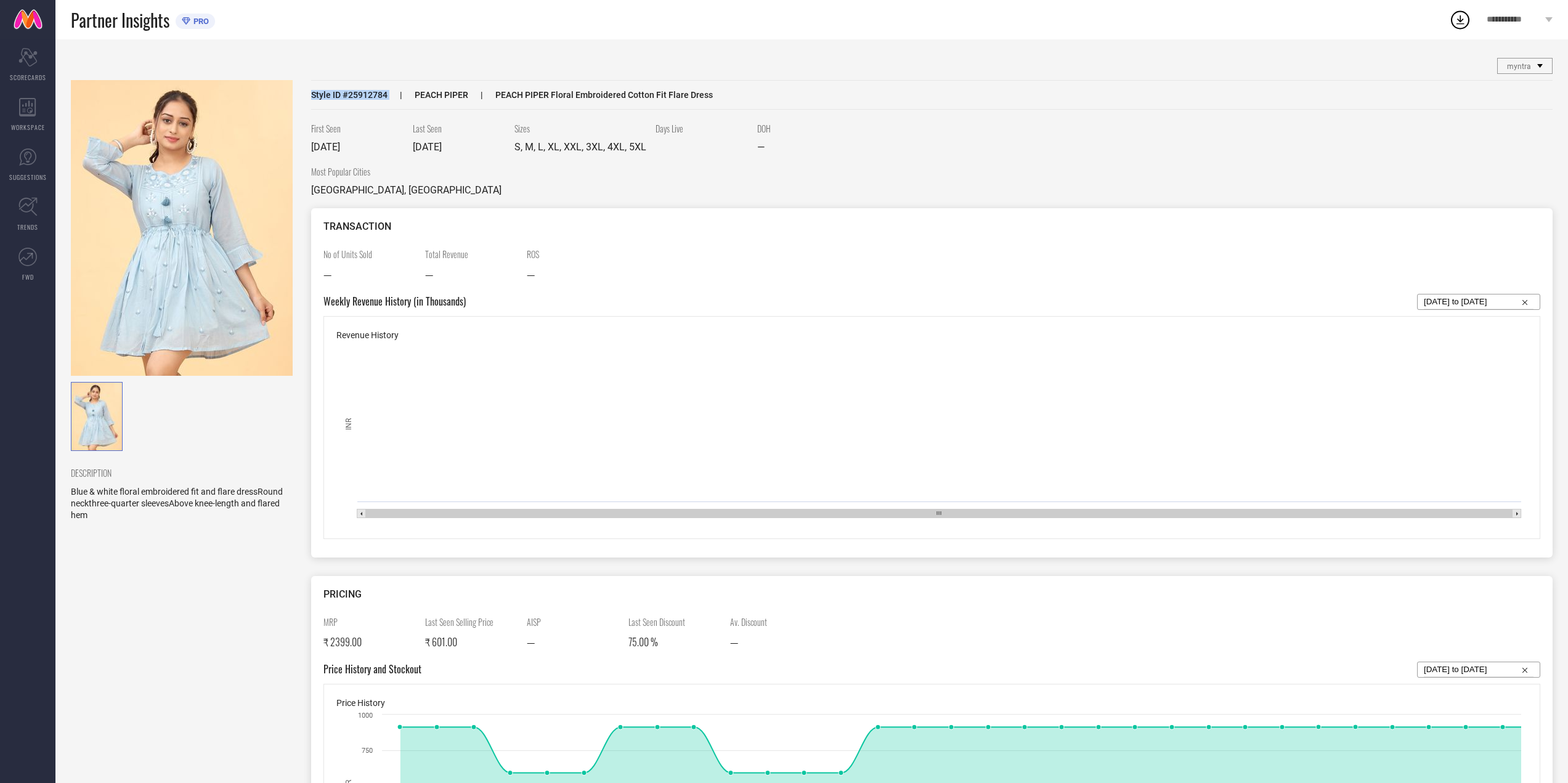
click at [376, 101] on div "Style ID # 25912784 PEACH PIPER PEACH PIPER Floral Embroidered Cotton Fit Flare…" at bounding box center [932, 95] width 1241 height 29
click at [375, 96] on span "Style ID # 25912784" at bounding box center [349, 94] width 77 height 10
click at [374, 96] on span "Style ID # 25912784" at bounding box center [349, 94] width 77 height 10
copy span "25912784"
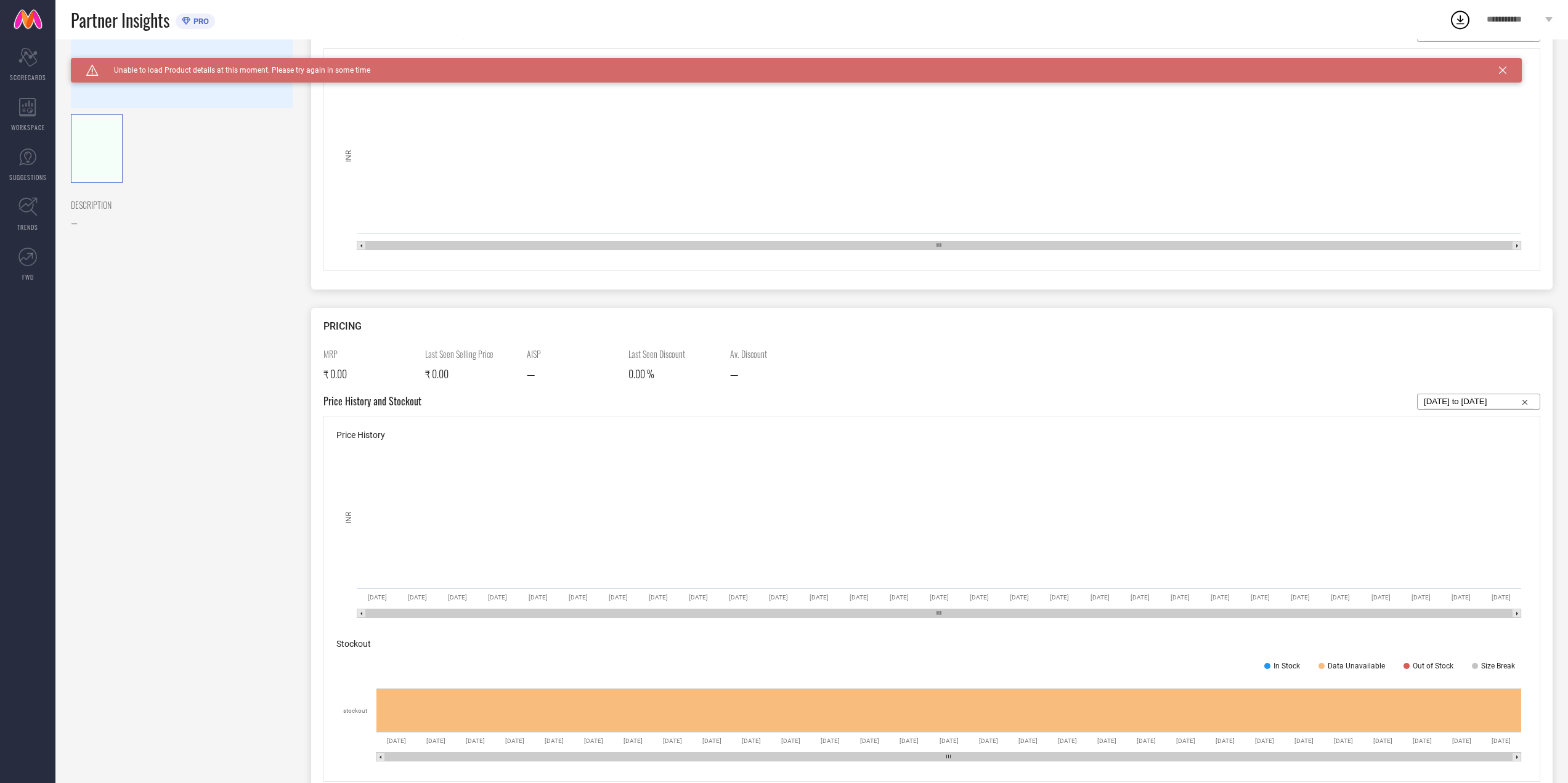
scroll to position [329, 0]
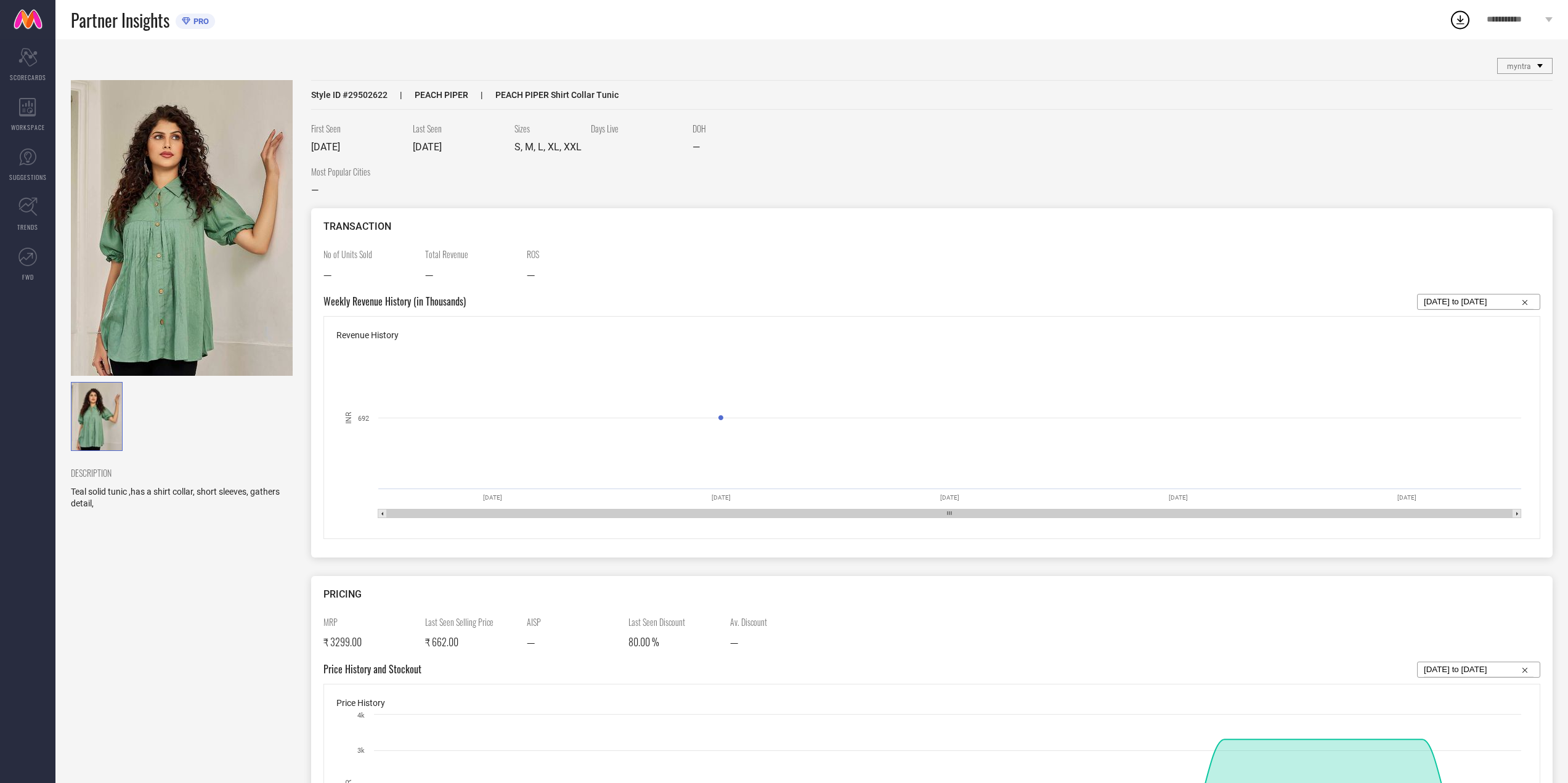
click at [374, 96] on span "Style ID # 29502622" at bounding box center [349, 94] width 77 height 10
drag, startPoint x: 374, startPoint y: 96, endPoint x: 383, endPoint y: 97, distance: 9.1
click at [374, 96] on span "Style ID # 29502622" at bounding box center [349, 94] width 77 height 10
copy span "29502622"
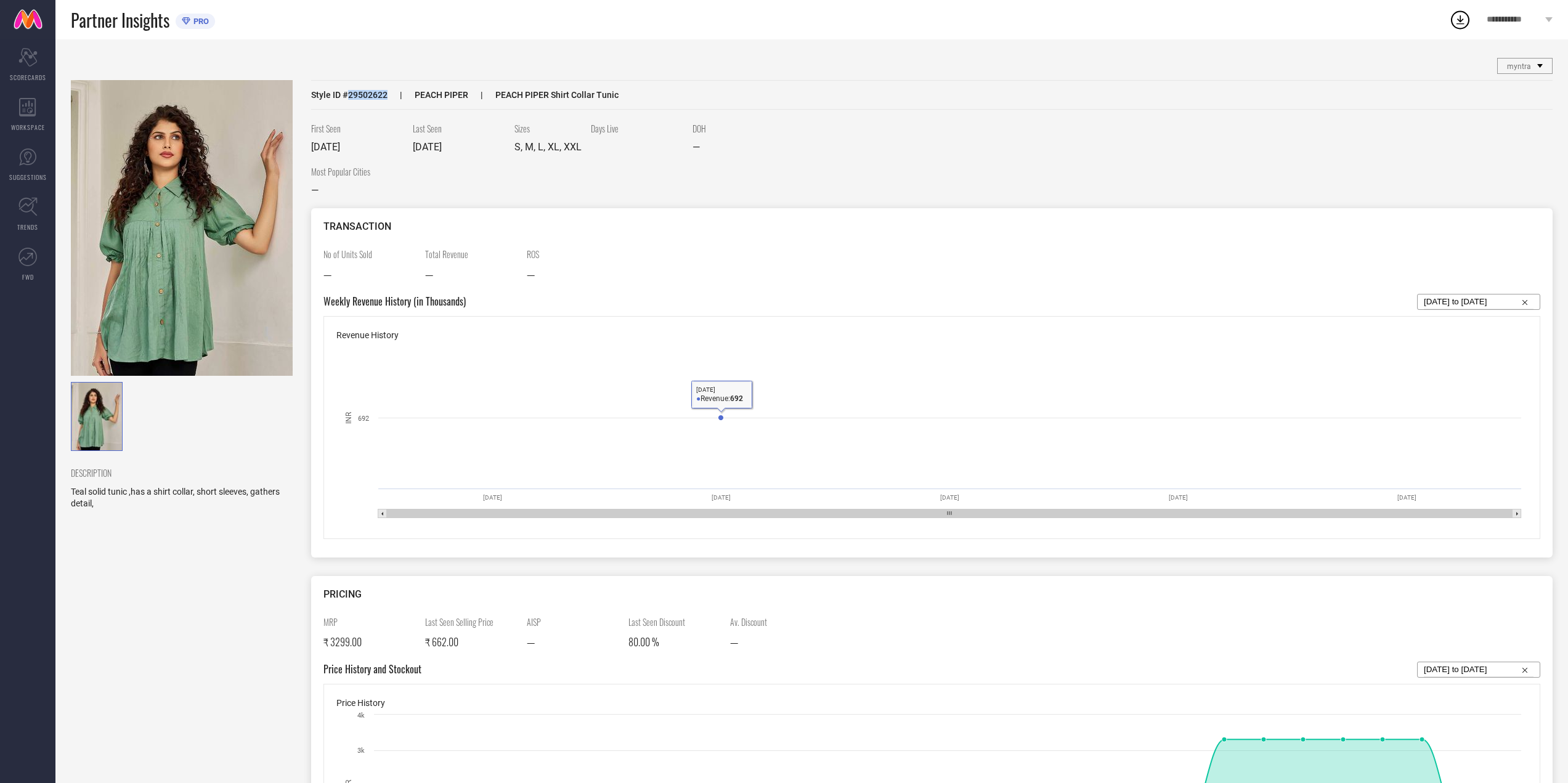
click at [1473, 299] on input "[DATE] to [DATE]" at bounding box center [1479, 302] width 110 height 15
select select "8"
select select "2025"
select select "9"
select select "2025"
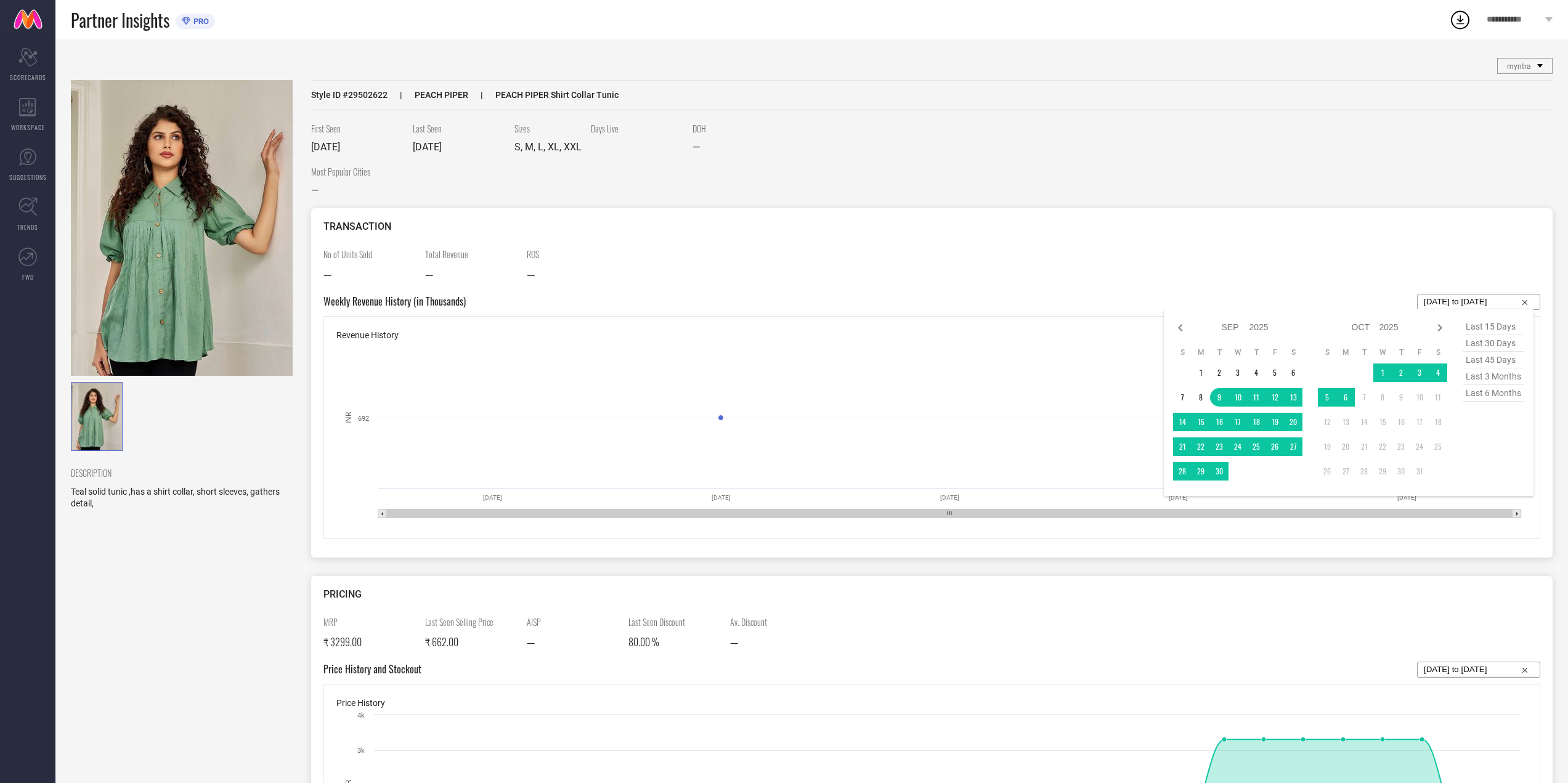
click at [1493, 379] on span "last 3 months" at bounding box center [1494, 377] width 62 height 17
type input "[DATE] to [DATE]"
